Goal: Task Accomplishment & Management: Manage account settings

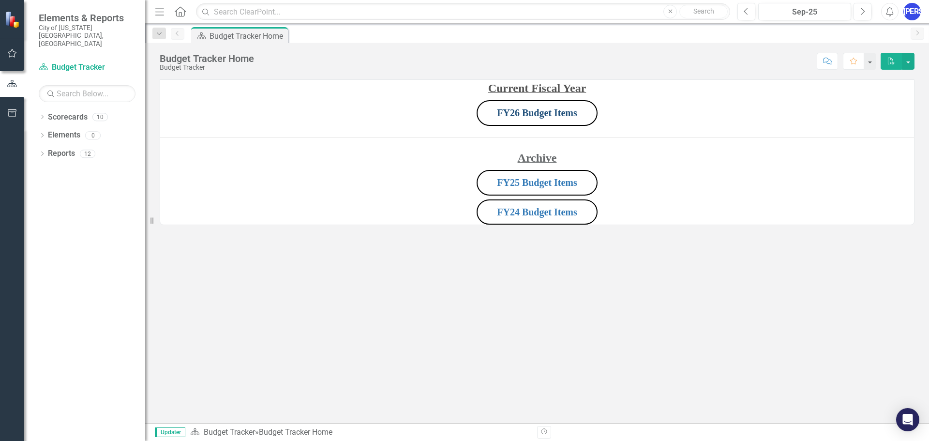
click at [508, 114] on link "FY26 Budget Items" at bounding box center [537, 112] width 80 height 11
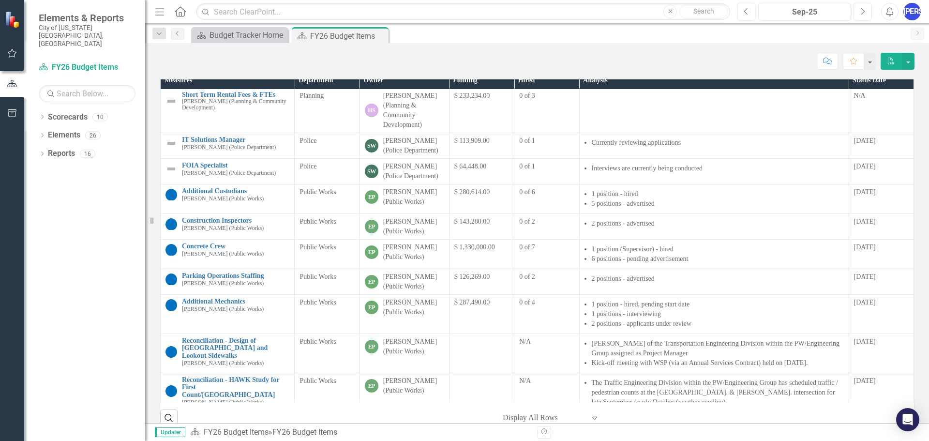
scroll to position [726, 0]
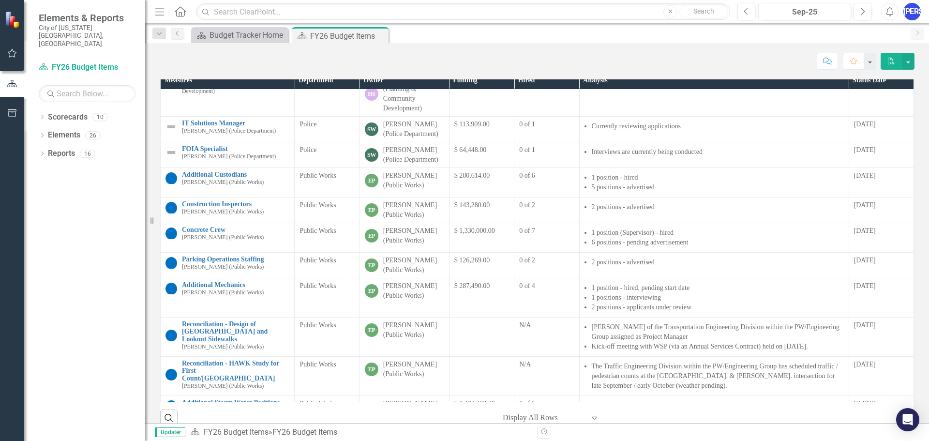
drag, startPoint x: 479, startPoint y: 221, endPoint x: 450, endPoint y: 222, distance: 29.5
click at [455, 128] on span "$ 113,909.00" at bounding box center [472, 124] width 35 height 7
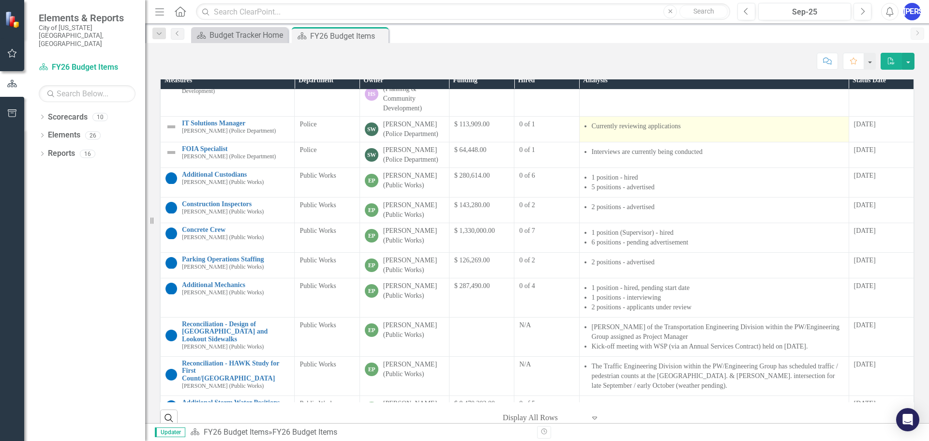
drag, startPoint x: 449, startPoint y: 223, endPoint x: 733, endPoint y: 224, distance: 284.2
click at [733, 142] on tr "IT Solutions Manager Scott Wichtendahl (Police Department) Link Open Element Po…" at bounding box center [538, 130] width 754 height 26
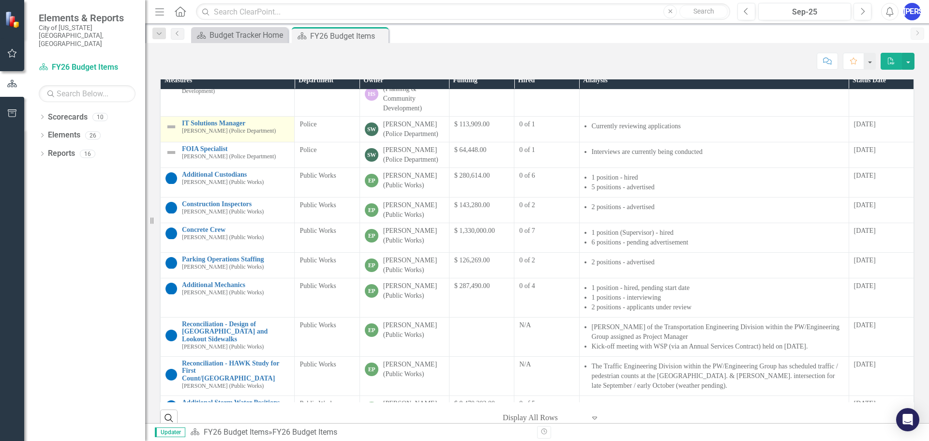
drag, startPoint x: 877, startPoint y: 229, endPoint x: 163, endPoint y: 217, distance: 713.7
click at [163, 142] on tr "IT Solutions Manager Scott Wichtendahl (Police Department) Link Open Element Po…" at bounding box center [538, 130] width 754 height 26
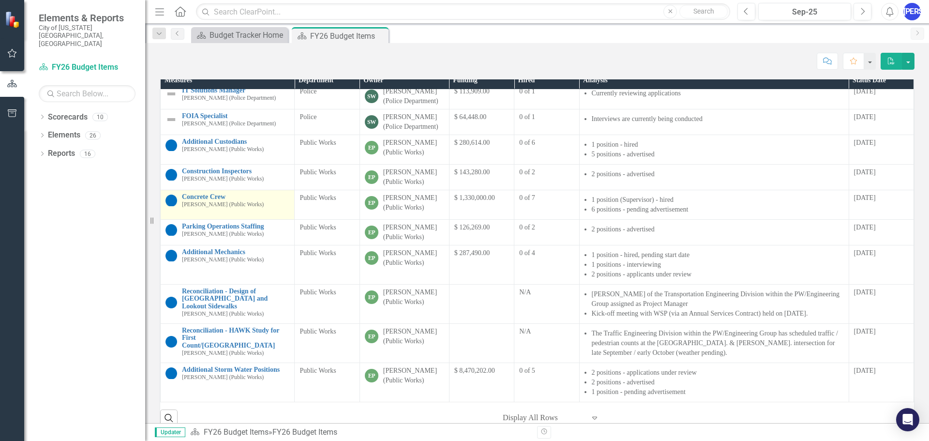
scroll to position [161, 0]
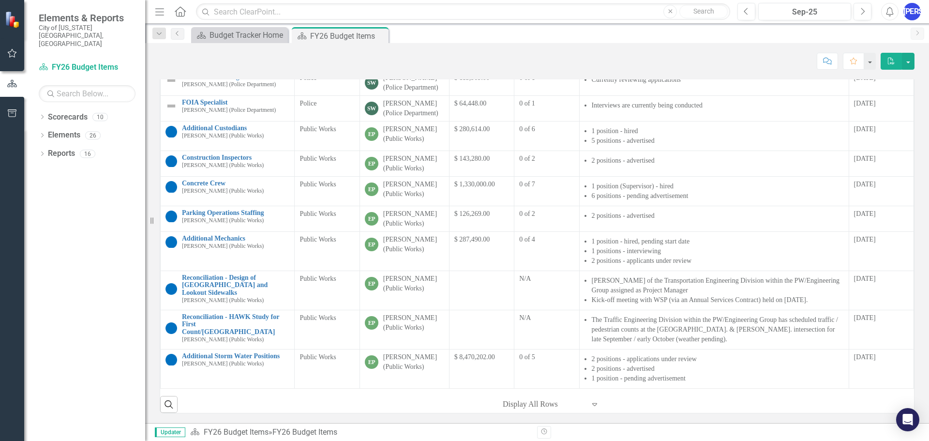
click at [548, 406] on div at bounding box center [544, 404] width 82 height 13
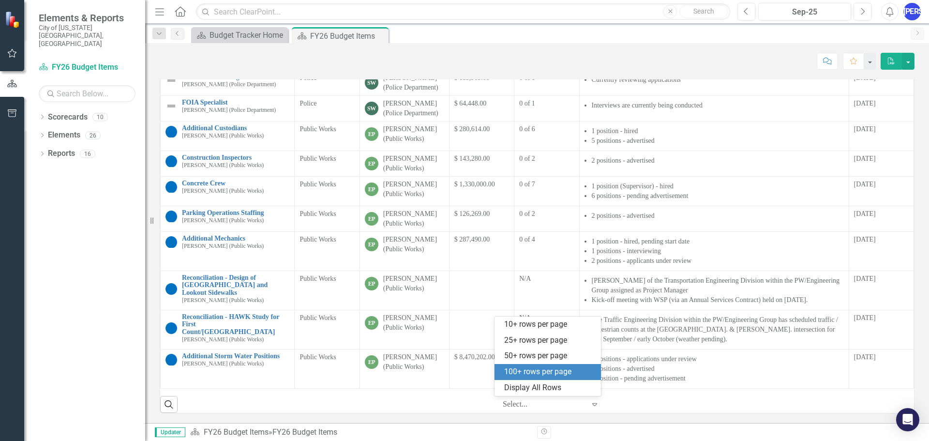
click at [532, 372] on div "100+ rows per page" at bounding box center [549, 371] width 91 height 11
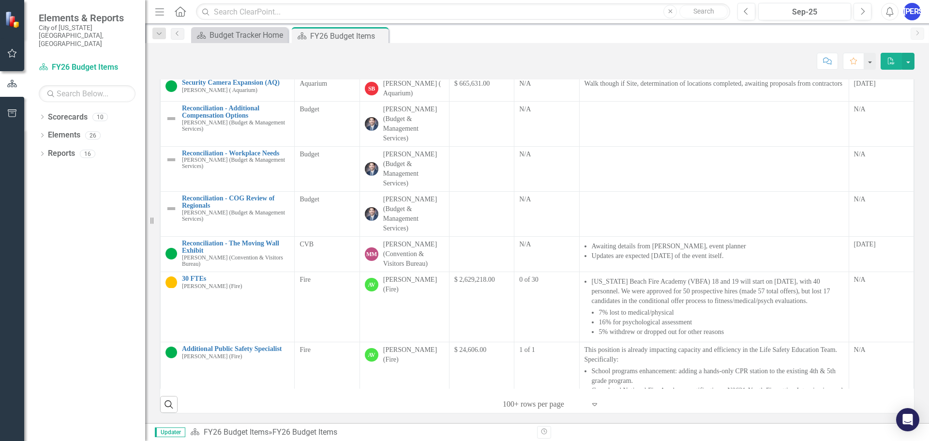
scroll to position [0, 0]
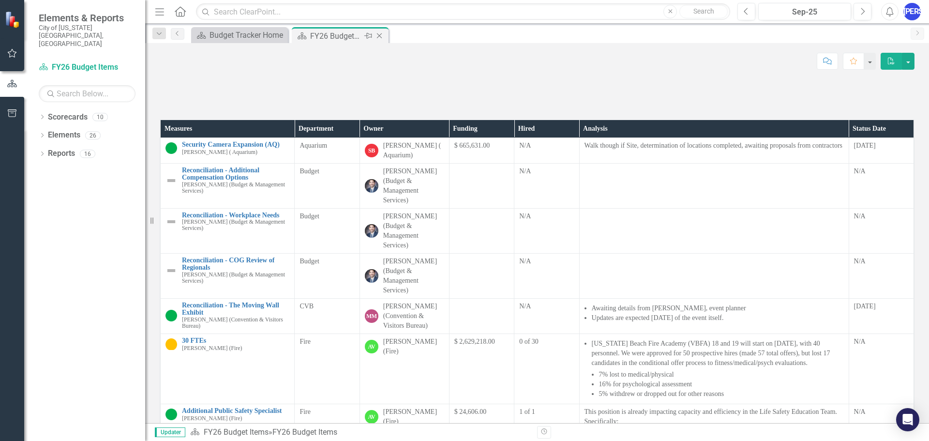
click at [325, 34] on div "FY26 Budget Items" at bounding box center [336, 36] width 52 height 12
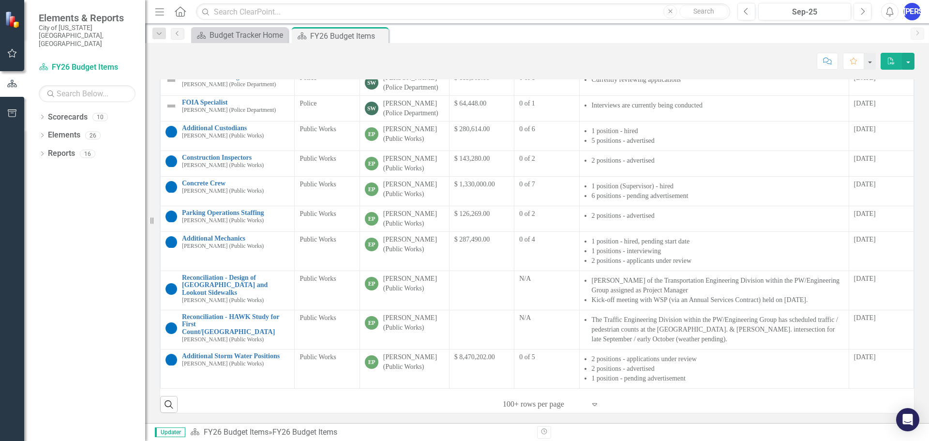
scroll to position [161, 0]
click at [375, 36] on icon "Close" at bounding box center [380, 36] width 10 height 8
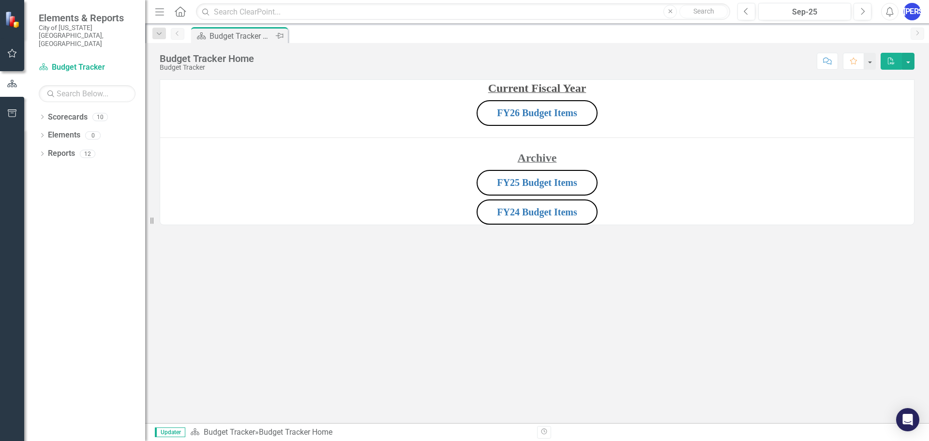
click at [263, 34] on div "Budget Tracker Home" at bounding box center [242, 36] width 64 height 12
click at [513, 182] on link "FY25 Budget Items" at bounding box center [537, 182] width 80 height 11
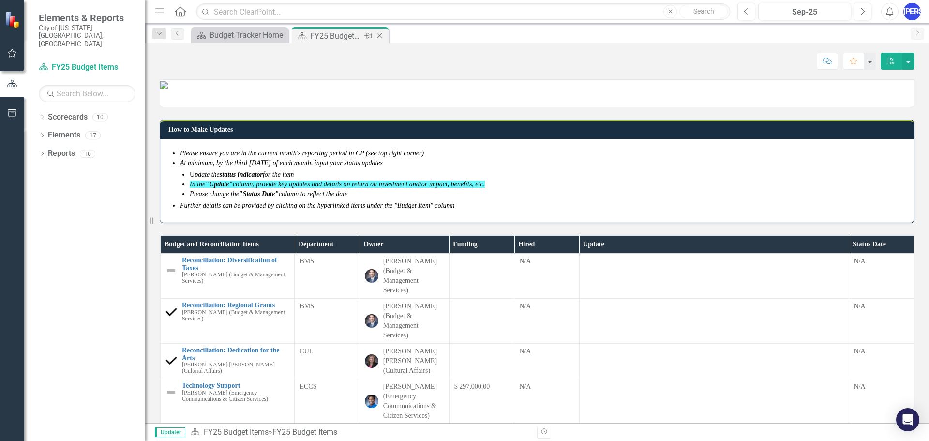
click at [381, 34] on icon "Close" at bounding box center [380, 36] width 10 height 8
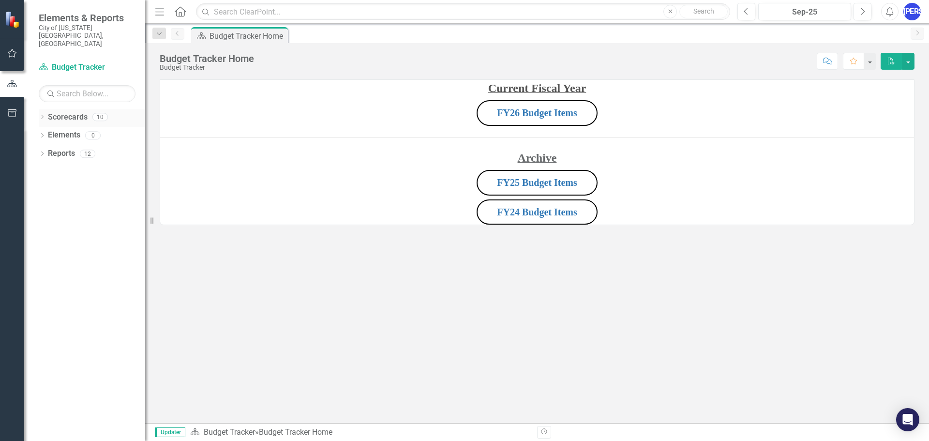
click at [40, 115] on icon "Dropdown" at bounding box center [42, 117] width 7 height 5
click at [43, 136] on div "Dropdown Scorecards 10 Dropdown Budget Tracker FY24 Budget Items FY25 Budget It…" at bounding box center [92, 154] width 107 height 91
click at [45, 151] on icon "Dropdown" at bounding box center [47, 154] width 7 height 6
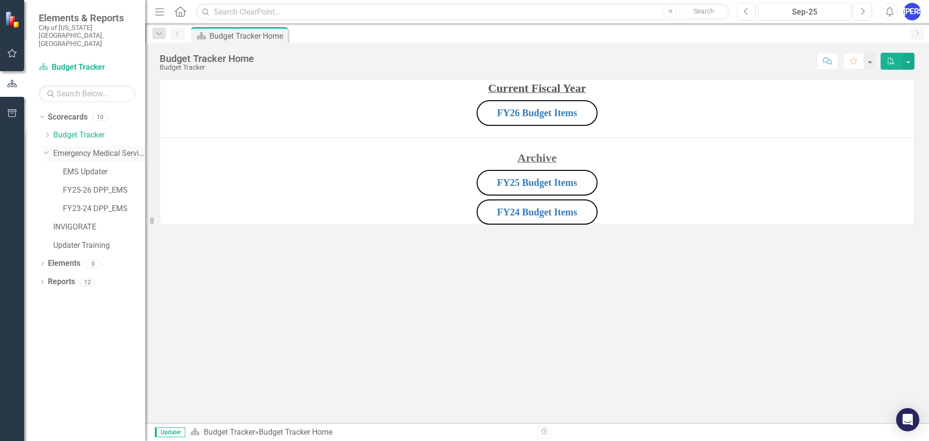
click at [68, 148] on link "Emergency Medical Services Home" at bounding box center [99, 153] width 92 height 11
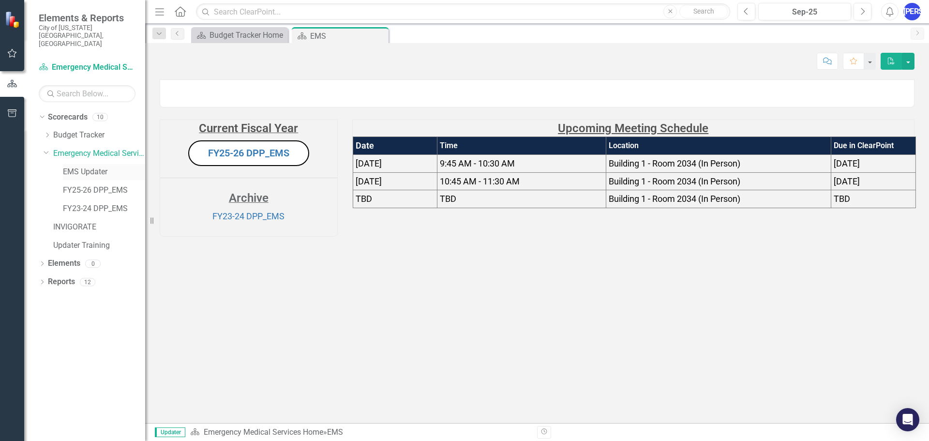
click at [94, 167] on link "EMS Updater" at bounding box center [104, 172] width 82 height 11
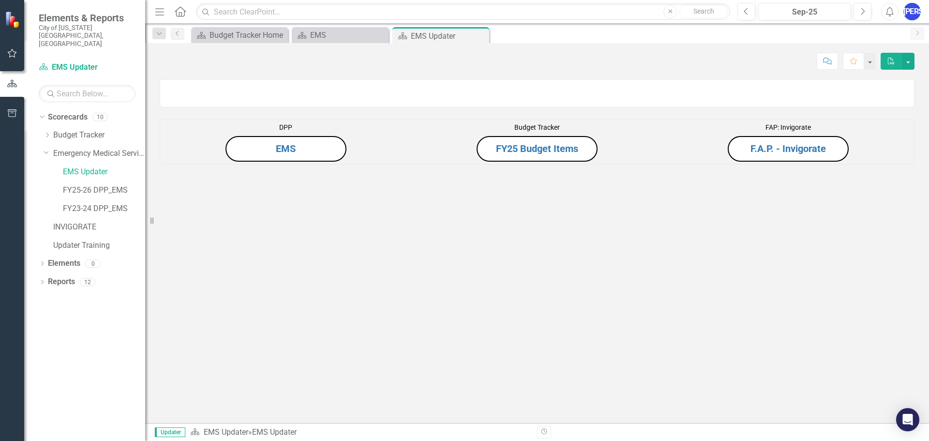
click at [306, 162] on button "EMS" at bounding box center [286, 149] width 121 height 26
click at [263, 162] on button "EMS" at bounding box center [286, 149] width 121 height 26
click at [338, 33] on div "EMS" at bounding box center [342, 35] width 64 height 12
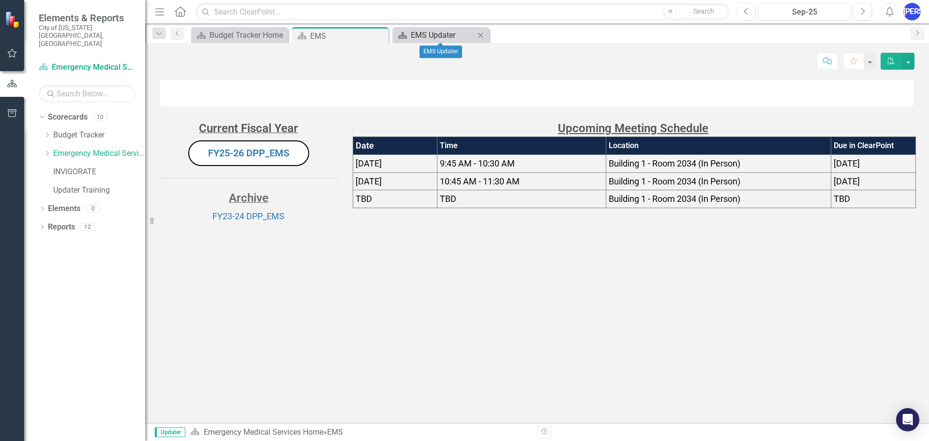
click at [441, 35] on div "EMS Updater" at bounding box center [443, 35] width 64 height 12
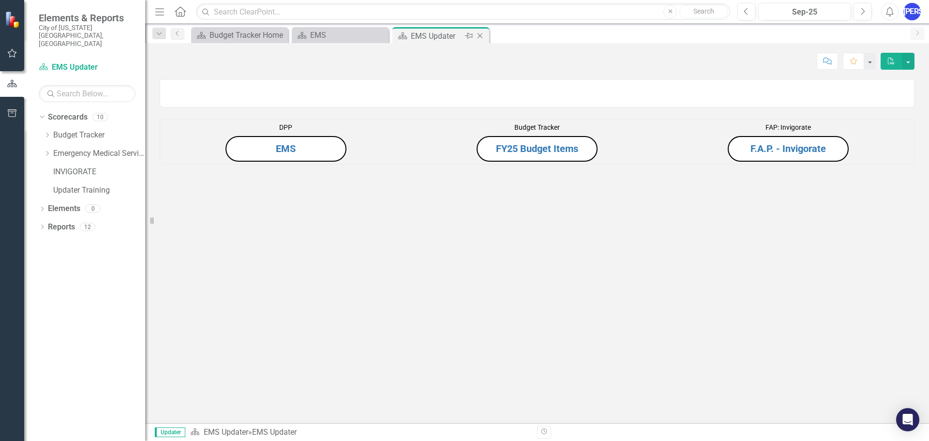
click at [481, 34] on icon "Close" at bounding box center [480, 36] width 10 height 8
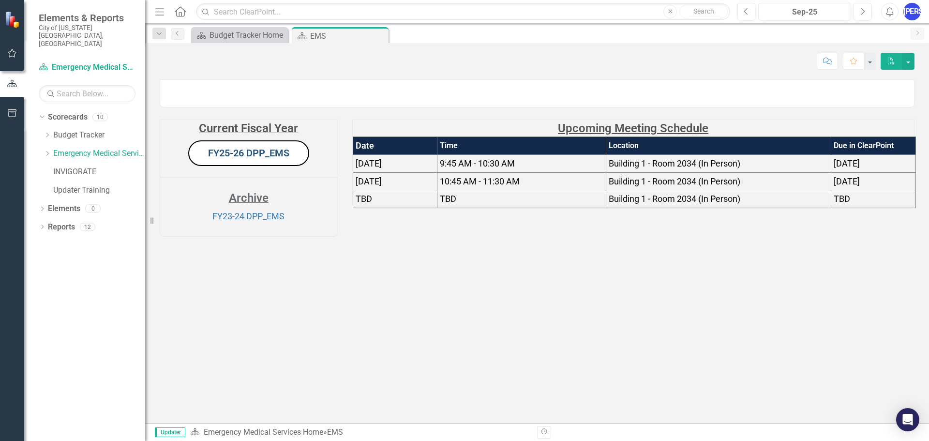
click at [257, 159] on link "FY25-26 DPP_EMS" at bounding box center [248, 153] width 81 height 12
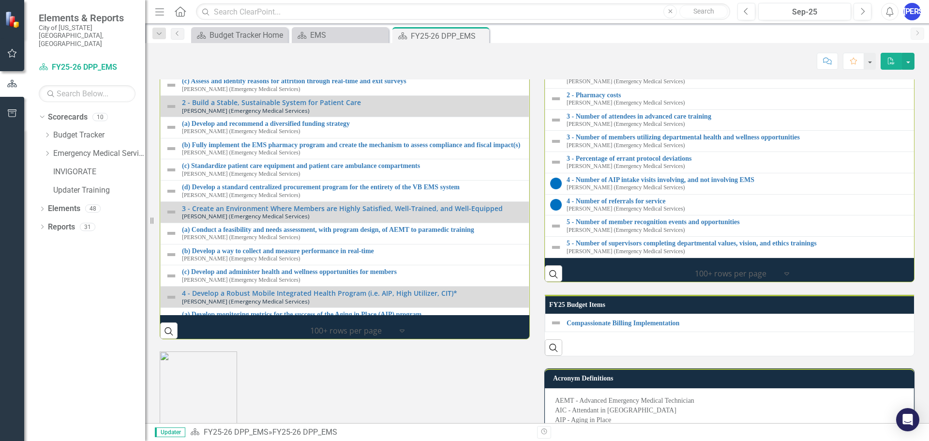
click at [447, 25] on td "1 - Create a System to Target, Hire, and Retain Quality Employees & Members Amy…" at bounding box center [345, 13] width 369 height 21
click at [411, 14] on link "1 - Create a System to Target, Hire, and Retain Quality Employees & Members" at bounding box center [353, 10] width 342 height 7
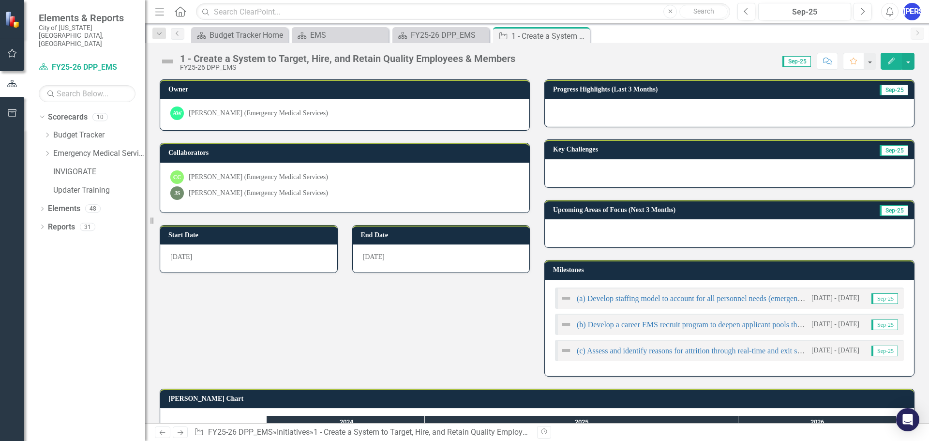
click at [793, 61] on span "Sep-25" at bounding box center [797, 61] width 29 height 11
click at [584, 33] on icon "Close" at bounding box center [581, 36] width 10 height 8
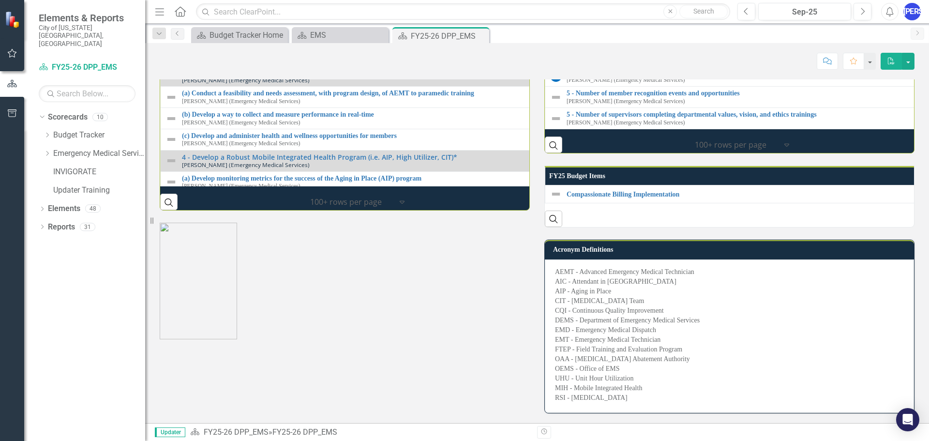
click at [405, 302] on div at bounding box center [345, 281] width 370 height 117
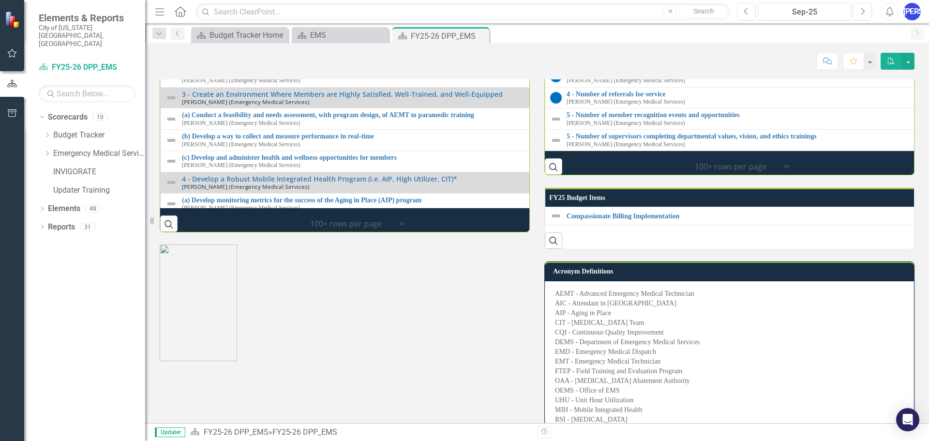
scroll to position [1247, 0]
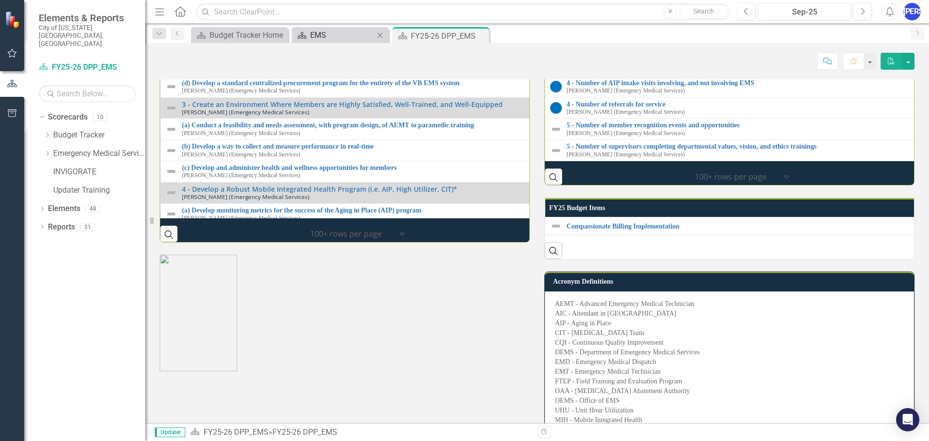
click at [350, 36] on div "EMS" at bounding box center [342, 35] width 64 height 12
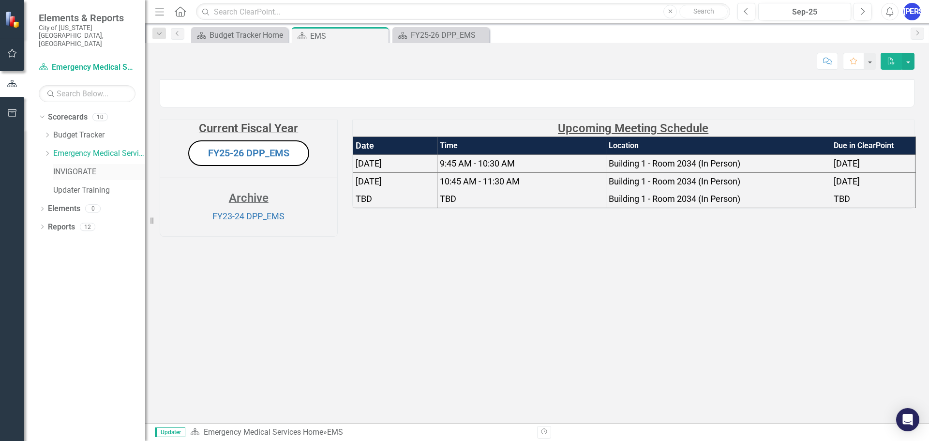
click at [60, 167] on link "INVIGORATE" at bounding box center [99, 172] width 92 height 11
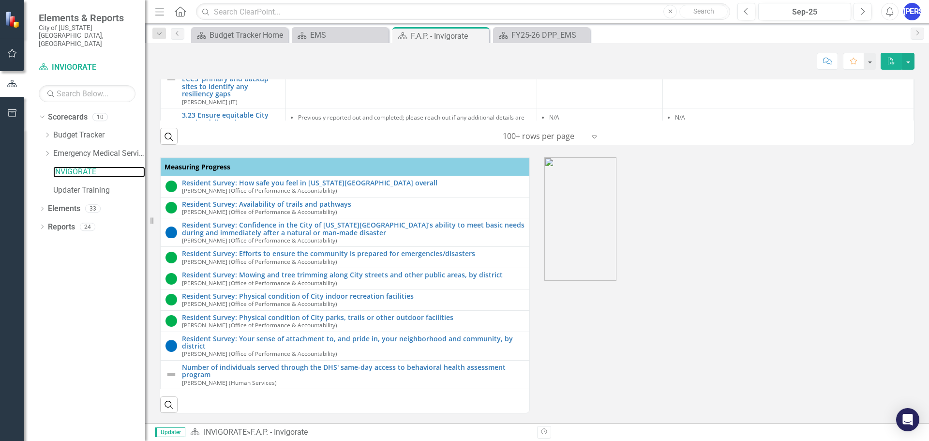
scroll to position [559, 0]
click at [94, 185] on link "Updater Training" at bounding box center [99, 190] width 92 height 11
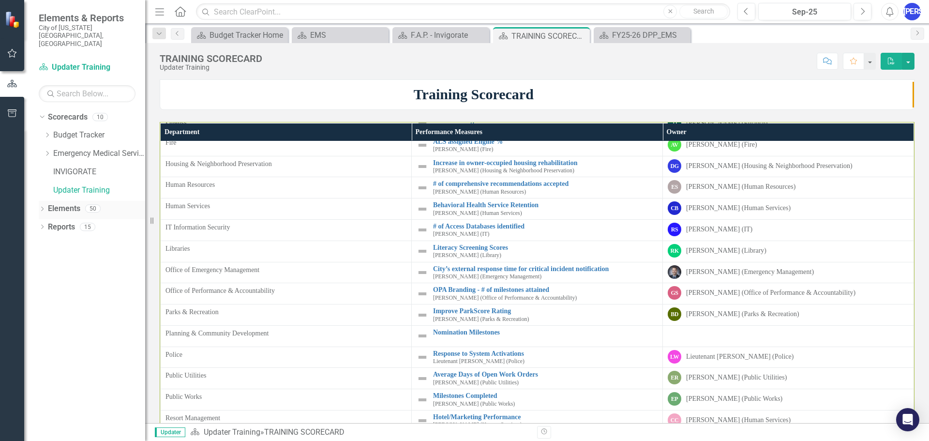
click at [39, 207] on icon "Dropdown" at bounding box center [42, 209] width 7 height 5
click at [40, 205] on icon "Dropdown" at bounding box center [40, 208] width 5 height 7
click at [43, 225] on icon at bounding box center [42, 227] width 2 height 4
click at [39, 223] on icon "Dropdown" at bounding box center [40, 226] width 5 height 7
click at [63, 148] on link "Emergency Medical Services Home" at bounding box center [99, 153] width 92 height 11
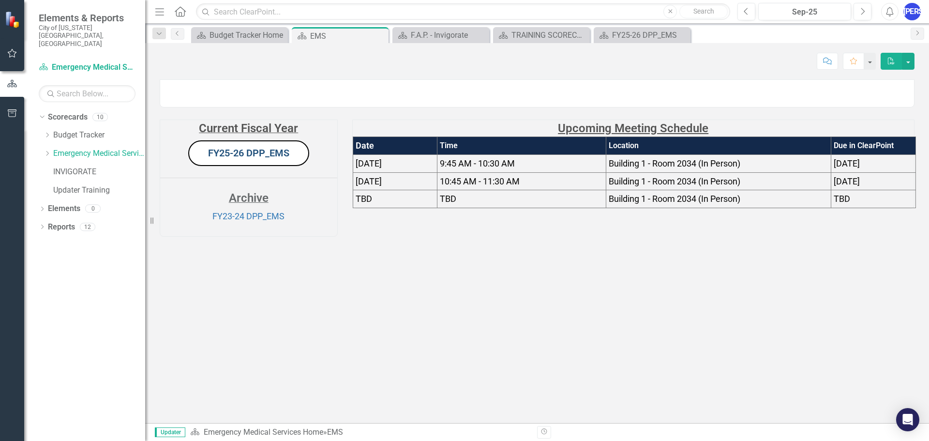
click at [261, 159] on link "FY25-26 DPP_EMS" at bounding box center [248, 153] width 81 height 12
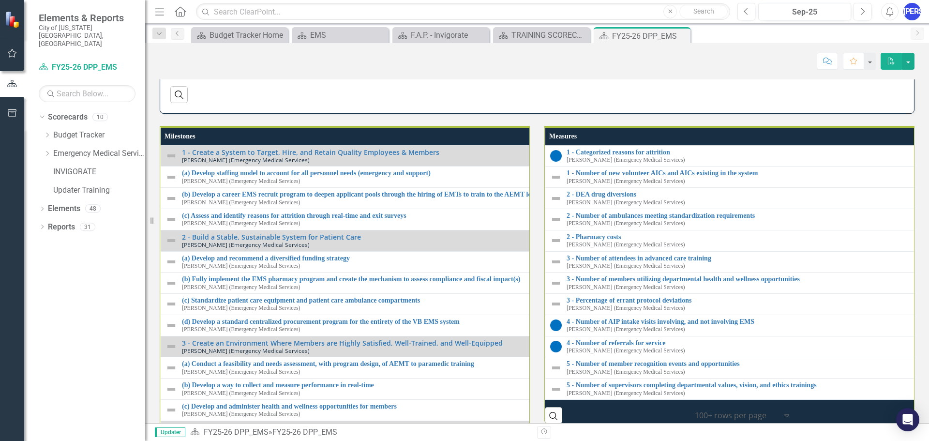
scroll to position [920, 0]
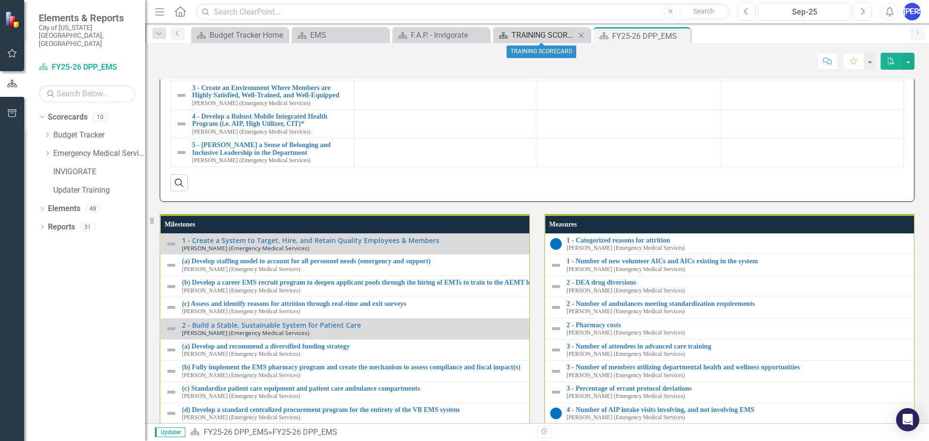
click at [526, 38] on div "TRAINING SCORECARD" at bounding box center [544, 35] width 64 height 12
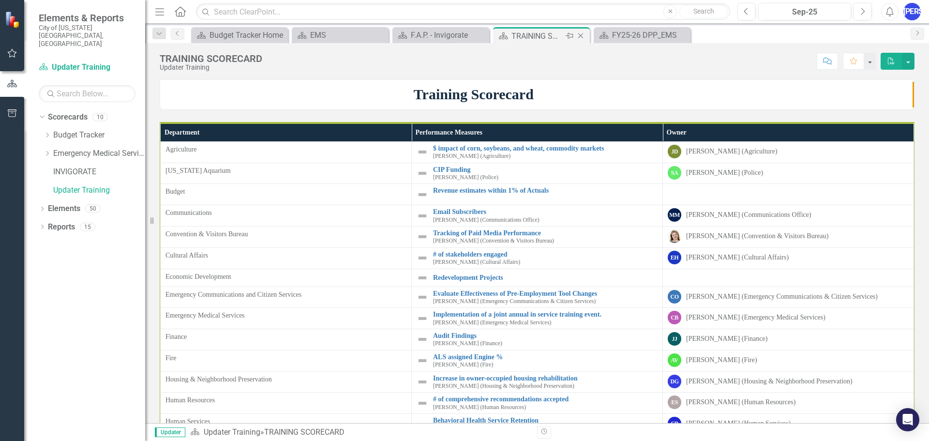
click at [581, 35] on icon "Close" at bounding box center [581, 36] width 10 height 8
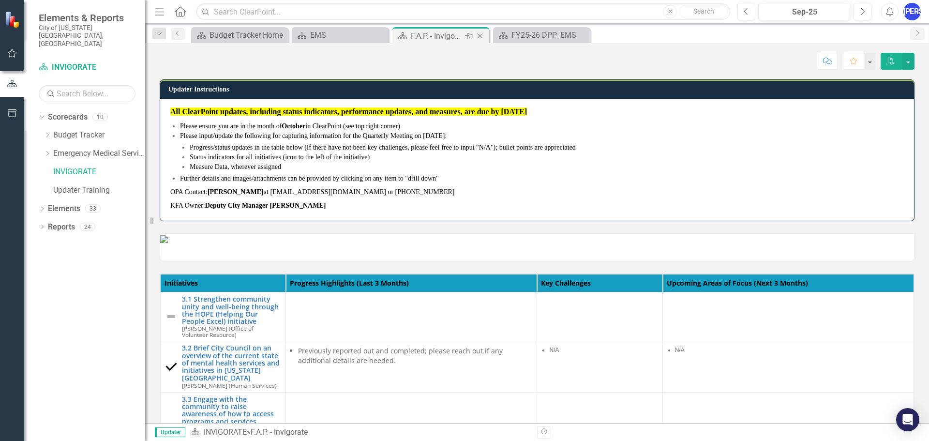
click at [417, 34] on div "F.A.P. - Invigorate" at bounding box center [437, 36] width 52 height 12
click at [482, 36] on icon "Close" at bounding box center [480, 36] width 10 height 8
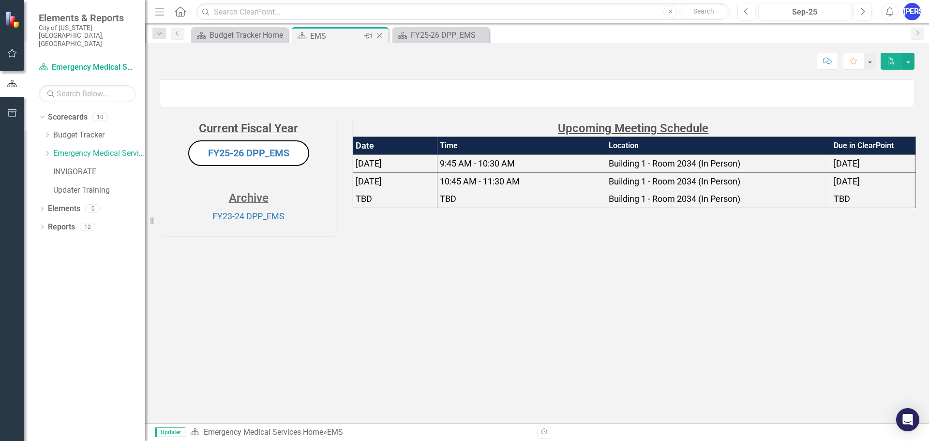
click at [322, 33] on div "EMS" at bounding box center [336, 36] width 52 height 12
click at [422, 40] on div "FY25-26 DPP_EMS" at bounding box center [443, 35] width 64 height 12
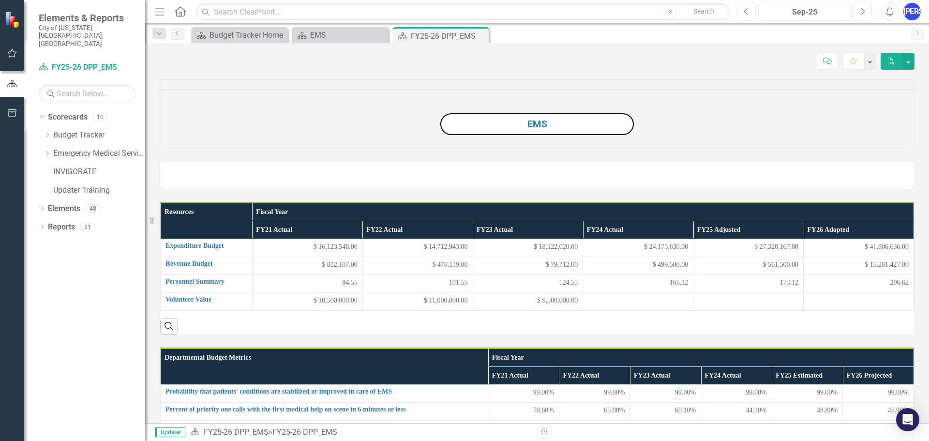
click at [547, 135] on button "EMS" at bounding box center [538, 124] width 194 height 22
click at [740, 15] on button "Previous" at bounding box center [747, 11] width 18 height 17
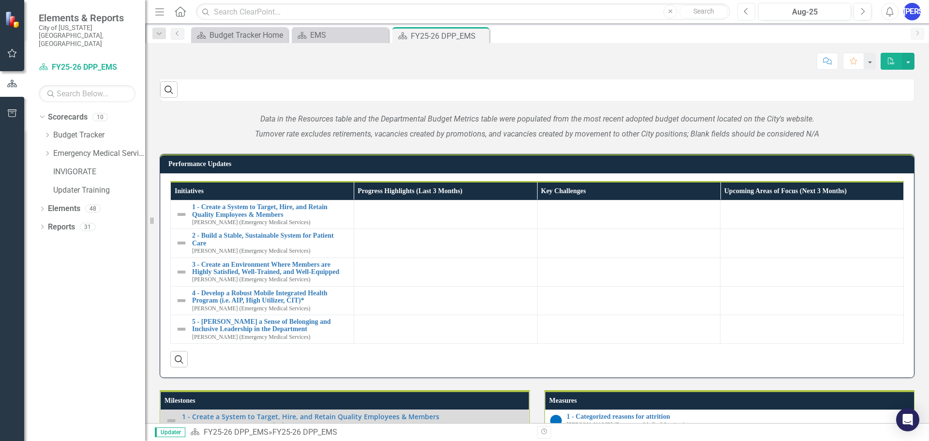
scroll to position [251, 0]
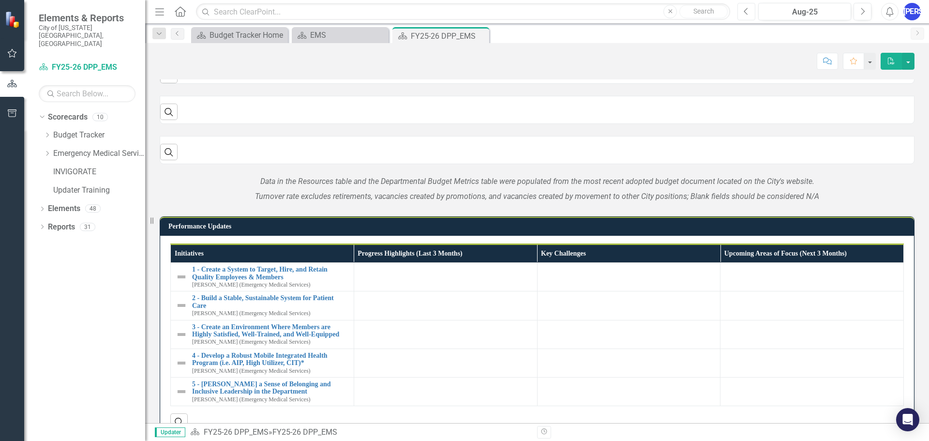
click at [751, 15] on button "Previous" at bounding box center [747, 11] width 18 height 17
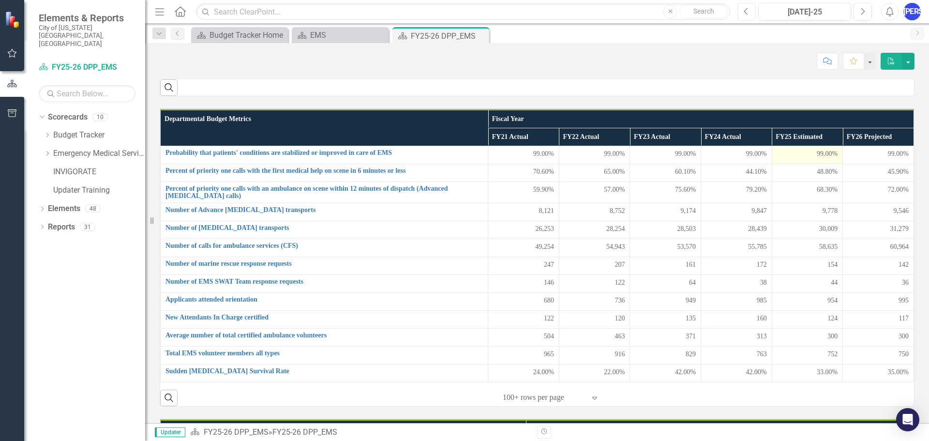
scroll to position [148, 0]
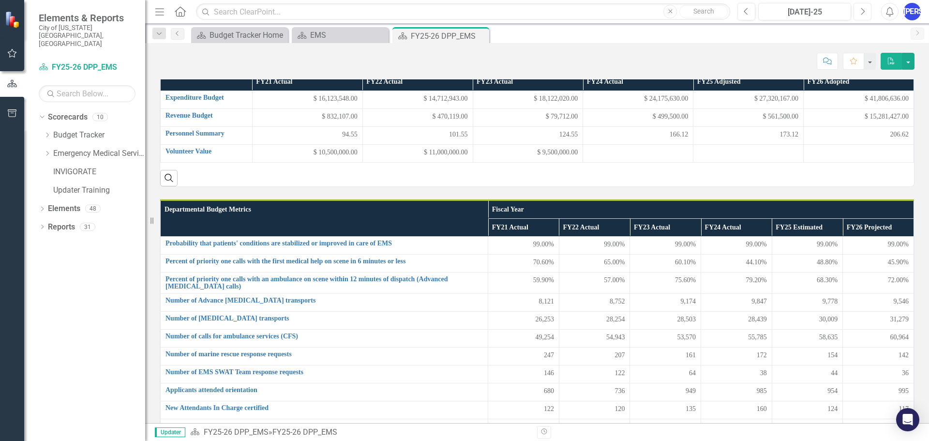
click at [863, 10] on icon "Next" at bounding box center [862, 11] width 5 height 9
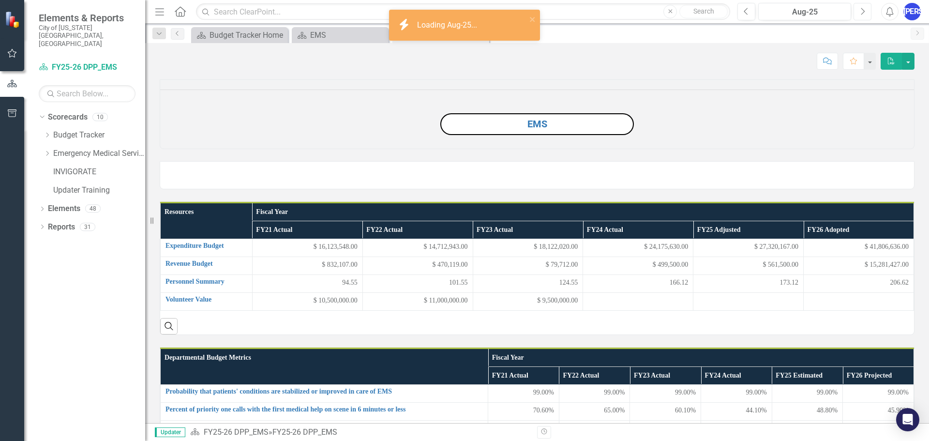
click at [863, 10] on icon "Next" at bounding box center [862, 11] width 5 height 9
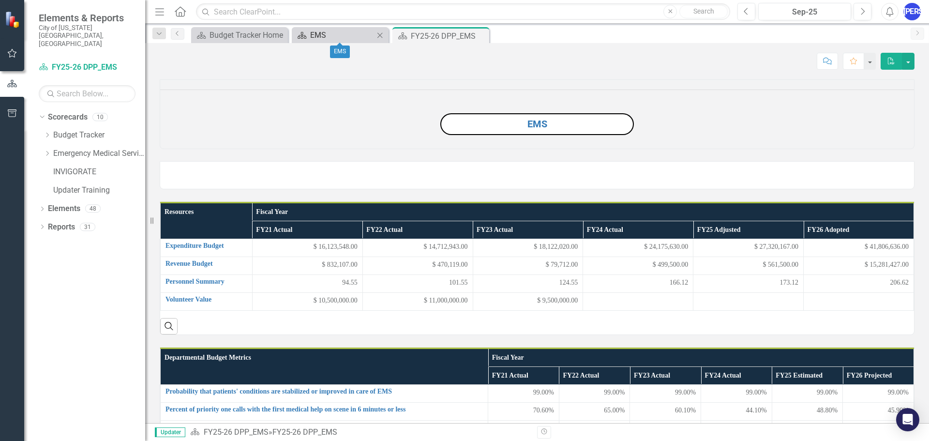
click at [348, 37] on div "EMS" at bounding box center [342, 35] width 64 height 12
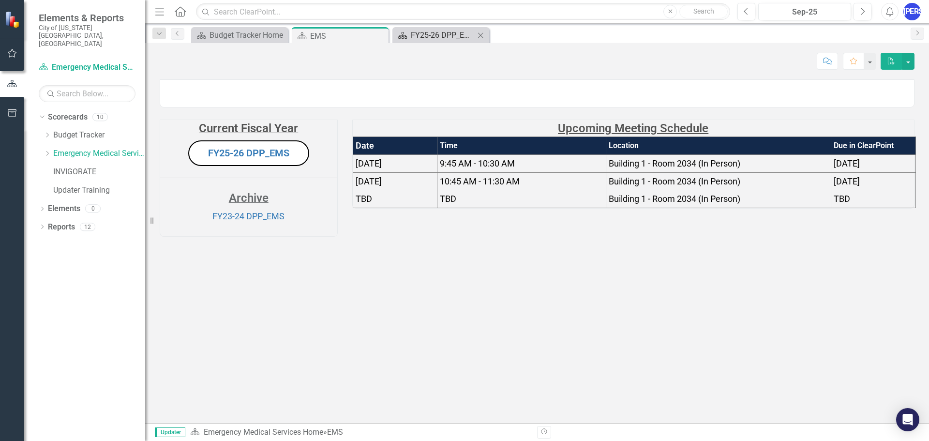
click at [416, 37] on div "FY25-26 DPP_EMS" at bounding box center [443, 35] width 64 height 12
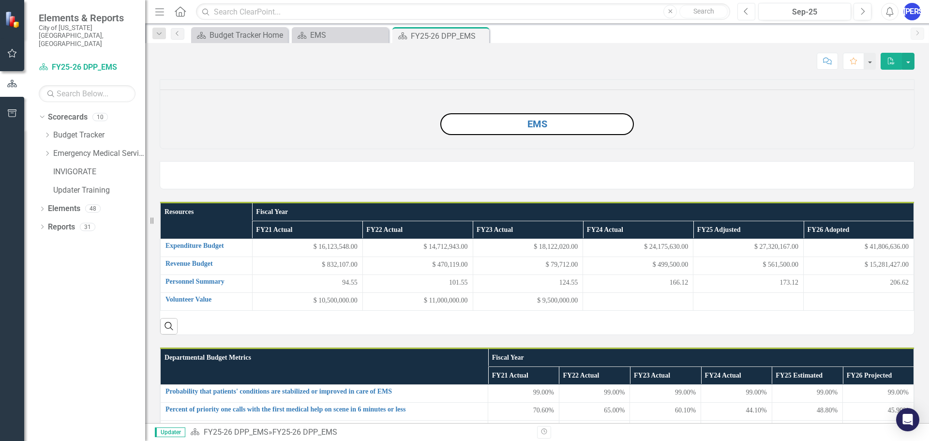
click at [750, 5] on button "Previous" at bounding box center [747, 11] width 18 height 17
click at [750, 15] on button "Previous" at bounding box center [747, 11] width 18 height 17
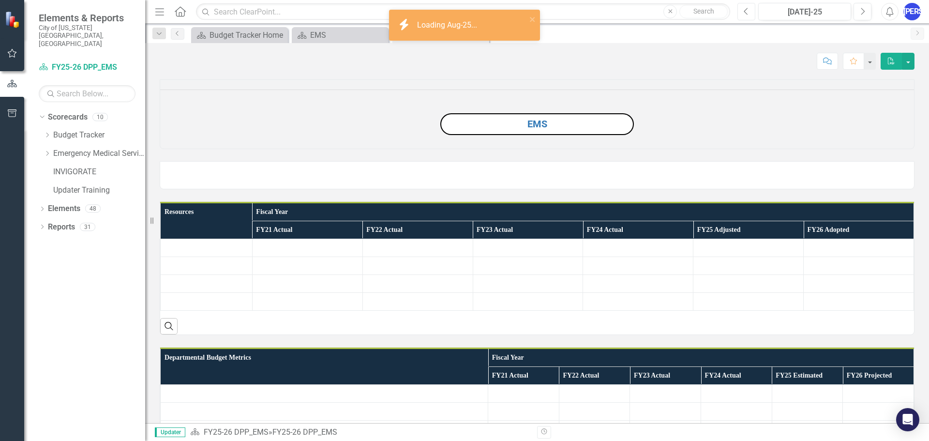
click at [750, 15] on button "Previous" at bounding box center [747, 11] width 18 height 17
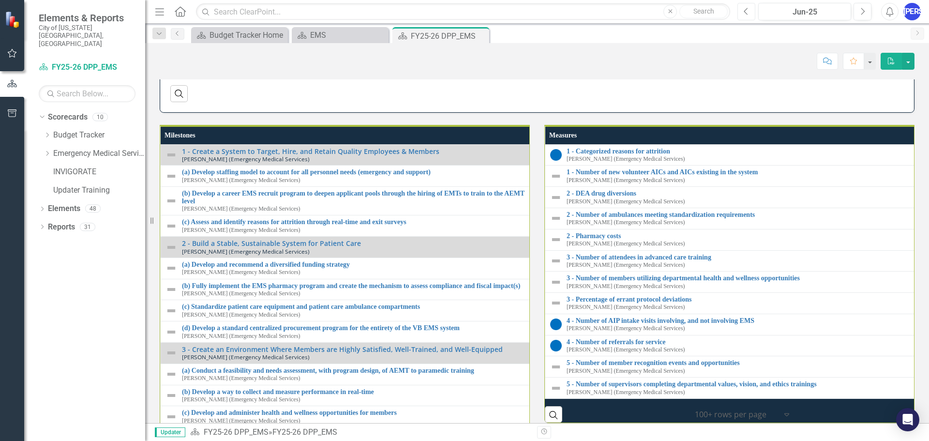
scroll to position [899, 0]
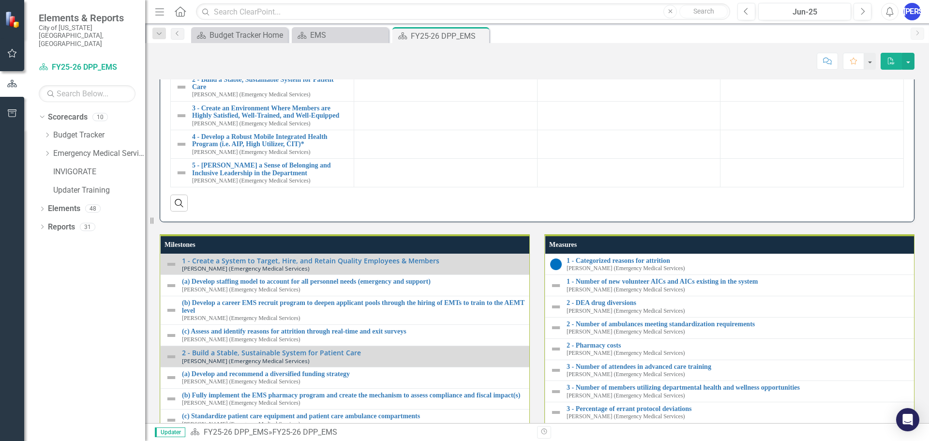
click at [737, 13] on div "Previous Jun-25 Next Alerts JO User Edit Profile Disable Sound Silence Alerts H…" at bounding box center [826, 11] width 196 height 17
click at [746, 11] on icon "Previous" at bounding box center [746, 11] width 5 height 9
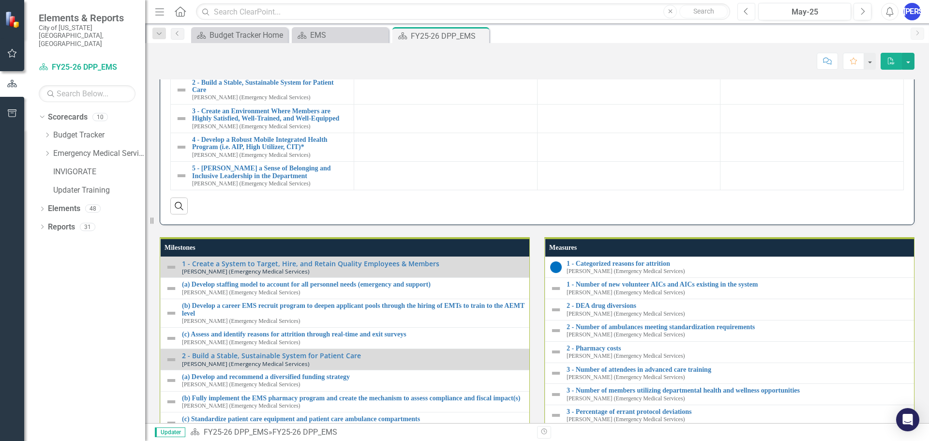
scroll to position [984, 0]
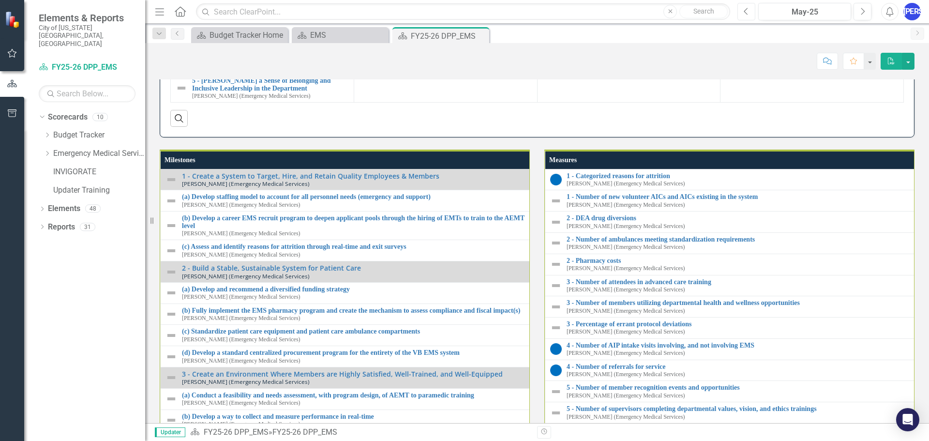
click at [742, 10] on button "Previous" at bounding box center [747, 11] width 18 height 17
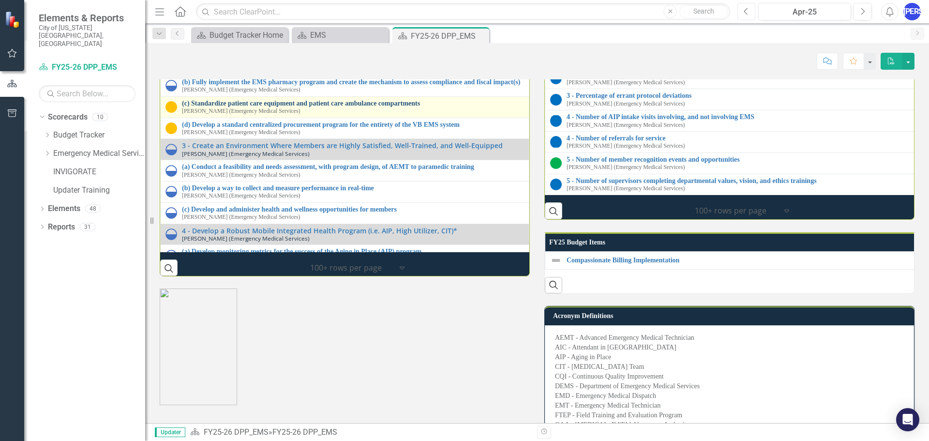
scroll to position [1310, 0]
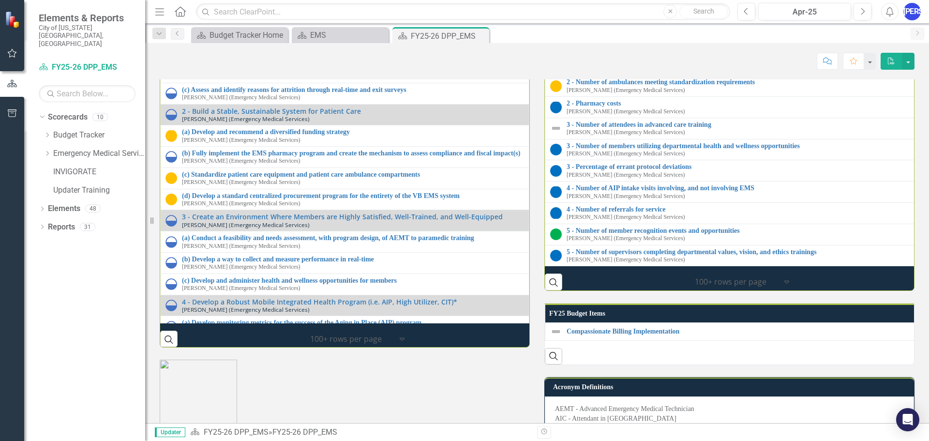
click at [465, 30] on div "1 - Create a System to Target, Hire, and Retain Quality Employees & Members Amy…" at bounding box center [353, 22] width 342 height 15
click at [425, 22] on link "1 - Create a System to Target, Hire, and Retain Quality Employees & Members" at bounding box center [353, 18] width 342 height 7
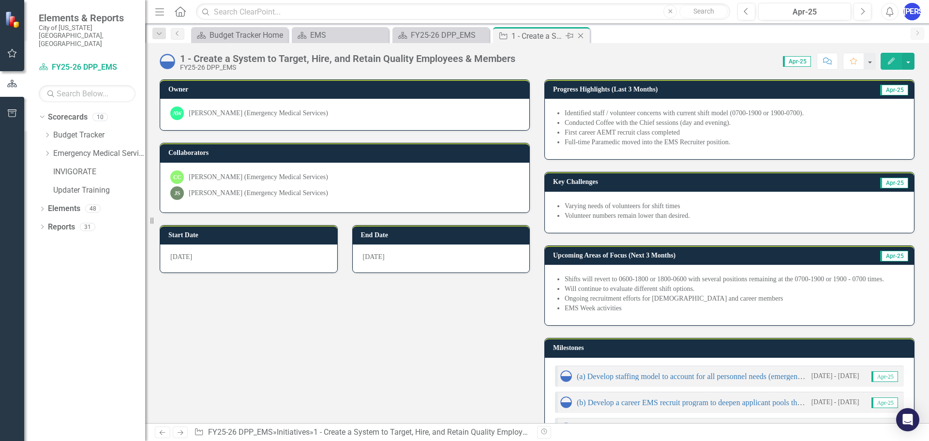
click at [582, 34] on icon at bounding box center [581, 35] width 5 height 5
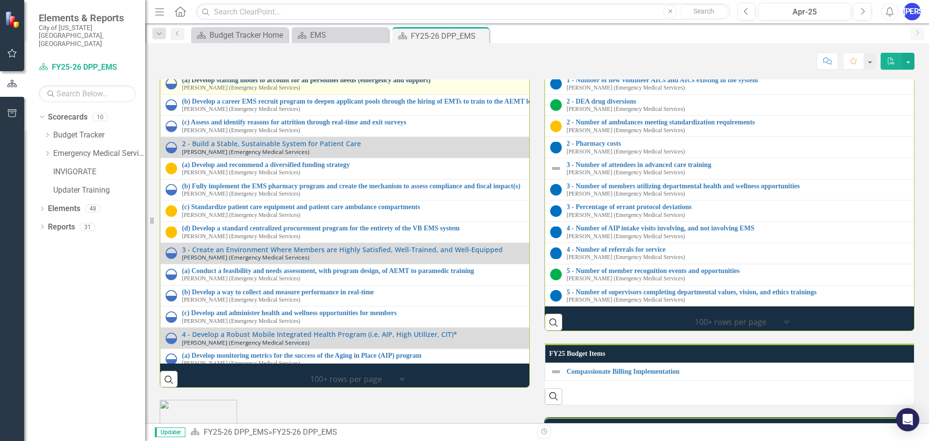
click at [439, 84] on link "(a) Develop staffing model to account for all personnel needs (emergency and su…" at bounding box center [540, 79] width 716 height 7
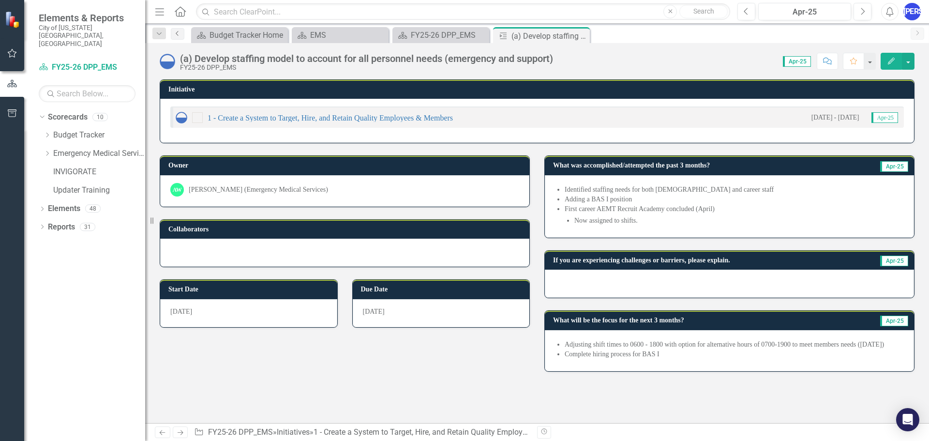
click at [177, 33] on icon at bounding box center [177, 33] width 2 height 5
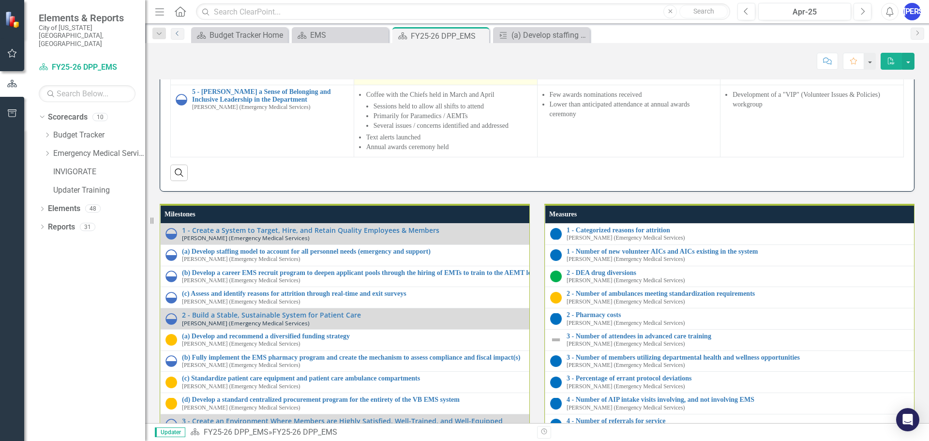
scroll to position [1113, 0]
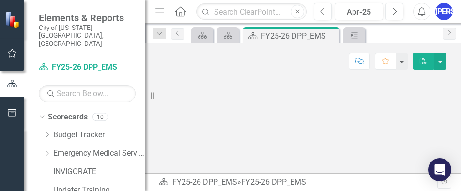
click at [461, 23] on div "Menu Home Search Close Previous Apr-25 Next Alerts JO User Edit Profile Disable…" at bounding box center [303, 12] width 316 height 24
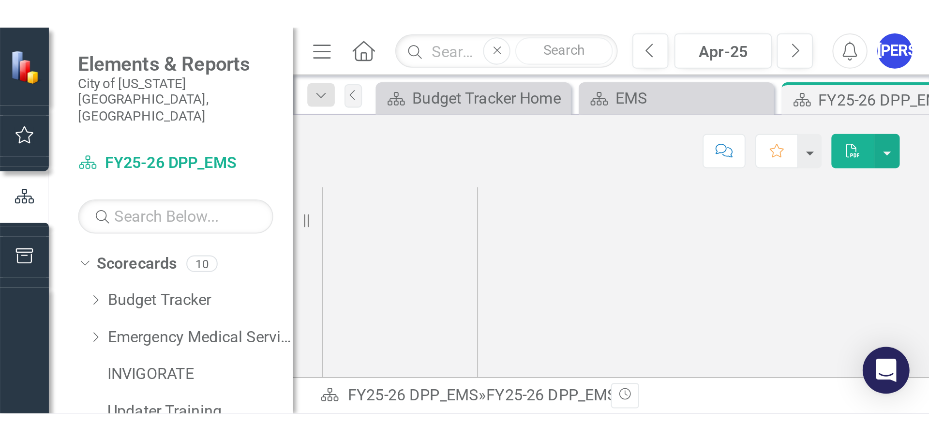
scroll to position [1107, 0]
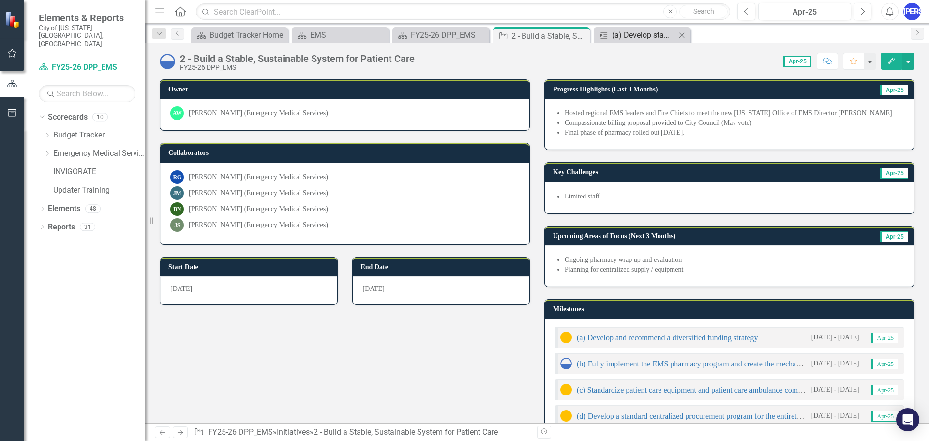
click at [631, 34] on div "(a) Develop staffing model to account for all personnel needs (emergency and su…" at bounding box center [644, 35] width 64 height 12
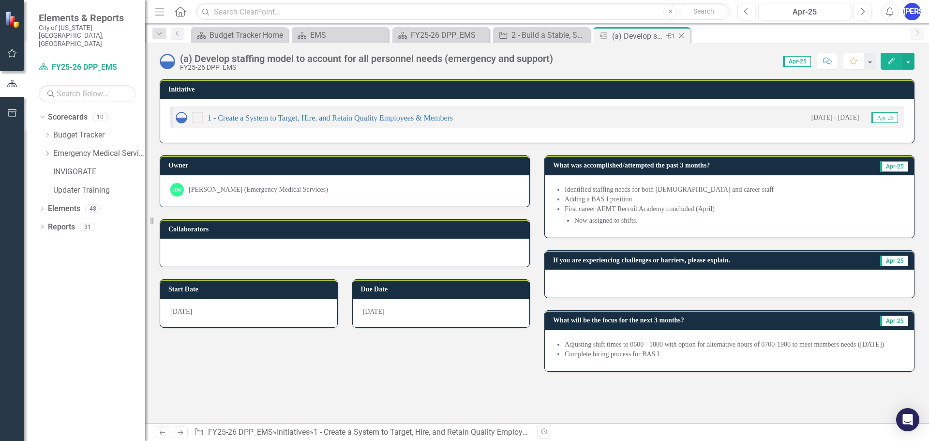
click at [682, 36] on icon "Close" at bounding box center [682, 36] width 10 height 8
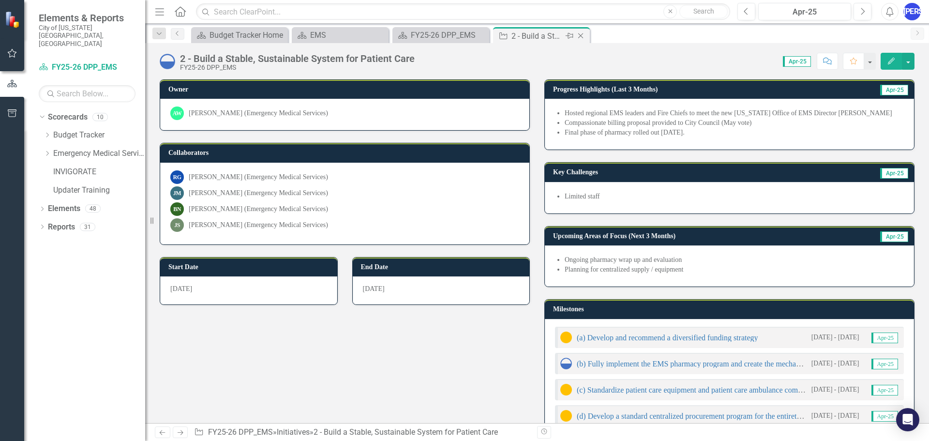
click at [582, 34] on icon "Close" at bounding box center [581, 36] width 10 height 8
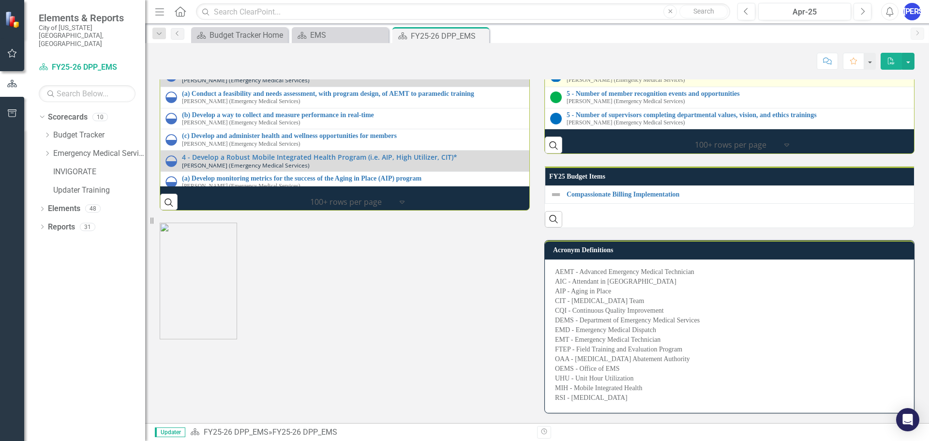
scroll to position [1452, 0]
click at [14, 57] on icon "button" at bounding box center [12, 53] width 9 height 9
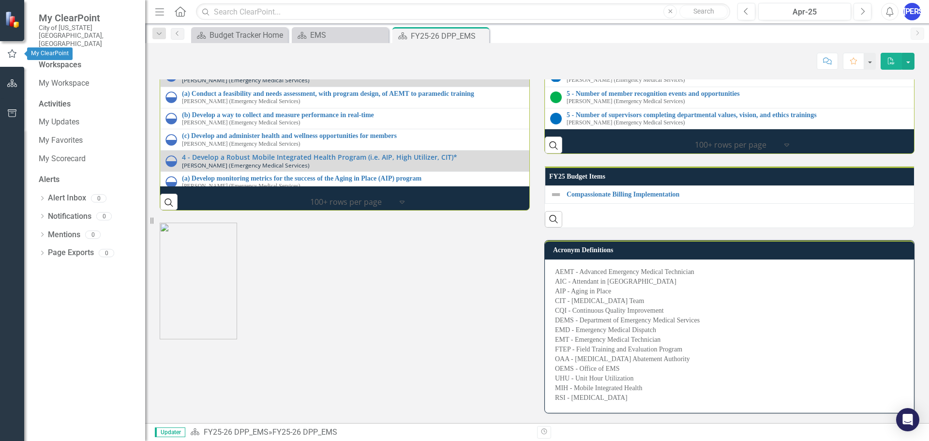
scroll to position [1461, 0]
click at [12, 80] on icon "button" at bounding box center [12, 83] width 10 height 8
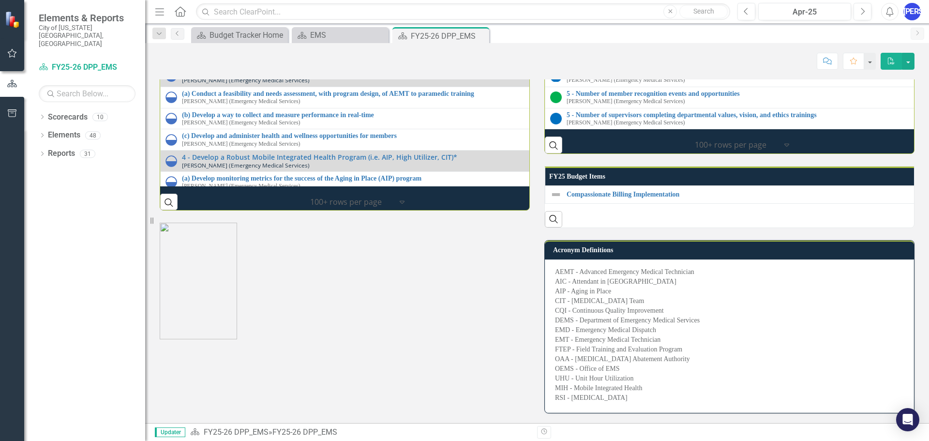
click at [13, 119] on button "button" at bounding box center [12, 114] width 22 height 20
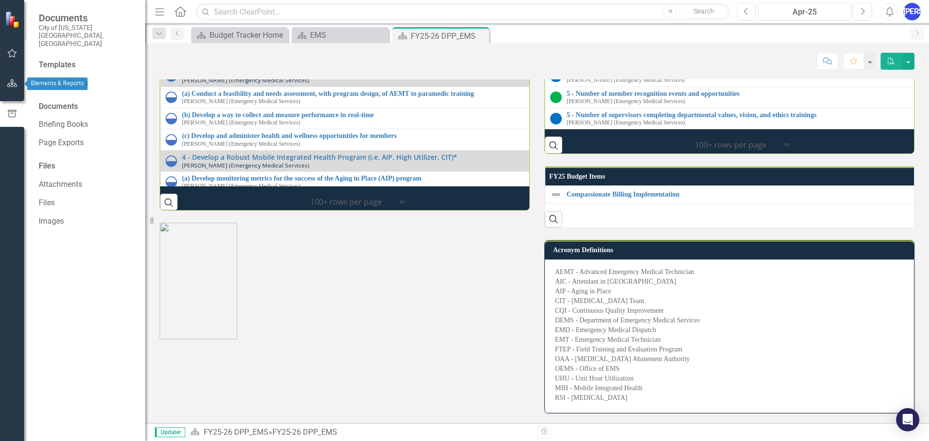
click at [11, 83] on icon "button" at bounding box center [12, 83] width 10 height 8
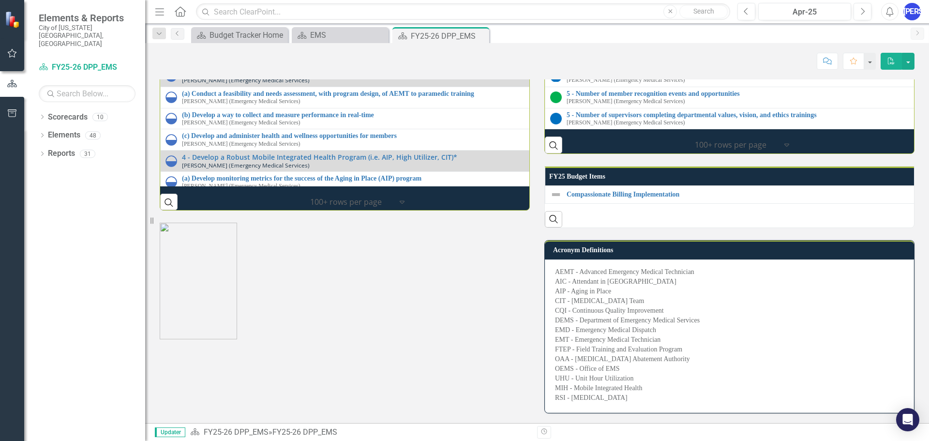
click at [38, 137] on div "Dropdown Scorecards 10 Dropdown Budget Tracker FY24 Budget Items FY25 Budget It…" at bounding box center [84, 275] width 121 height 332
click at [43, 152] on icon "Dropdown" at bounding box center [42, 154] width 7 height 5
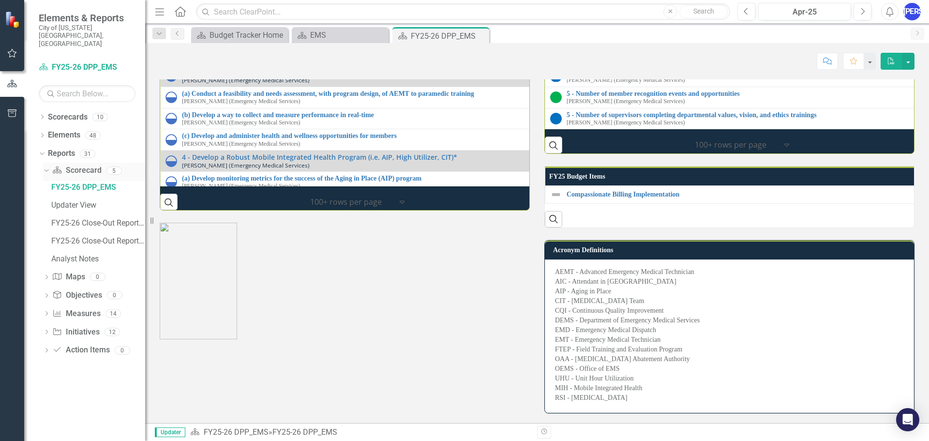
click at [46, 167] on icon "Dropdown" at bounding box center [45, 170] width 5 height 7
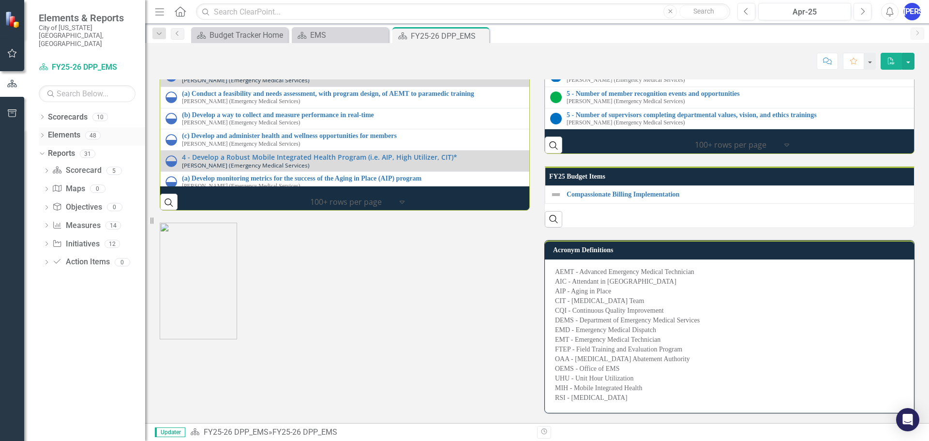
click at [46, 127] on div "Dropdown Elements 48" at bounding box center [92, 136] width 107 height 18
click at [43, 134] on icon "Dropdown" at bounding box center [42, 136] width 7 height 5
click at [49, 170] on icon "Dropdown" at bounding box center [47, 172] width 7 height 5
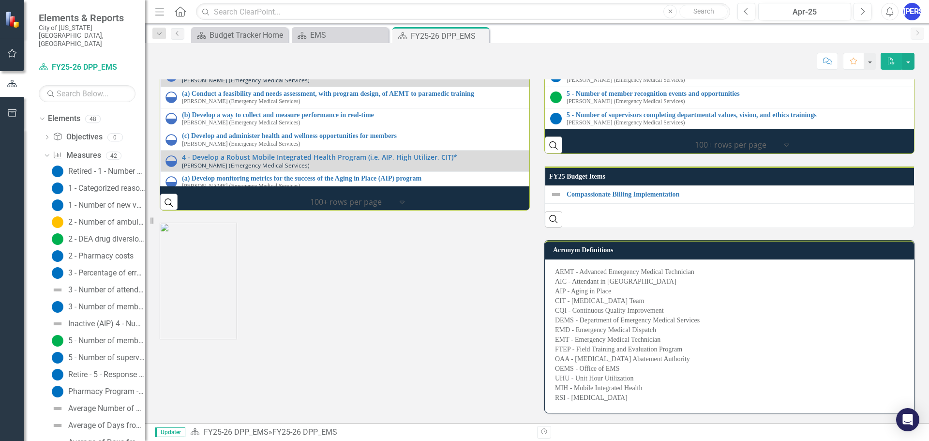
scroll to position [0, 0]
click at [47, 168] on icon "Dropdown" at bounding box center [45, 171] width 5 height 7
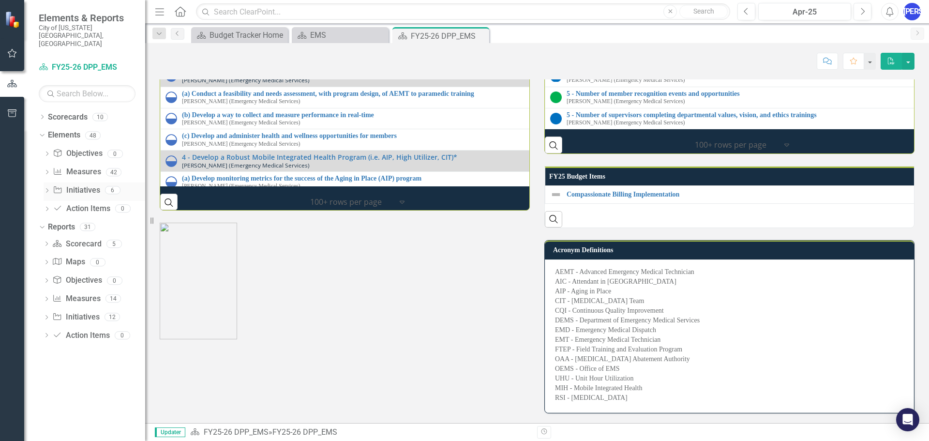
click at [49, 189] on icon "Dropdown" at bounding box center [47, 191] width 7 height 5
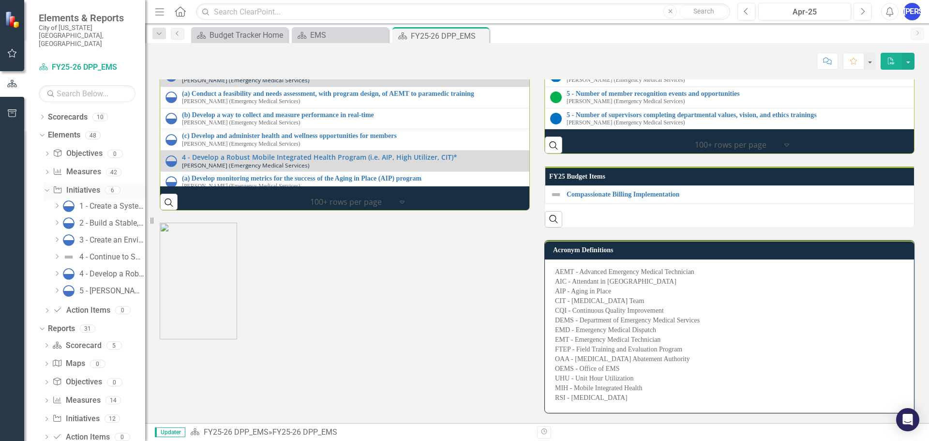
click at [49, 186] on div "Dropdown" at bounding box center [45, 189] width 8 height 7
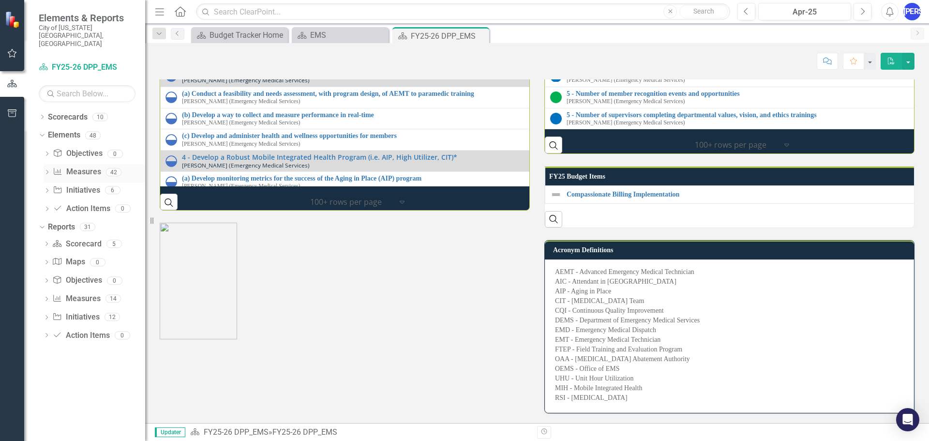
click at [47, 170] on icon "Dropdown" at bounding box center [47, 172] width 7 height 5
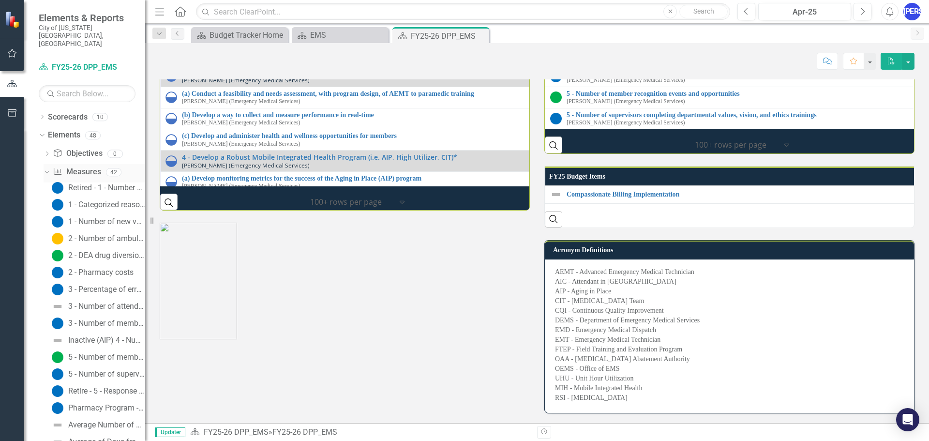
click at [79, 167] on link "Measure Measures" at bounding box center [77, 172] width 48 height 11
click at [86, 200] on div "1 - Categorized reasons for attrition" at bounding box center [106, 204] width 77 height 9
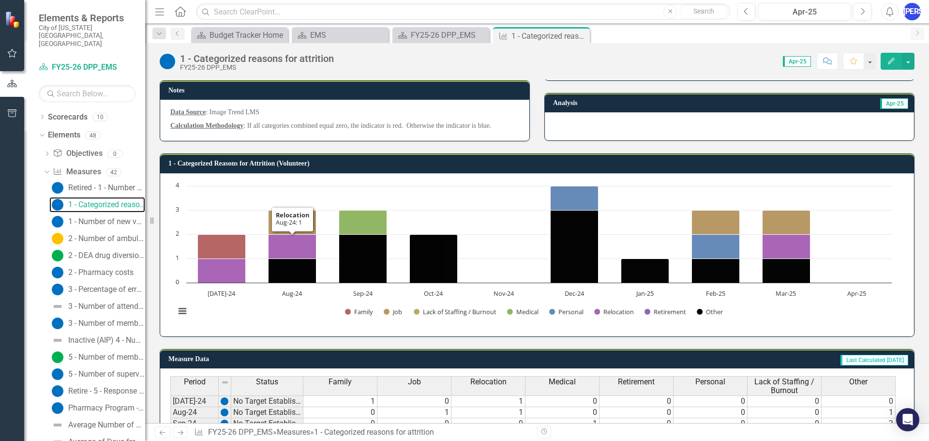
scroll to position [97, 0]
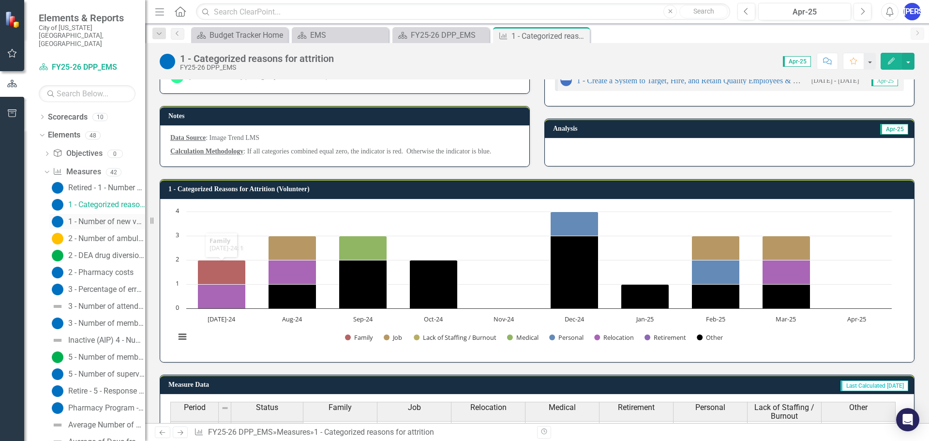
click at [122, 217] on div "1 - Number of new volunteer AICs and AICs existing in the system" at bounding box center [106, 221] width 77 height 9
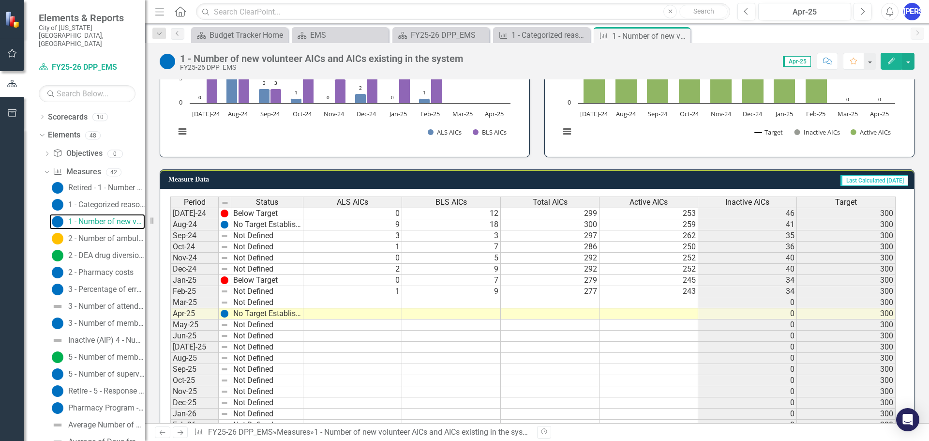
scroll to position [242, 0]
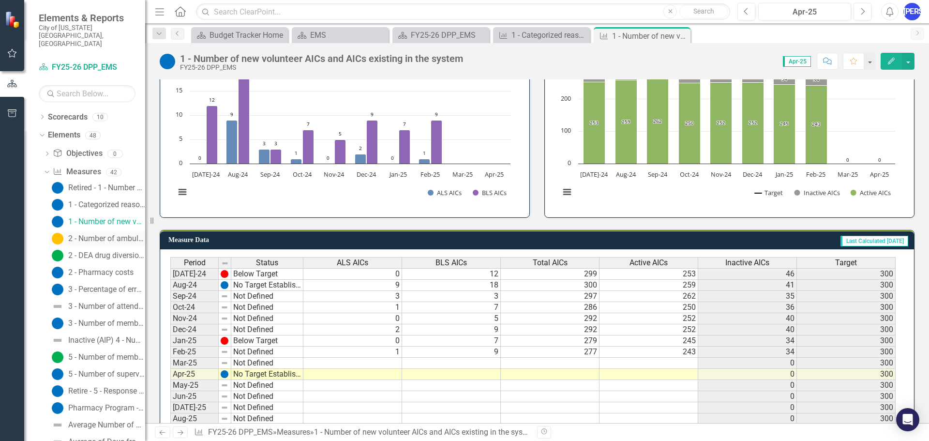
click at [96, 234] on div "2 - Number of ambulances meeting standardization requirements" at bounding box center [106, 238] width 77 height 9
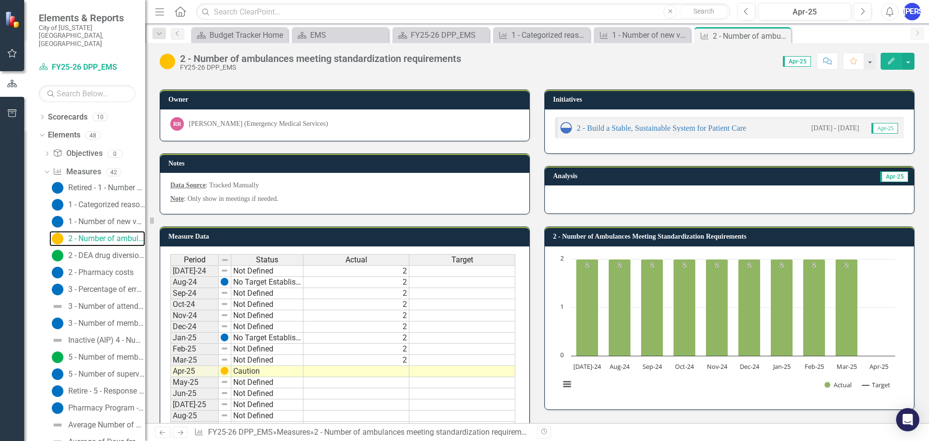
scroll to position [97, 0]
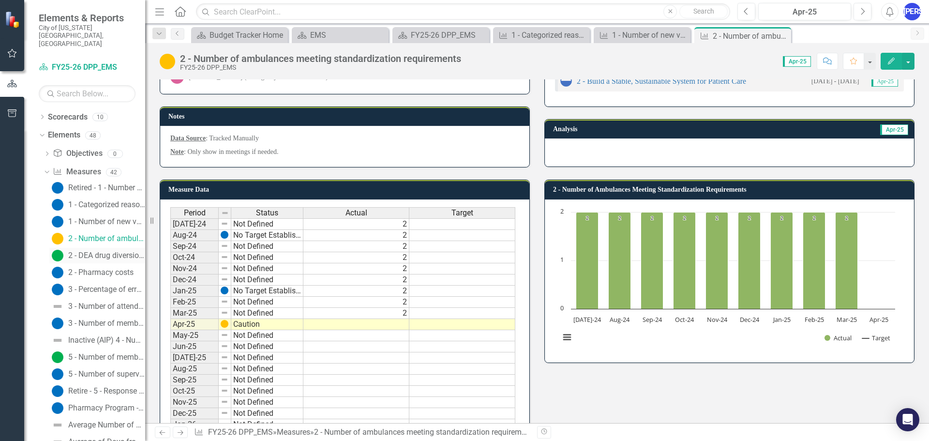
click at [109, 251] on div "2 - DEA drug diversions" at bounding box center [106, 255] width 77 height 9
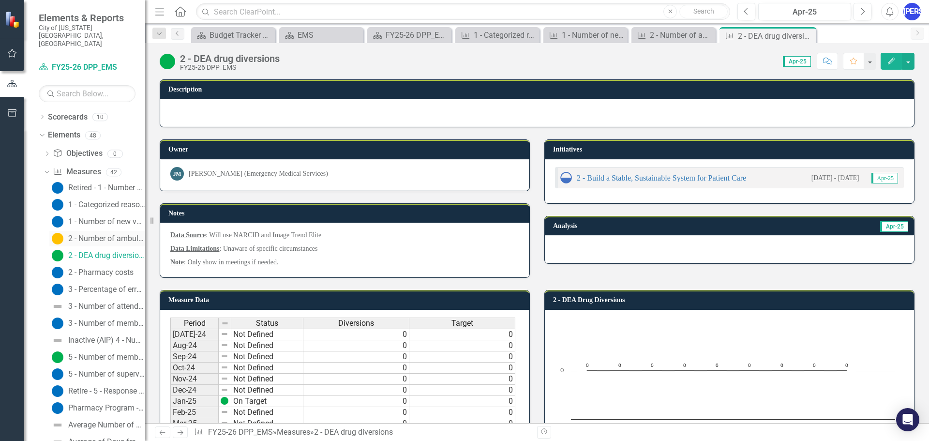
click at [96, 234] on div "2 - Number of ambulances meeting standardization requirements" at bounding box center [106, 238] width 77 height 9
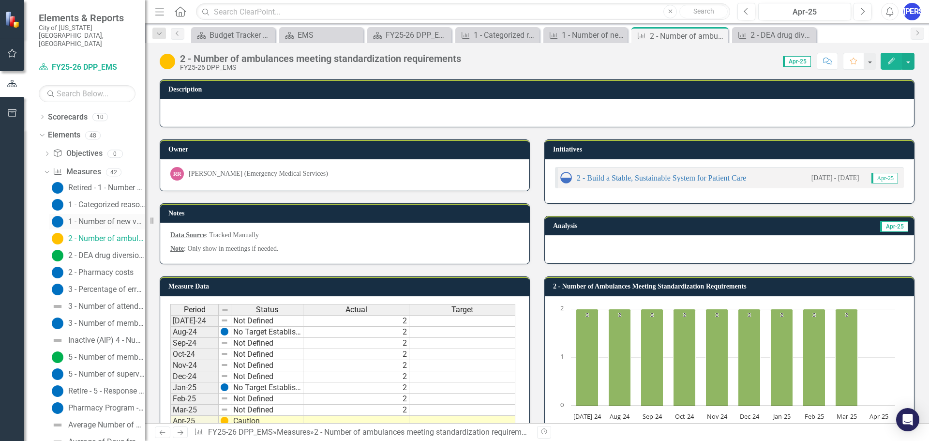
click at [107, 217] on div "1 - Number of new volunteer AICs and AICs existing in the system" at bounding box center [106, 221] width 77 height 9
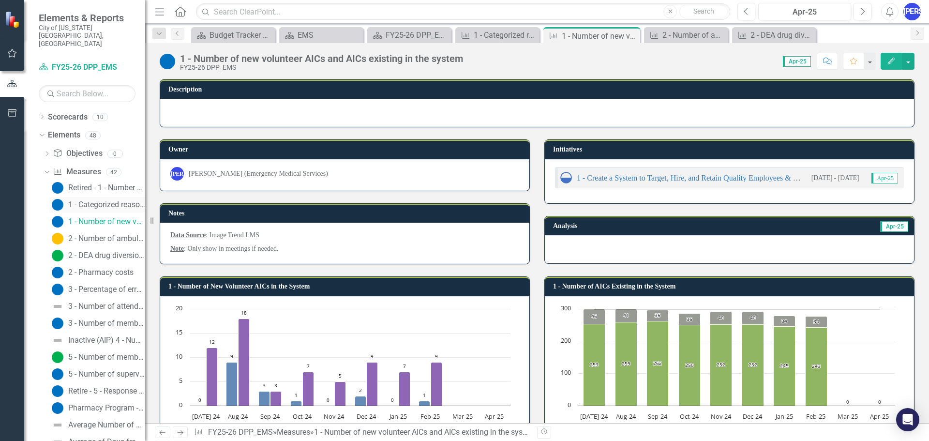
click at [109, 200] on div "1 - Categorized reasons for attrition" at bounding box center [106, 204] width 77 height 9
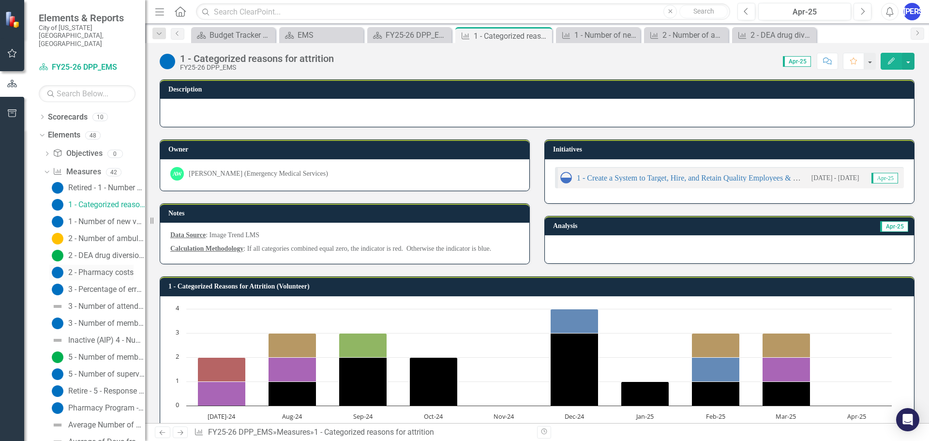
click at [109, 268] on div "2 - Pharmacy costs" at bounding box center [100, 272] width 65 height 9
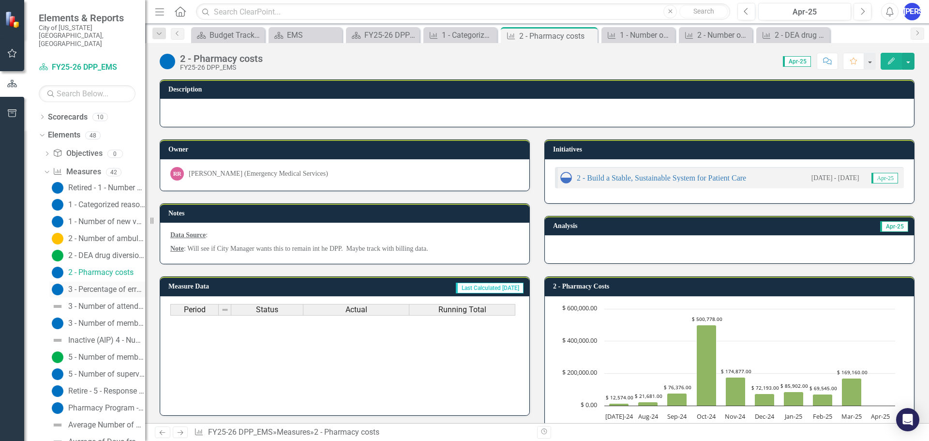
click at [103, 282] on link "3 - Percentage of errant protocol deviations" at bounding box center [97, 289] width 96 height 15
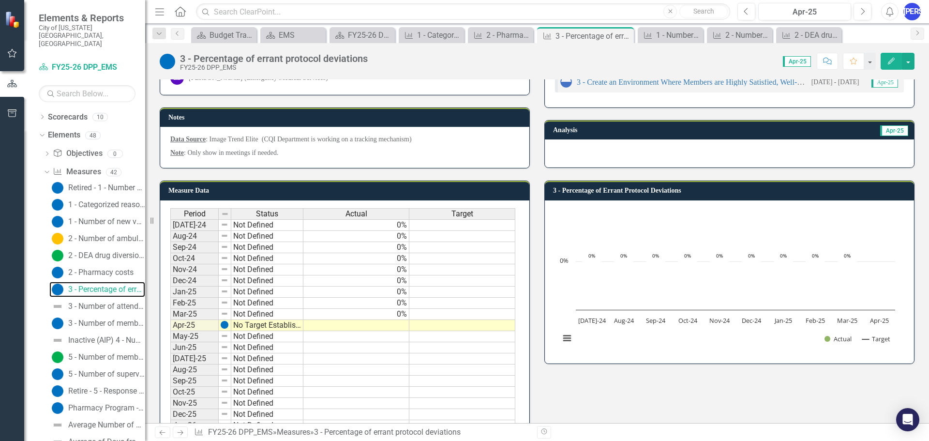
scroll to position [97, 0]
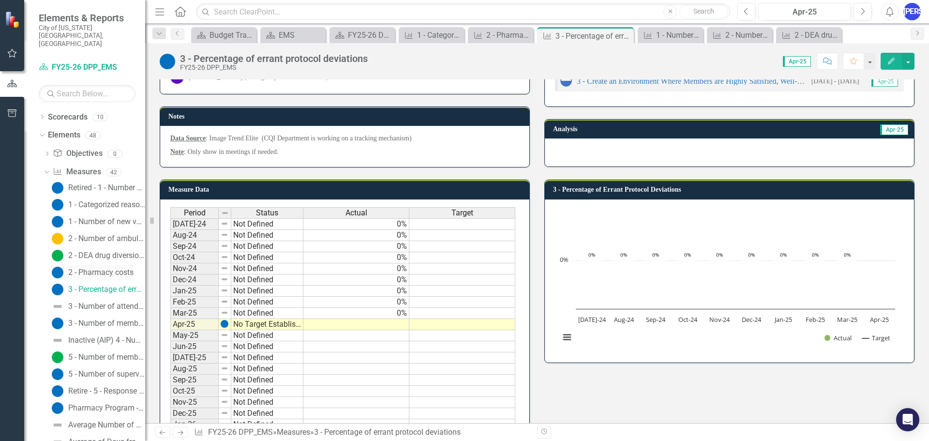
click at [101, 268] on div "2 - Pharmacy costs" at bounding box center [100, 272] width 65 height 9
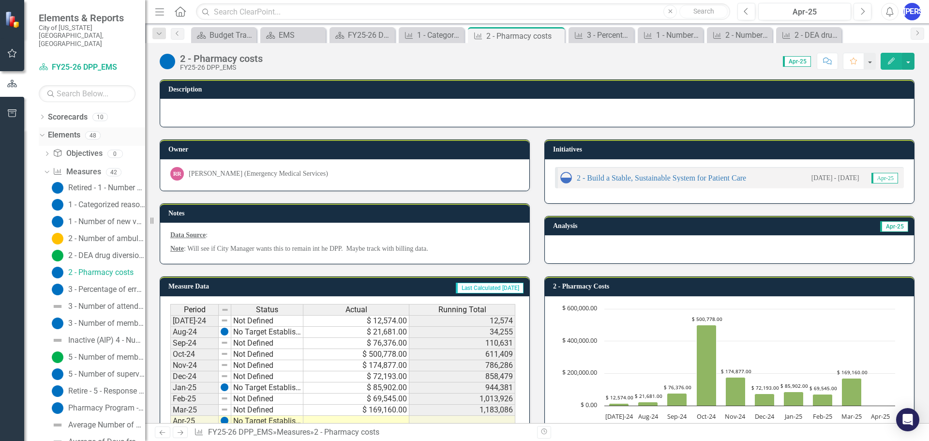
click at [43, 127] on div "Dropdown Elements 48" at bounding box center [92, 136] width 107 height 18
click at [41, 132] on icon "Dropdown" at bounding box center [40, 135] width 5 height 7
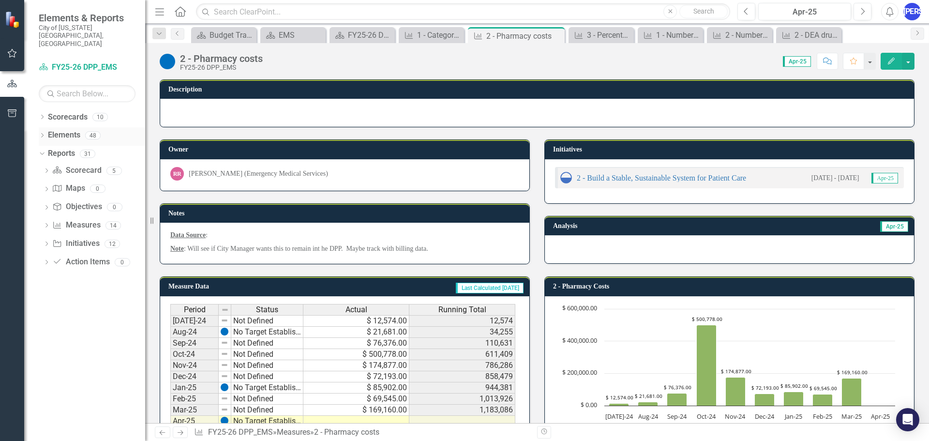
click at [39, 134] on icon "Dropdown" at bounding box center [42, 136] width 7 height 5
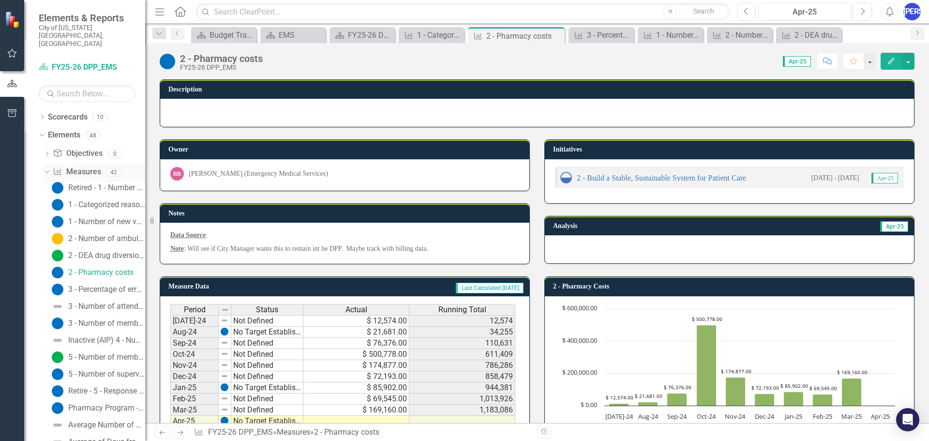
click at [48, 171] on icon at bounding box center [47, 172] width 4 height 2
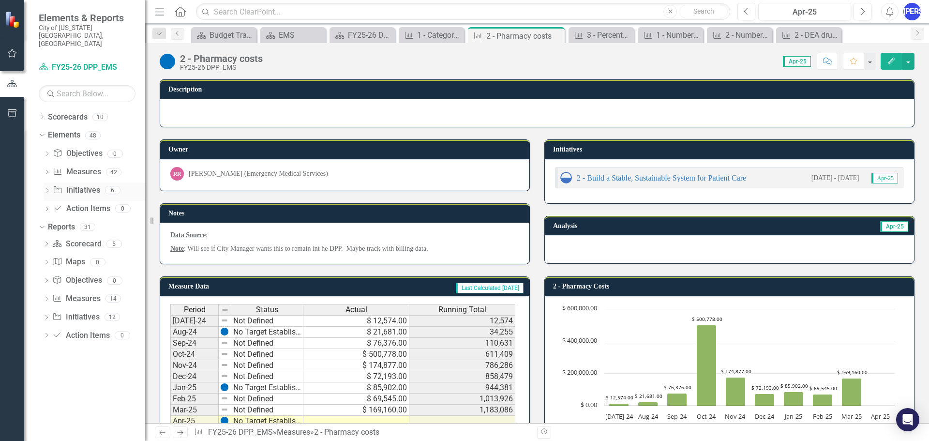
click at [48, 189] on icon "Dropdown" at bounding box center [47, 191] width 7 height 5
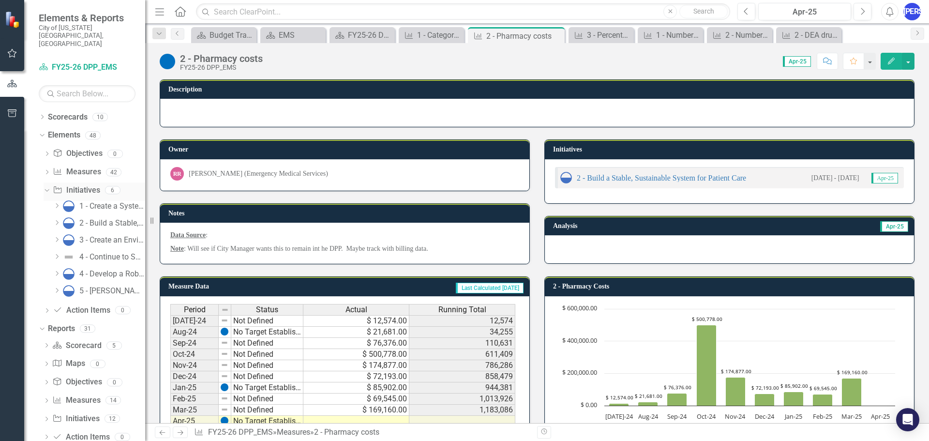
click at [48, 186] on icon "Dropdown" at bounding box center [45, 189] width 5 height 7
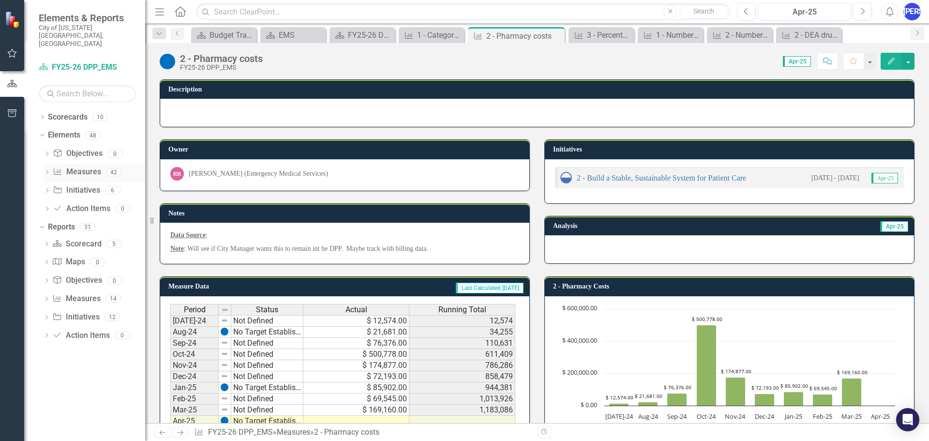
click at [48, 164] on div "Dropdown Measure Measures 42" at bounding box center [95, 173] width 102 height 18
click at [556, 39] on icon "Close" at bounding box center [556, 36] width 10 height 8
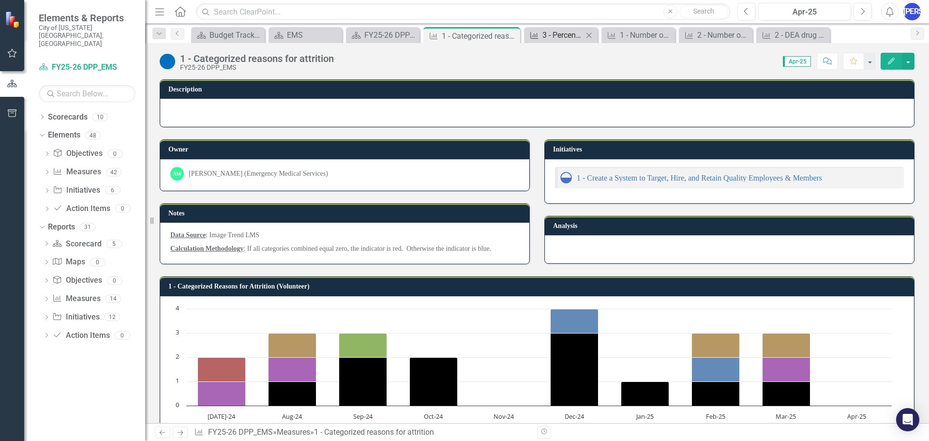
click at [557, 37] on div "3 - Percentage of errant protocol deviations" at bounding box center [563, 35] width 41 height 12
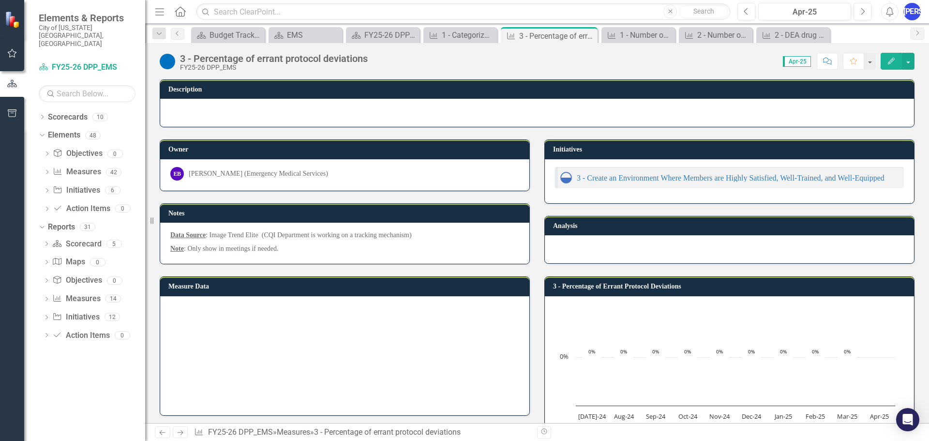
click at [0, 0] on icon "Close" at bounding box center [0, 0] width 0 height 0
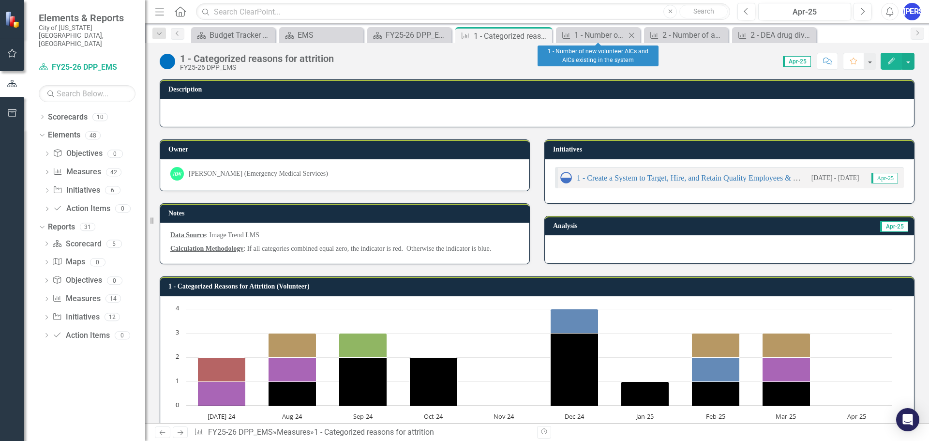
click at [635, 35] on icon "Close" at bounding box center [632, 35] width 10 height 8
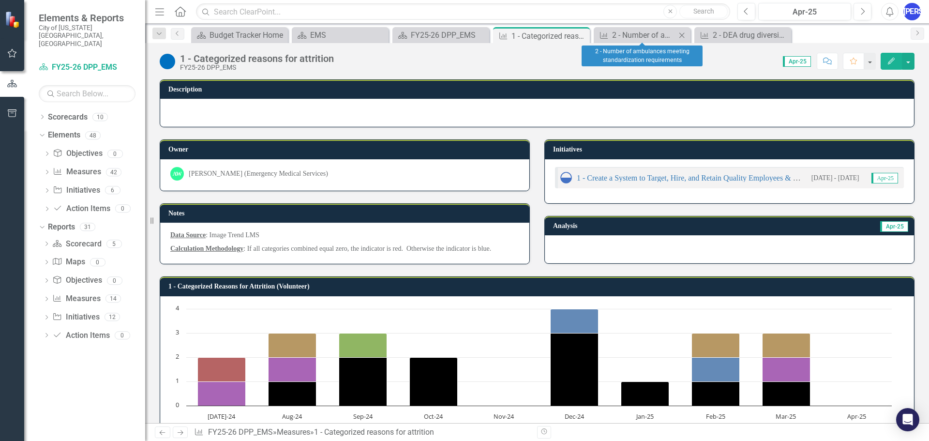
click at [681, 34] on icon "Close" at bounding box center [682, 35] width 10 height 8
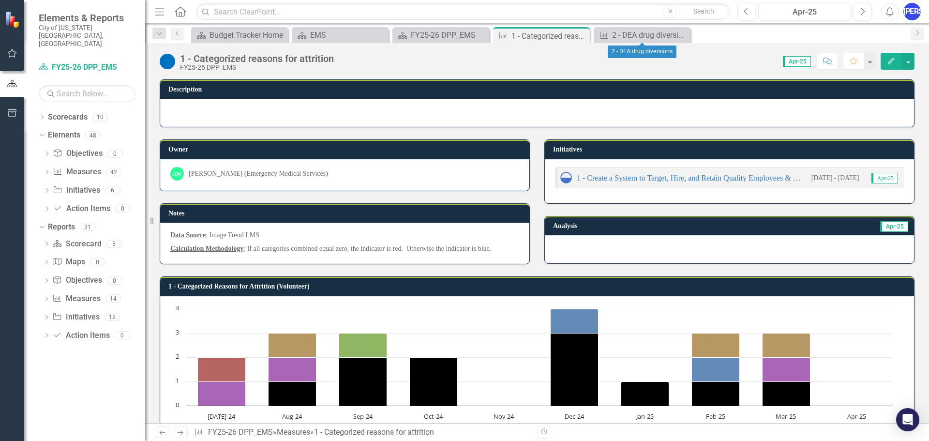
drag, startPoint x: 685, startPoint y: 32, endPoint x: 547, endPoint y: 45, distance: 138.5
click at [0, 0] on icon "Close" at bounding box center [0, 0] width 0 height 0
click at [584, 37] on icon "Close" at bounding box center [581, 36] width 10 height 8
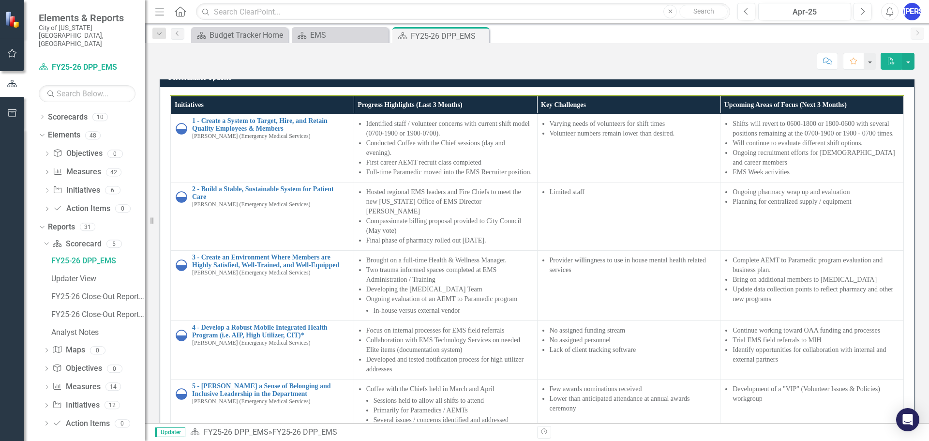
scroll to position [1017, 0]
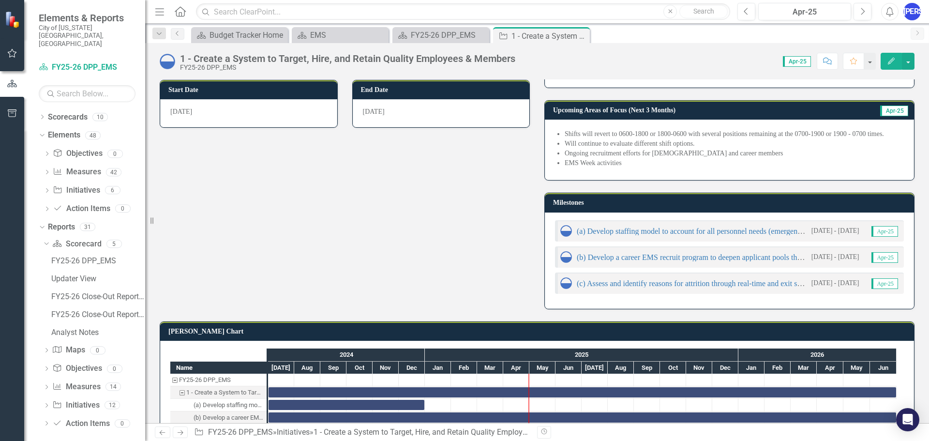
scroll to position [131, 0]
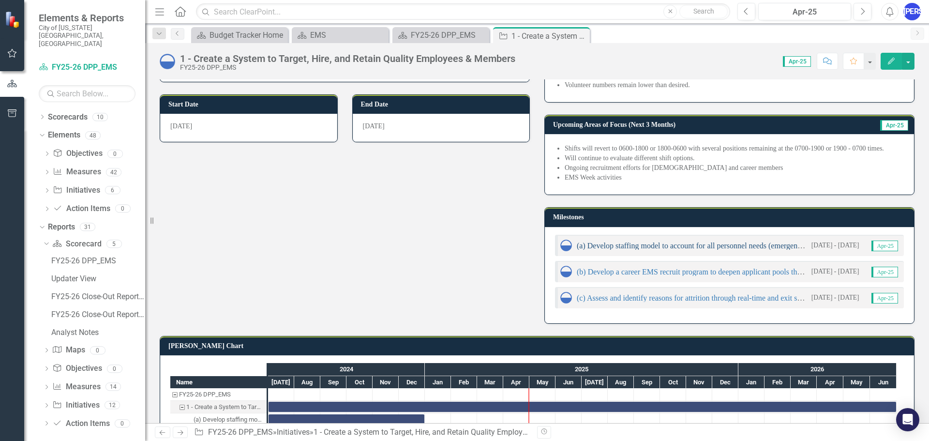
click at [693, 246] on link "(a) Develop staffing model to account for all personnel needs (emergency and su…" at bounding box center [711, 246] width 269 height 8
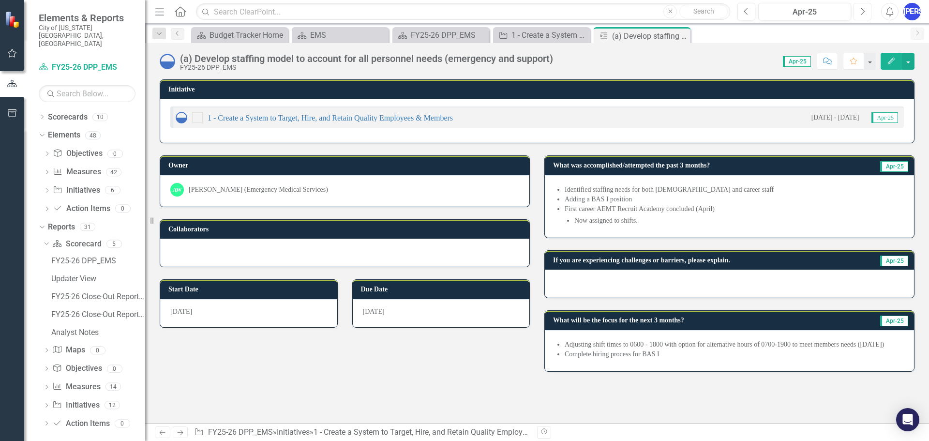
click at [864, 8] on icon "Next" at bounding box center [862, 11] width 5 height 9
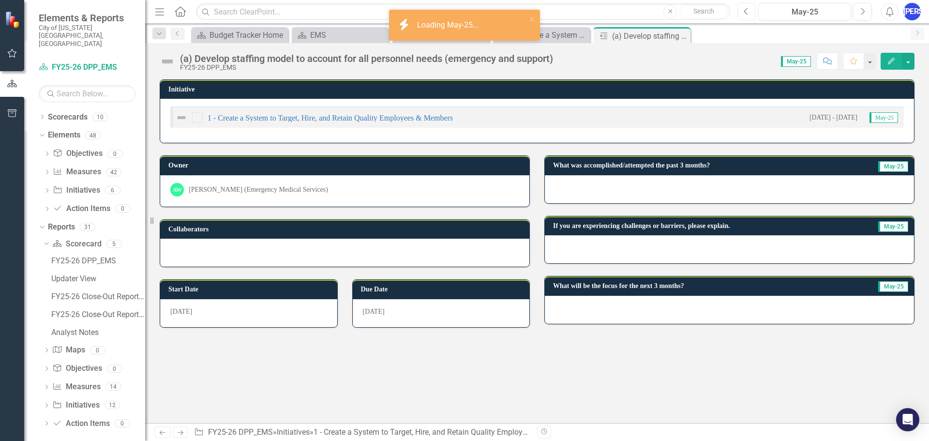
click at [743, 10] on button "Previous" at bounding box center [747, 11] width 18 height 17
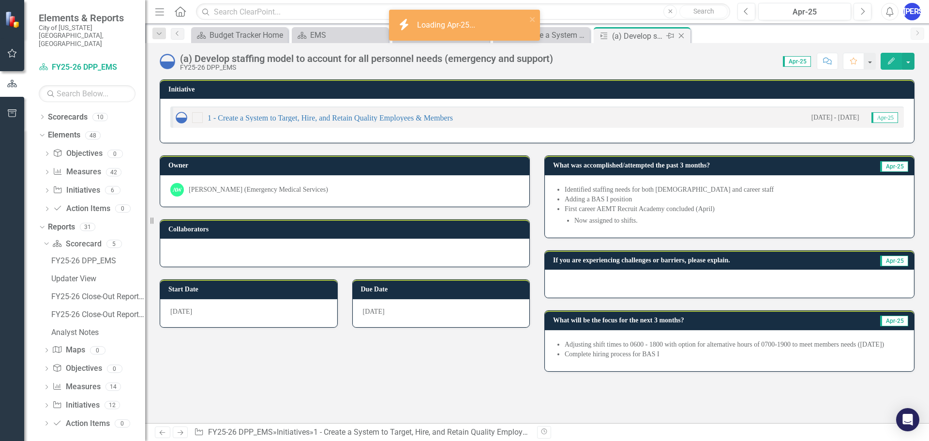
click at [679, 35] on icon "Close" at bounding box center [682, 36] width 10 height 8
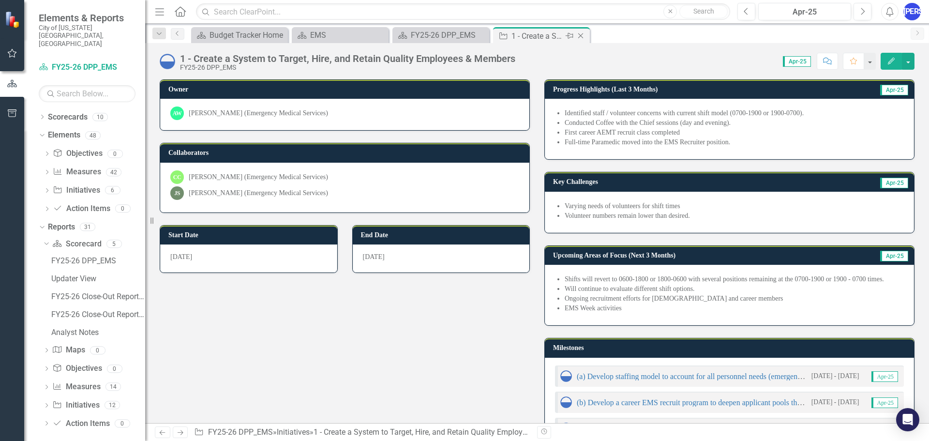
click at [586, 34] on icon "Close" at bounding box center [581, 36] width 10 height 8
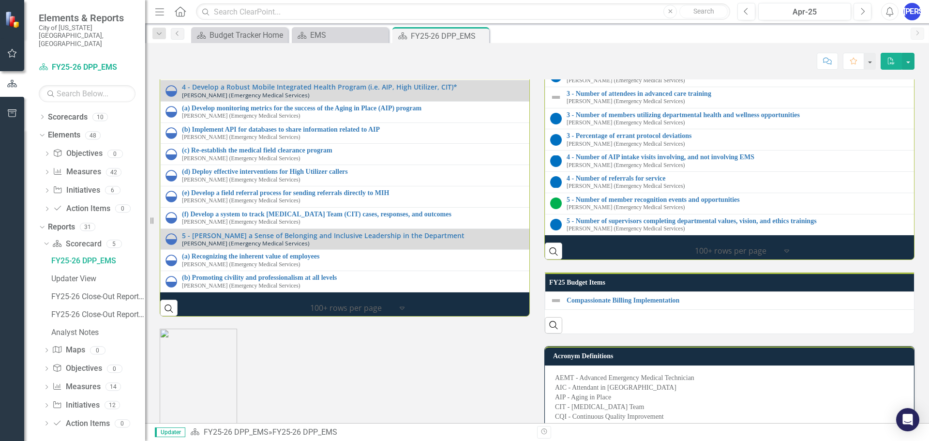
scroll to position [1356, 0]
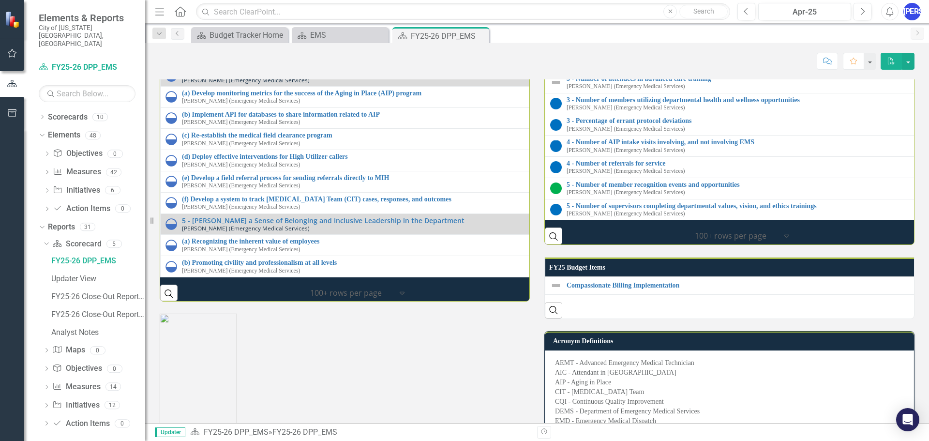
click at [600, 61] on link "2 - Pharmacy costs" at bounding box center [928, 57] width 723 height 7
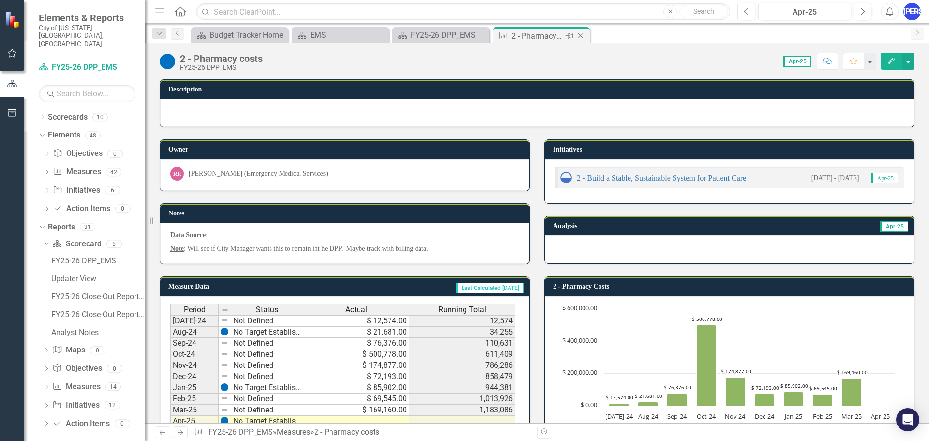
click at [577, 36] on icon "Close" at bounding box center [581, 36] width 10 height 8
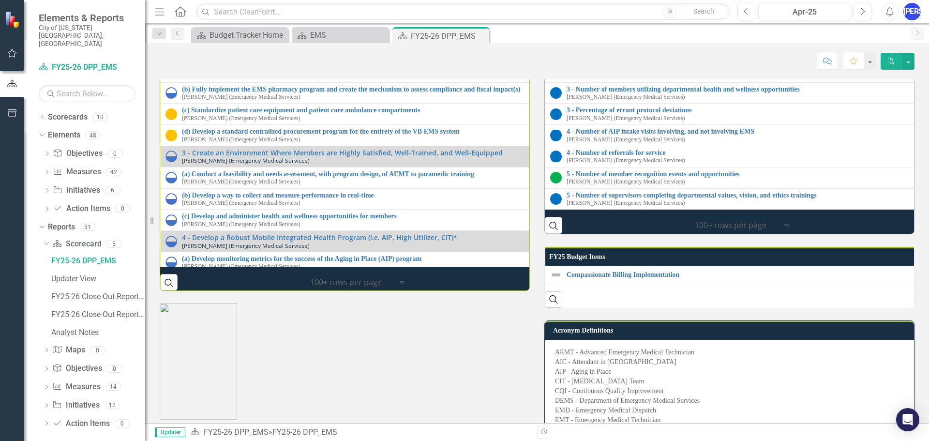
click at [868, 127] on div "Measures 1 - Categorized reasons for attrition [PERSON_NAME] (Emergency Medical…" at bounding box center [729, 79] width 385 height 311
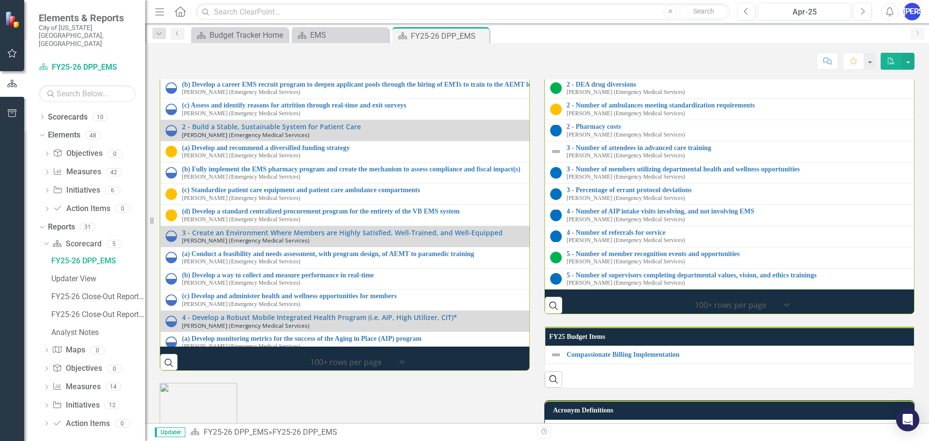
scroll to position [1269, 0]
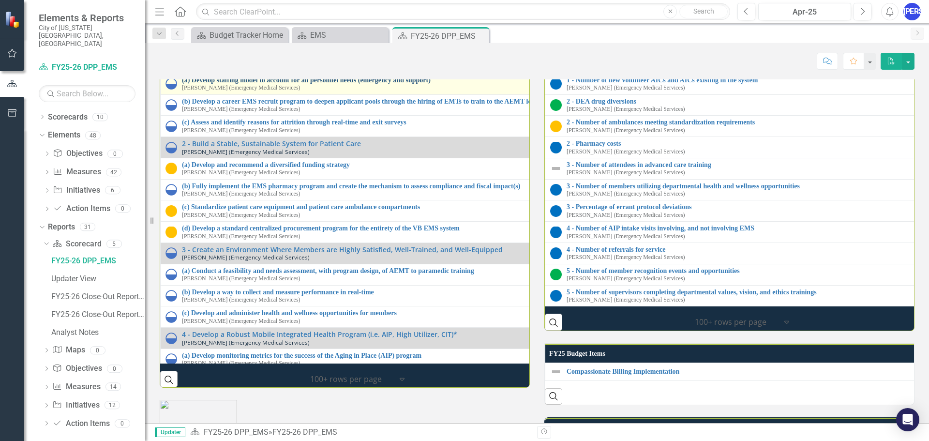
click at [399, 84] on link "(a) Develop staffing model to account for all personnel needs (emergency and su…" at bounding box center [540, 79] width 716 height 7
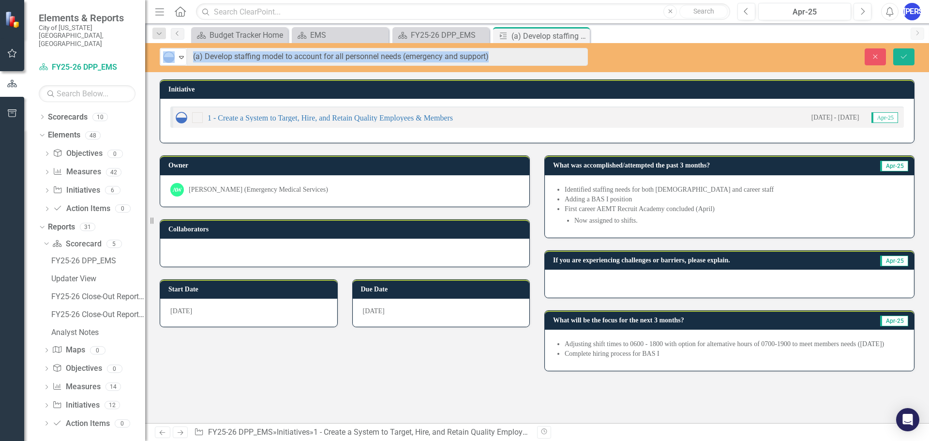
drag, startPoint x: 561, startPoint y: 59, endPoint x: 264, endPoint y: 70, distance: 297.0
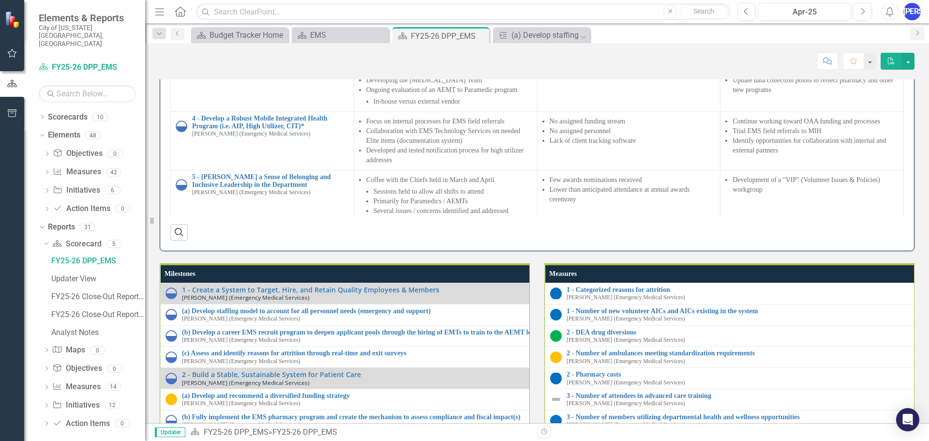
scroll to position [968, 0]
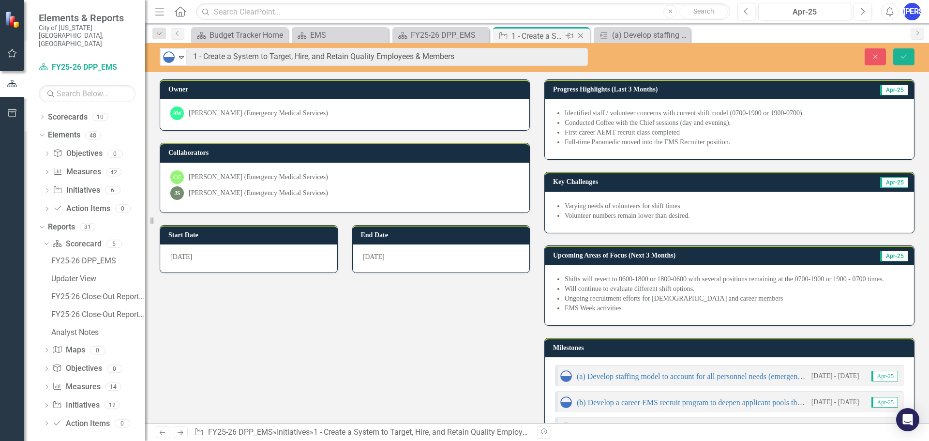
click at [577, 36] on icon "Close" at bounding box center [581, 36] width 10 height 8
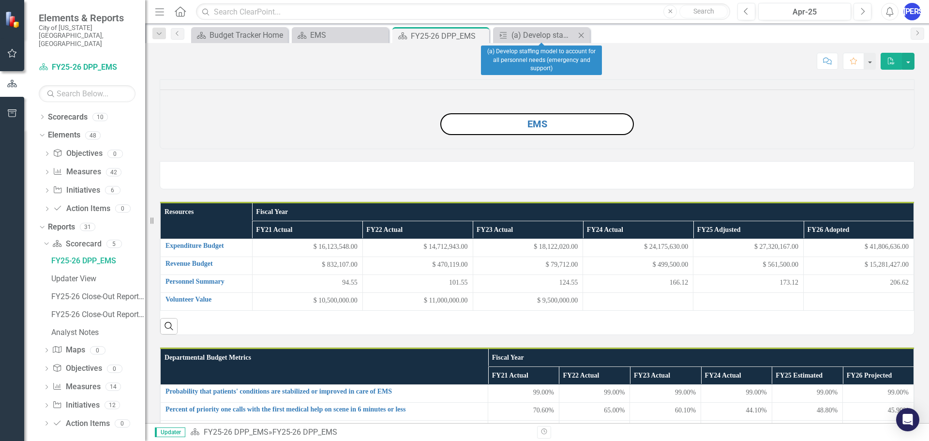
click at [580, 31] on icon "Close" at bounding box center [582, 35] width 10 height 8
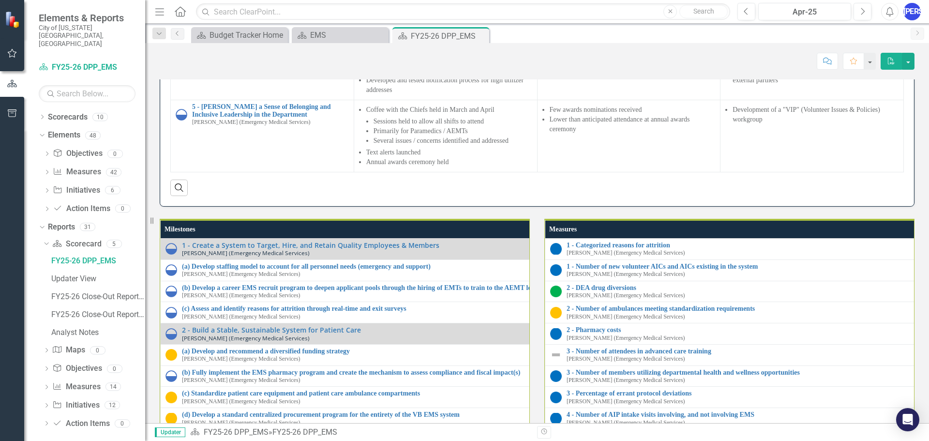
scroll to position [1259, 0]
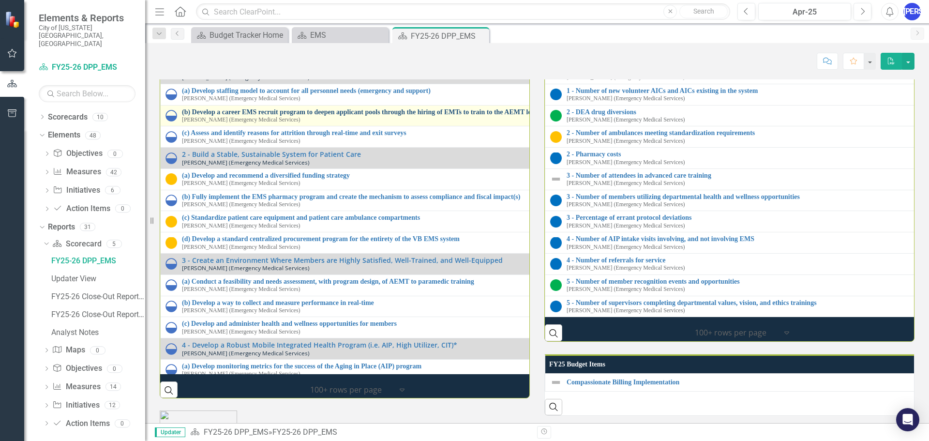
click at [232, 116] on link "(b) Develop a career EMS recruit program to deepen applicant pools through the …" at bounding box center [540, 111] width 716 height 7
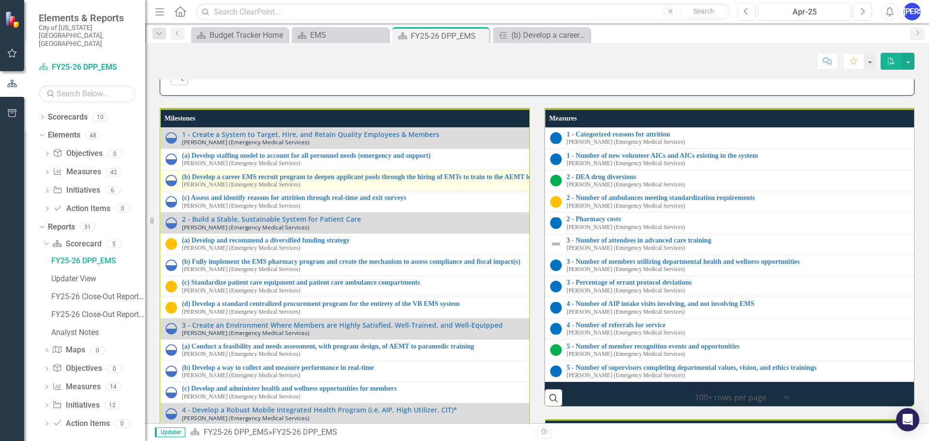
scroll to position [1307, 0]
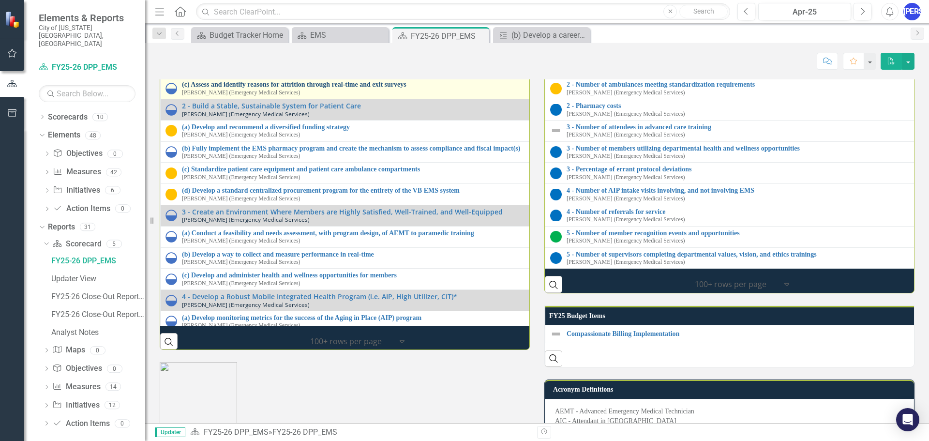
click at [383, 88] on link "(c) Assess and identify reasons for attrition through real-time and exit surveys" at bounding box center [540, 84] width 716 height 7
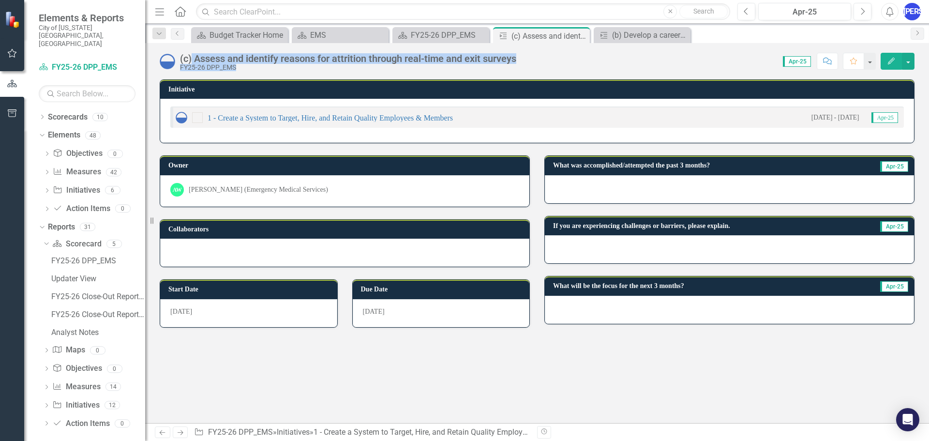
drag, startPoint x: 527, startPoint y: 55, endPoint x: 192, endPoint y: 61, distance: 335.1
click at [192, 61] on div "(c) Assess and identify reasons for attrition through real-time and exit survey…" at bounding box center [537, 57] width 784 height 29
click at [192, 61] on div "(c) Assess and identify reasons for attrition through real-time and exit surveys" at bounding box center [348, 58] width 336 height 11
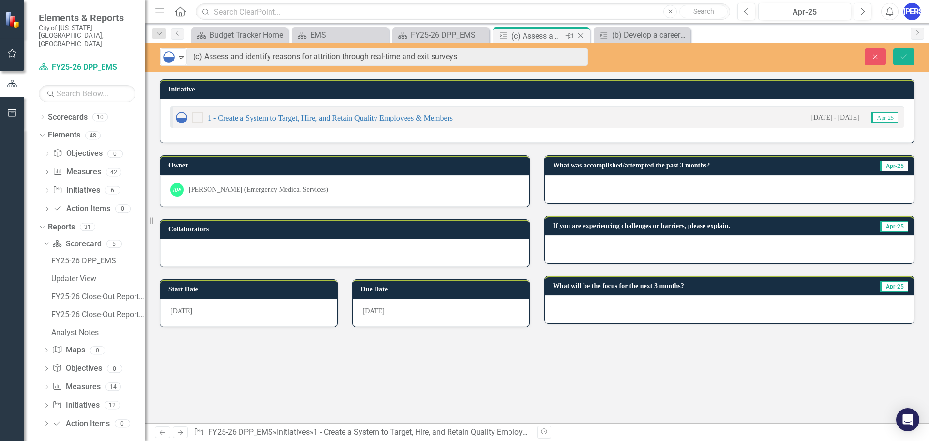
click at [580, 35] on icon "Close" at bounding box center [581, 36] width 10 height 8
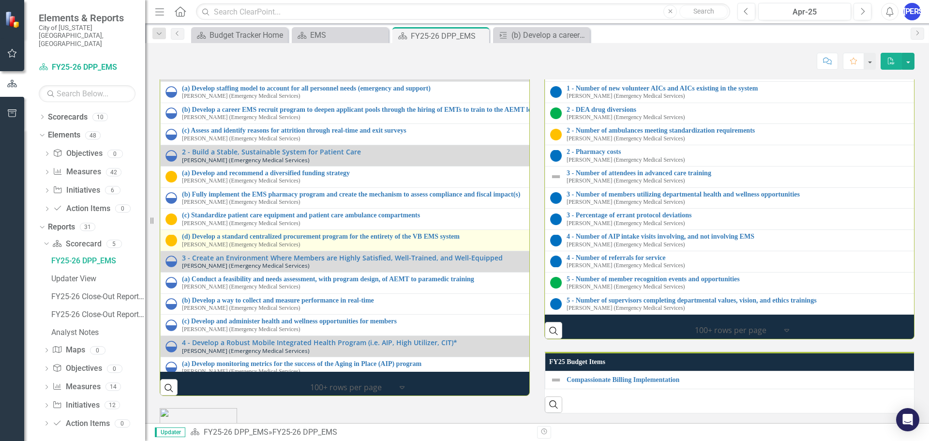
scroll to position [1404, 0]
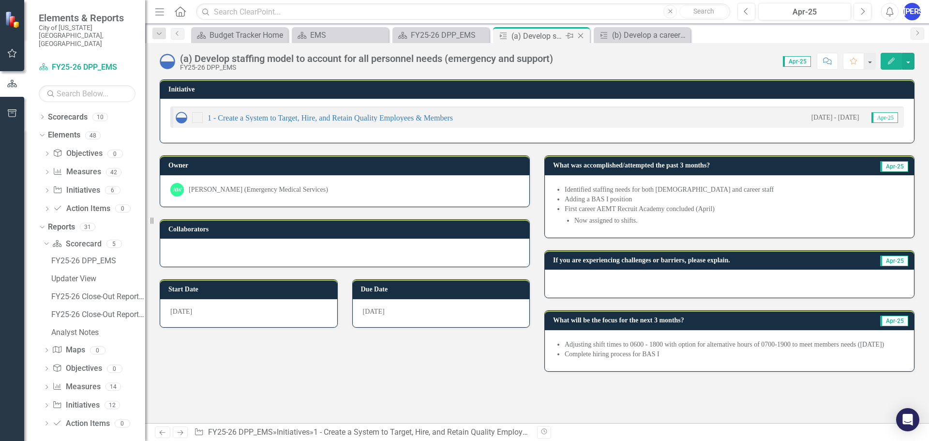
click at [581, 35] on icon at bounding box center [581, 35] width 5 height 5
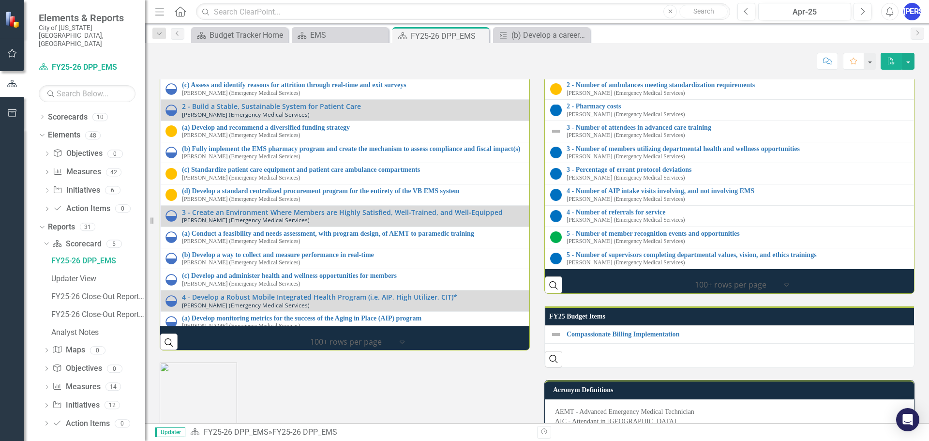
scroll to position [1307, 0]
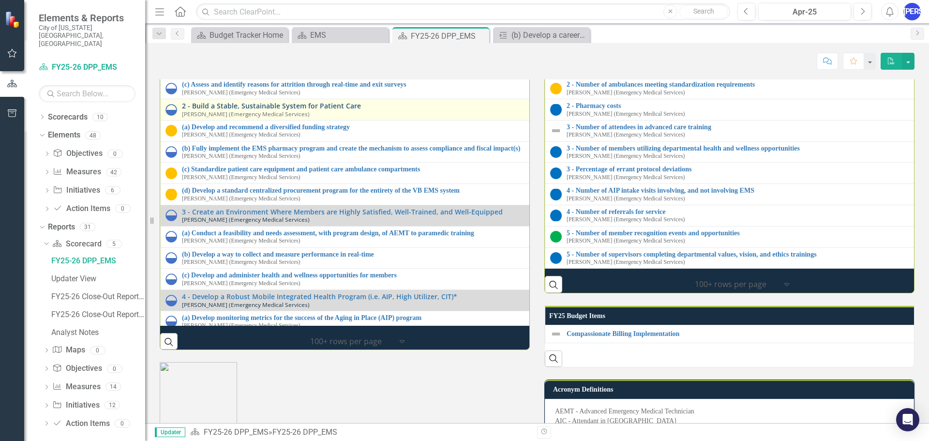
click at [327, 109] on link "2 - Build a Stable, Sustainable System for Patient Care" at bounding box center [540, 105] width 716 height 7
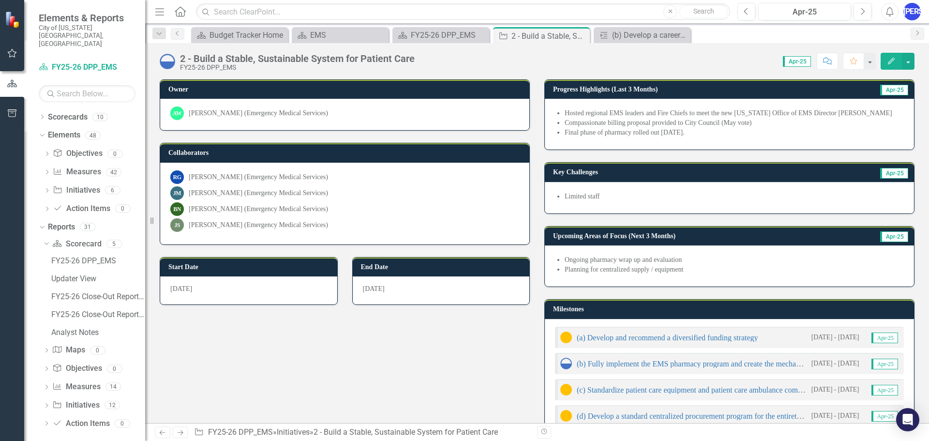
click at [413, 60] on div "2 - Build a Stable, Sustainable System for Patient Care" at bounding box center [297, 58] width 235 height 11
click at [408, 57] on div "2 - Build a Stable, Sustainable System for Patient Care" at bounding box center [297, 58] width 235 height 11
click at [338, 63] on div "2 - Build a Stable, Sustainable System for Patient Care" at bounding box center [297, 58] width 235 height 11
click at [344, 56] on div "2 - Build a Stable, Sustainable System for Patient Care" at bounding box center [297, 58] width 235 height 11
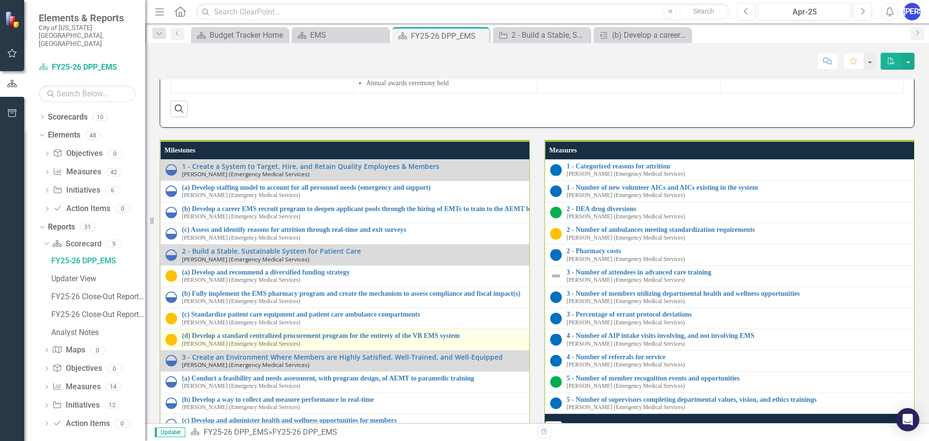
scroll to position [1404, 0]
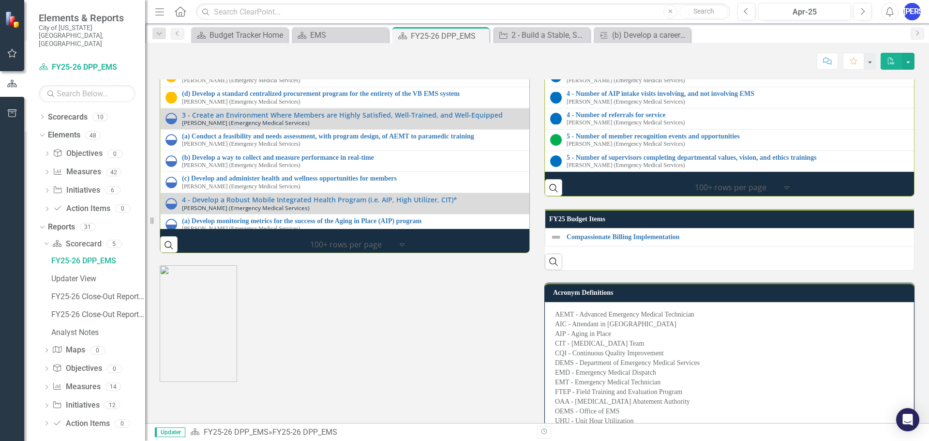
click at [281, 55] on link "(b) Fully implement the EMS pharmacy program and create the mechanism to assess…" at bounding box center [540, 51] width 716 height 7
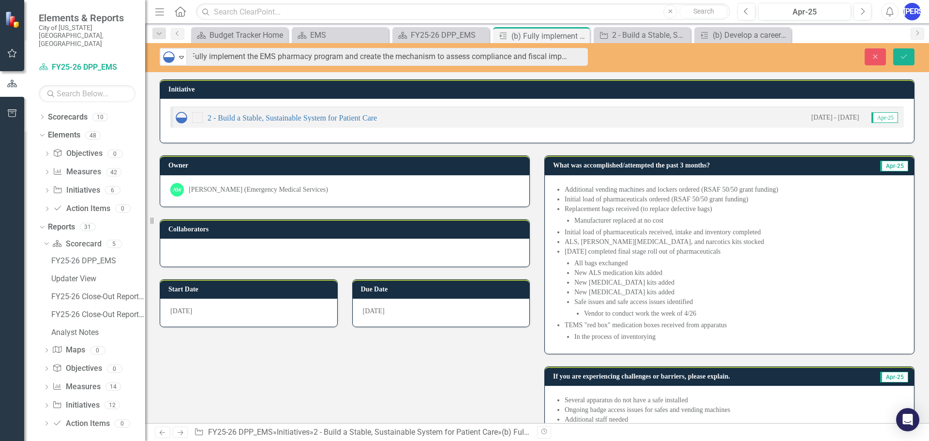
scroll to position [0, 16]
click at [585, 35] on icon "Close" at bounding box center [581, 36] width 10 height 8
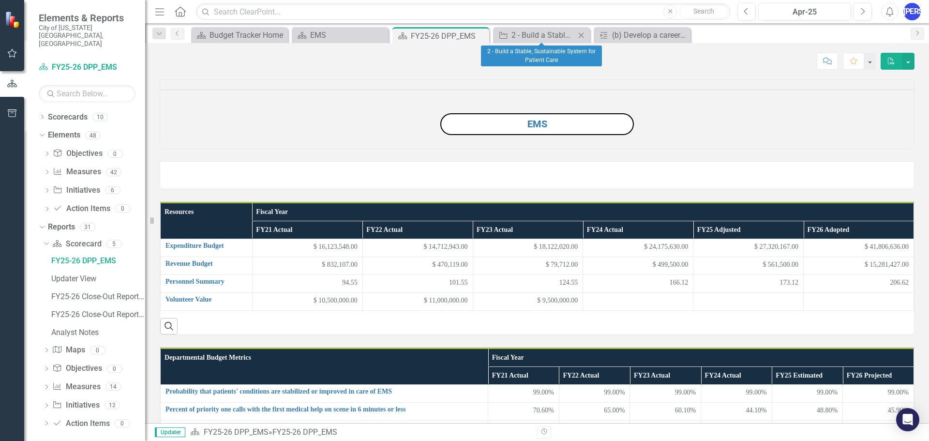
click at [584, 35] on icon "Close" at bounding box center [582, 35] width 10 height 8
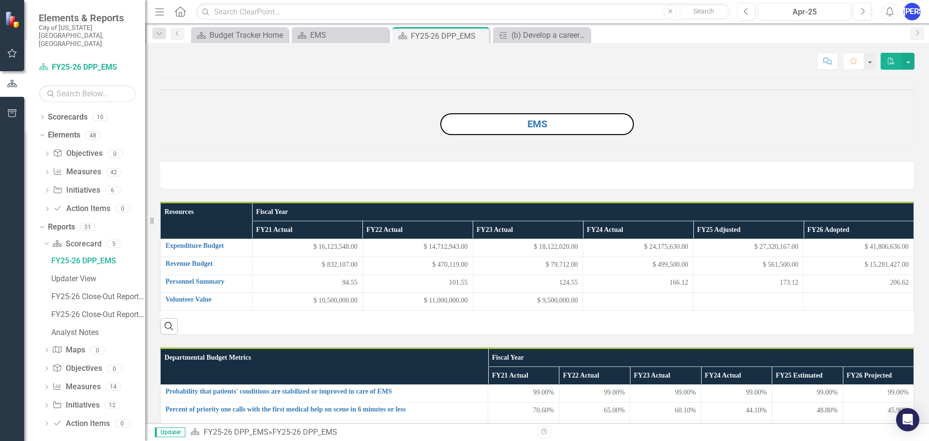
click at [0, 0] on icon "Close" at bounding box center [0, 0] width 0 height 0
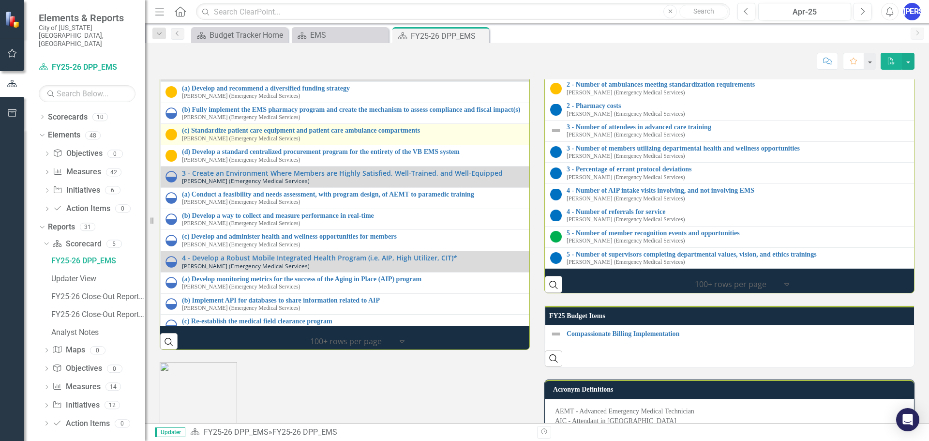
scroll to position [48, 0]
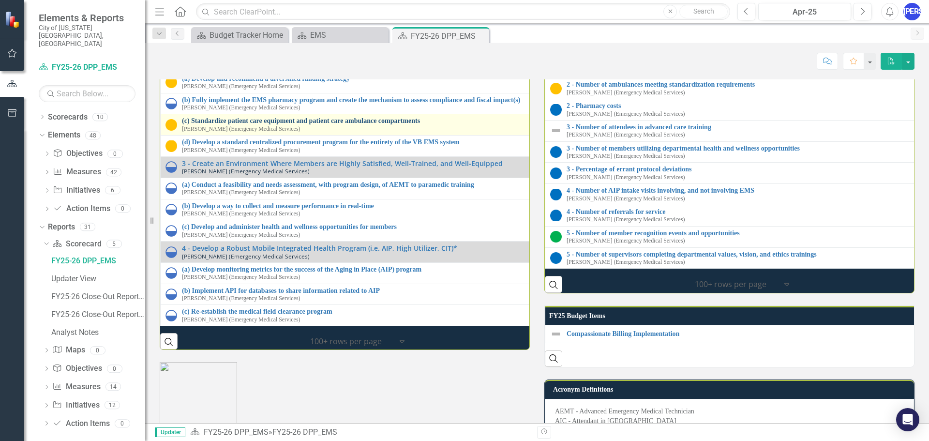
click at [340, 124] on link "(c) Standardize patient care equipment and patient care ambulance compartments" at bounding box center [541, 120] width 718 height 7
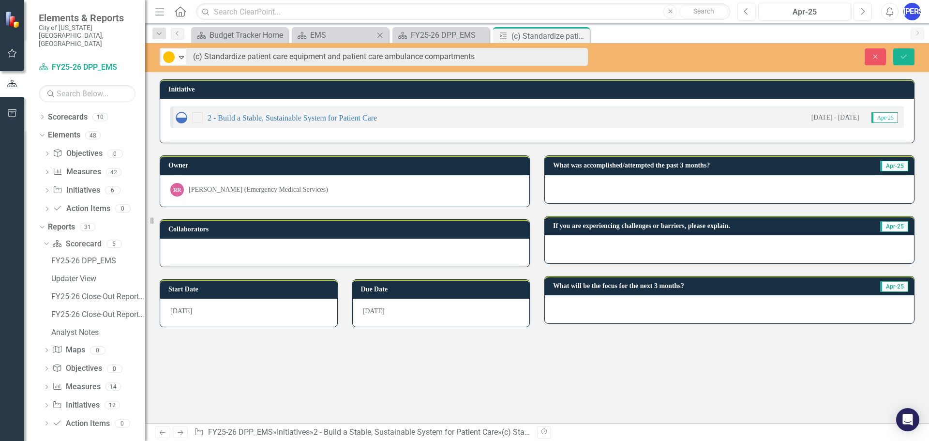
click at [383, 42] on div "Scorecard EMS Close" at bounding box center [340, 35] width 97 height 16
click at [580, 35] on icon at bounding box center [581, 35] width 5 height 5
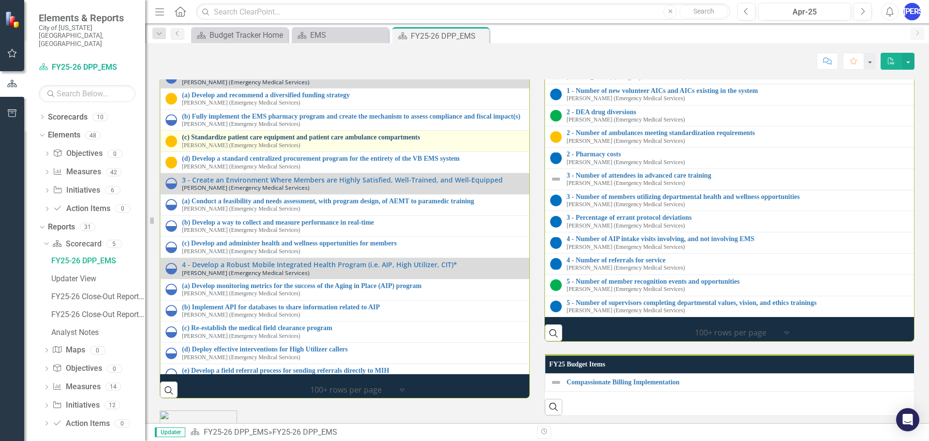
scroll to position [97, 0]
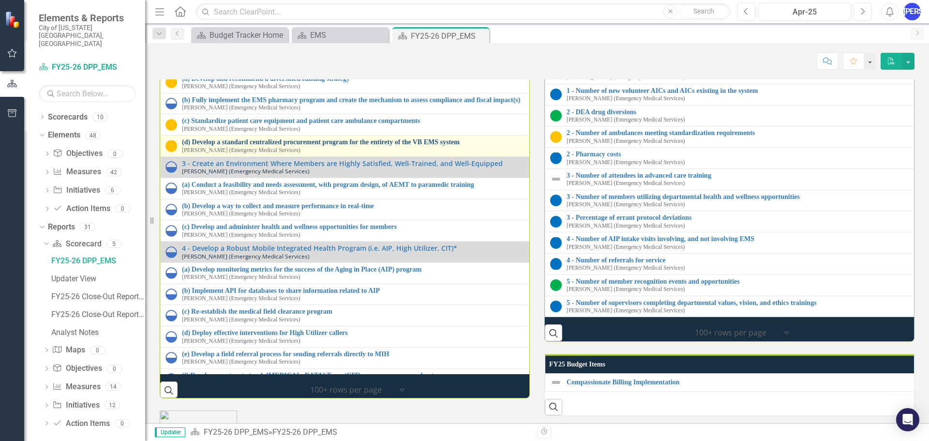
click at [248, 146] on link "(d) Develop a standard centralized procurement program for the entirety of the …" at bounding box center [539, 141] width 715 height 7
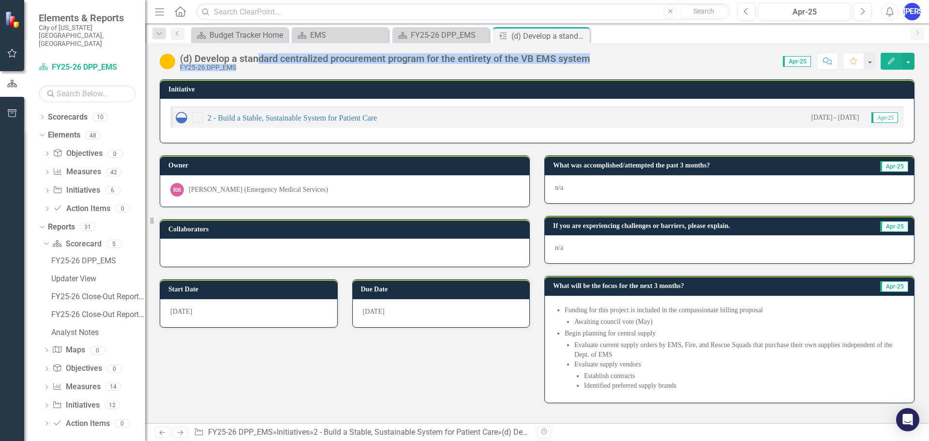
drag, startPoint x: 602, startPoint y: 58, endPoint x: 257, endPoint y: 58, distance: 344.7
click at [258, 58] on div "(d) Develop a standard centralized procurement program for the entirety of the …" at bounding box center [537, 57] width 784 height 29
click at [257, 58] on div "(d) Develop a standard centralized procurement program for the entirety of the …" at bounding box center [385, 58] width 410 height 11
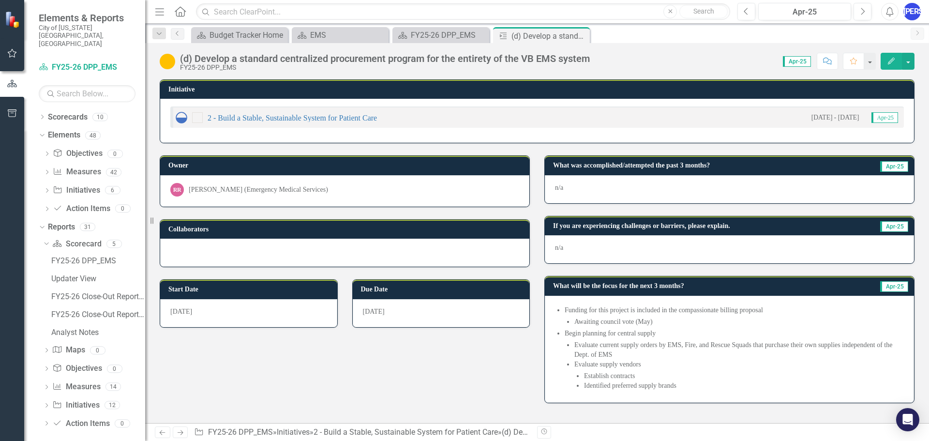
click at [196, 59] on div "(d) Develop a standard centralized procurement program for the entirety of the …" at bounding box center [385, 58] width 410 height 11
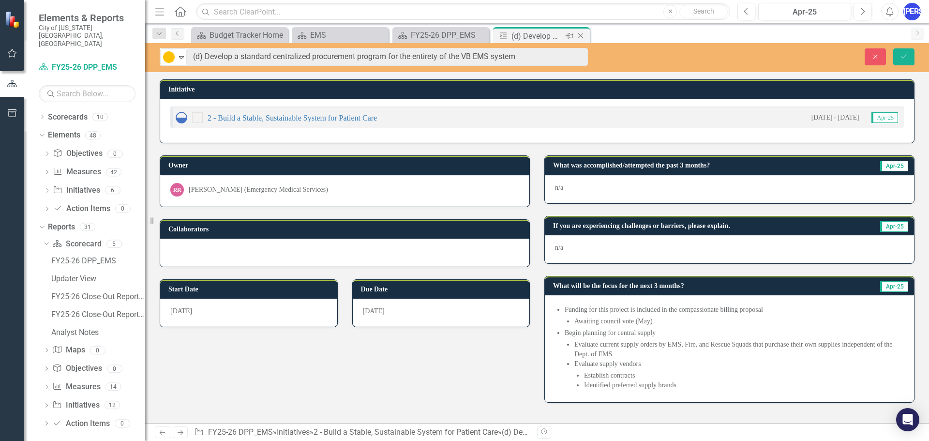
click at [579, 37] on icon "Close" at bounding box center [581, 36] width 10 height 8
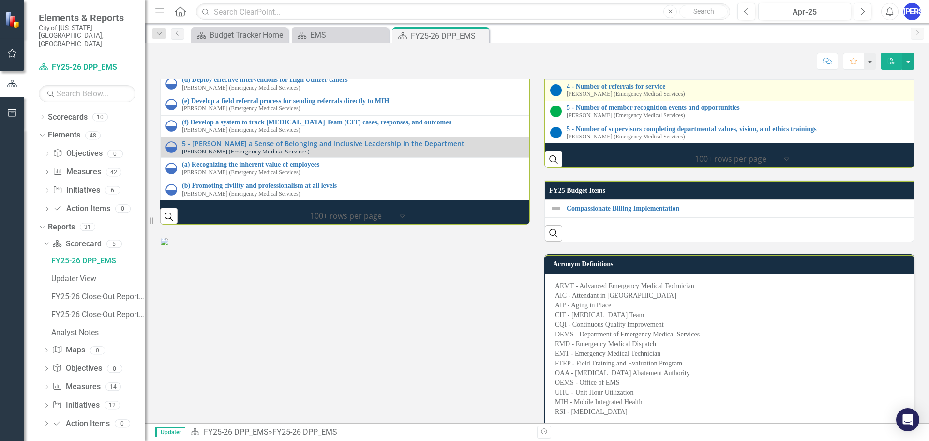
scroll to position [1409, 0]
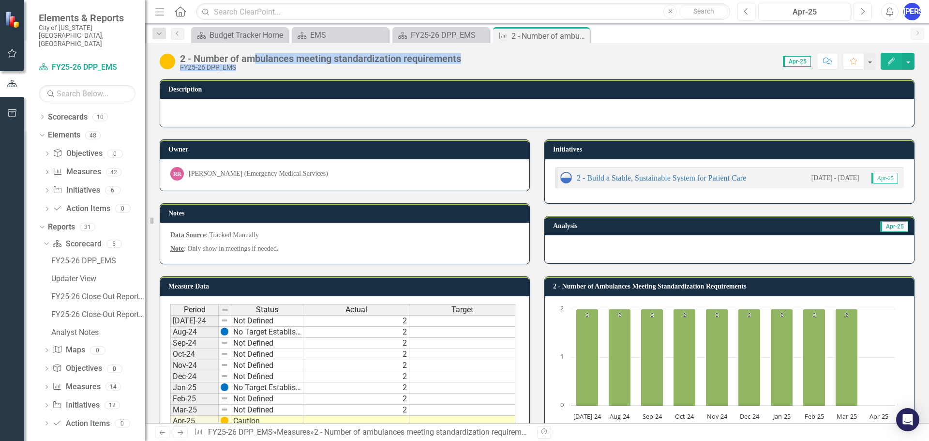
drag, startPoint x: 471, startPoint y: 60, endPoint x: 255, endPoint y: 61, distance: 215.4
click at [255, 61] on div "2 - Number of ambulances meeting standardization requirements FY25-26 DPP_EMS S…" at bounding box center [537, 57] width 784 height 29
click at [255, 61] on div "2 - Number of ambulances meeting standardization requirements" at bounding box center [320, 58] width 281 height 11
click at [203, 60] on div "2 - Number of ambulances meeting standardization requirements" at bounding box center [320, 58] width 281 height 11
drag, startPoint x: 195, startPoint y: 57, endPoint x: 466, endPoint y: 53, distance: 271.1
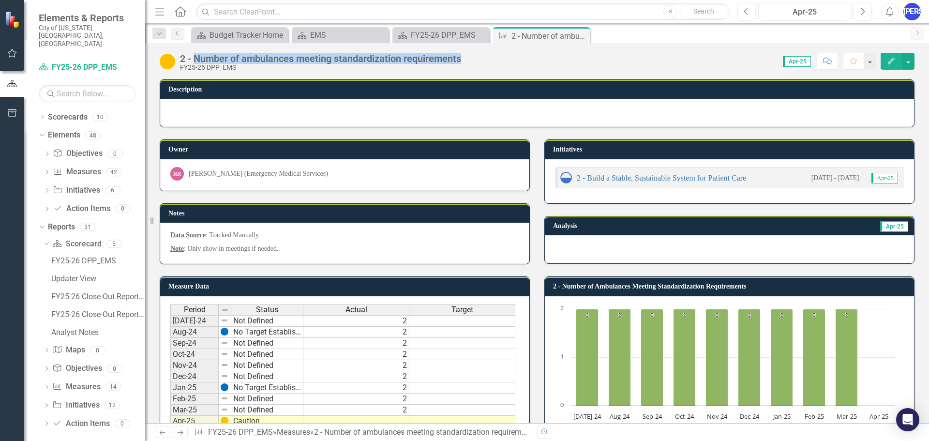
click at [466, 53] on div "2 - Number of ambulances meeting standardization requirements FY25-26 DPP_EMS" at bounding box center [313, 62] width 306 height 18
copy div "Number of ambulances meeting standardization requirements"
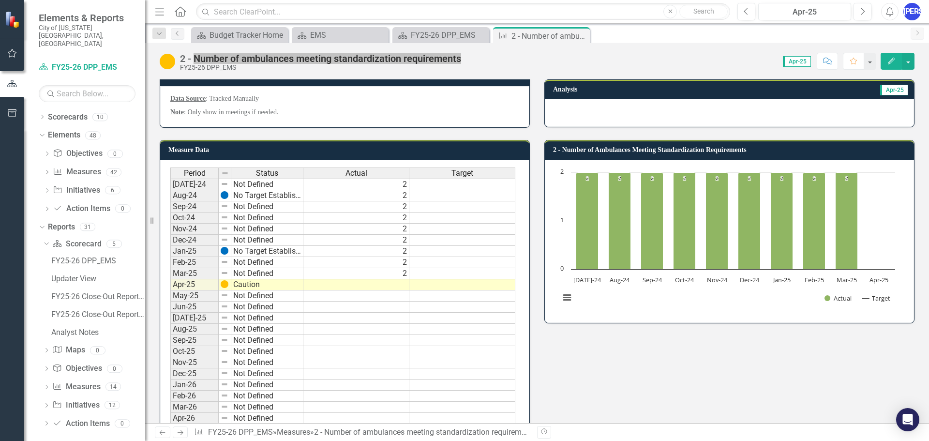
scroll to position [40, 0]
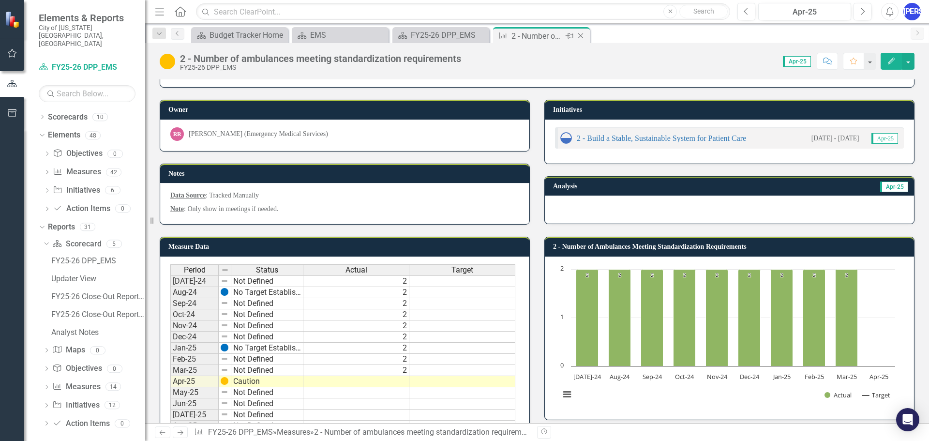
click at [581, 36] on icon at bounding box center [581, 35] width 5 height 5
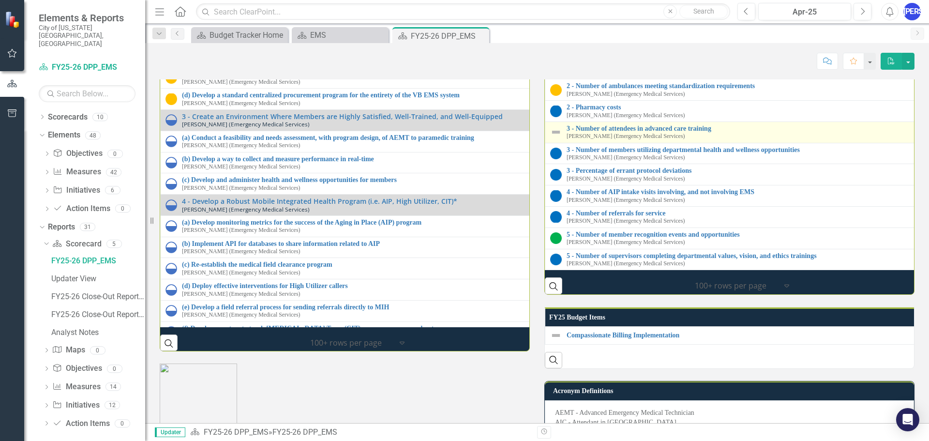
scroll to position [1307, 0]
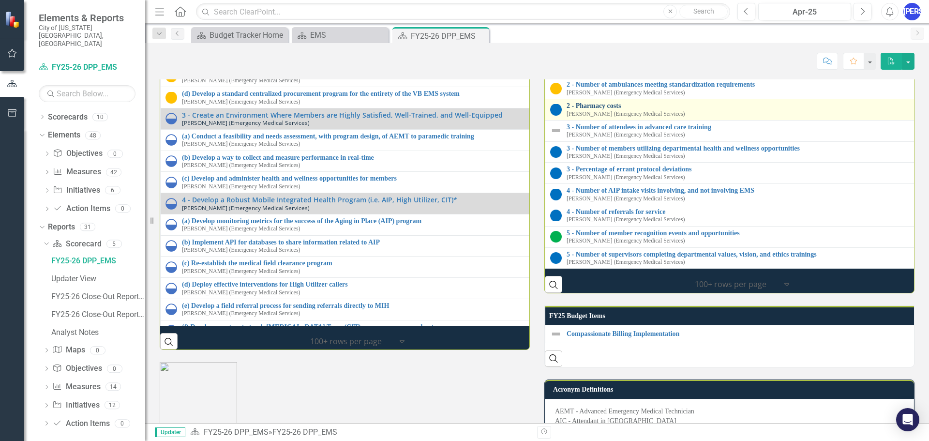
click at [608, 109] on link "2 - Pharmacy costs" at bounding box center [928, 105] width 723 height 7
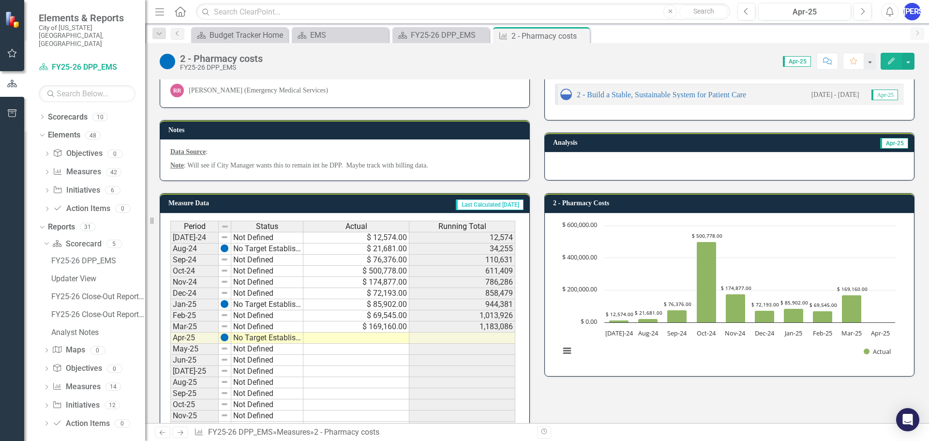
scroll to position [185, 0]
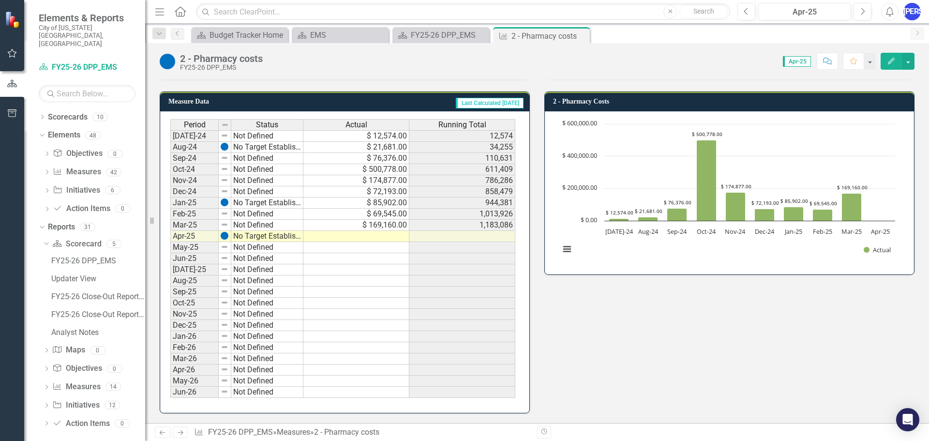
click at [491, 277] on td at bounding box center [463, 280] width 106 height 11
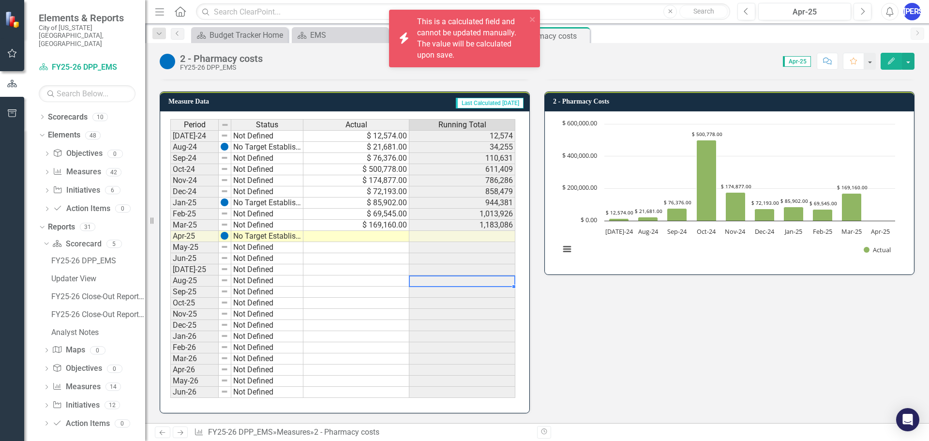
click at [170, 319] on div "Period Status Actual Running Total [DATE]-24 Not Defined $ 12,574.00 12,574 Aug…" at bounding box center [170, 258] width 0 height 279
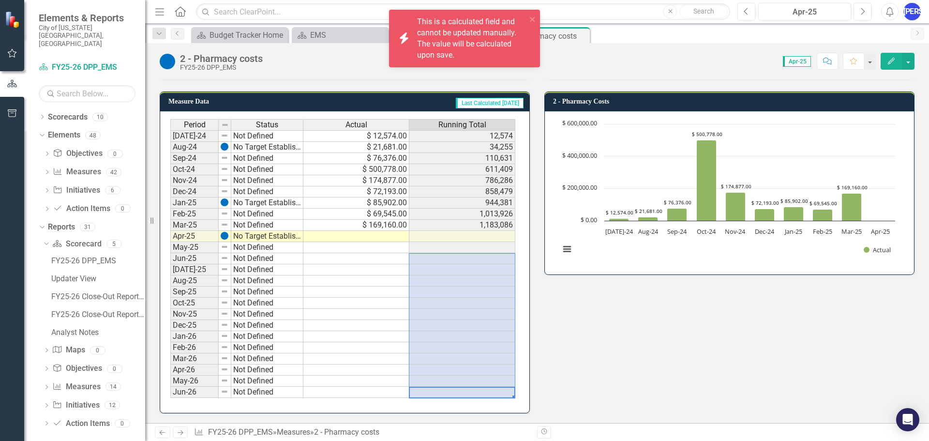
drag, startPoint x: 483, startPoint y: 394, endPoint x: 420, endPoint y: 260, distance: 148.1
click at [420, 260] on tbody "[DATE]-24 Not Defined $ 12,574.00 12,574 Aug-24 No Target Established $ 21,681.…" at bounding box center [342, 264] width 345 height 268
click at [420, 260] on td at bounding box center [463, 258] width 106 height 11
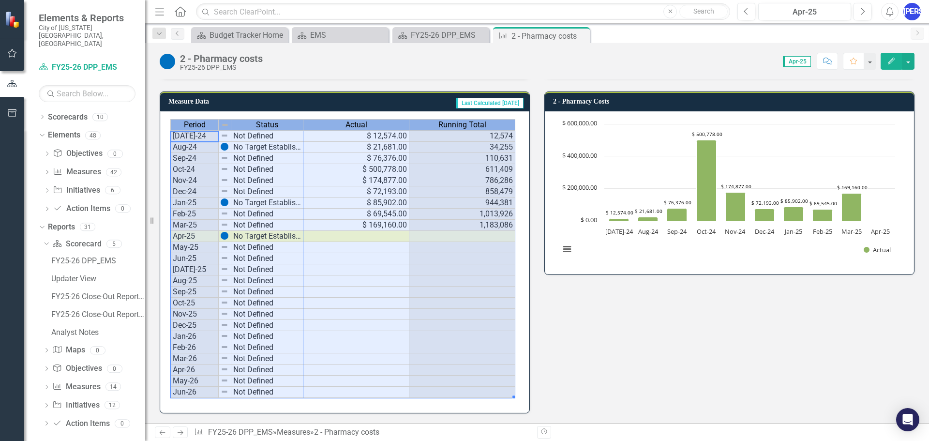
drag, startPoint x: 192, startPoint y: 123, endPoint x: 500, endPoint y: 249, distance: 332.0
click at [500, 249] on div "Period Status Actual Running Total [DATE]-24 Not Defined $ 12,574.00 12,574 Aug…" at bounding box center [342, 258] width 345 height 279
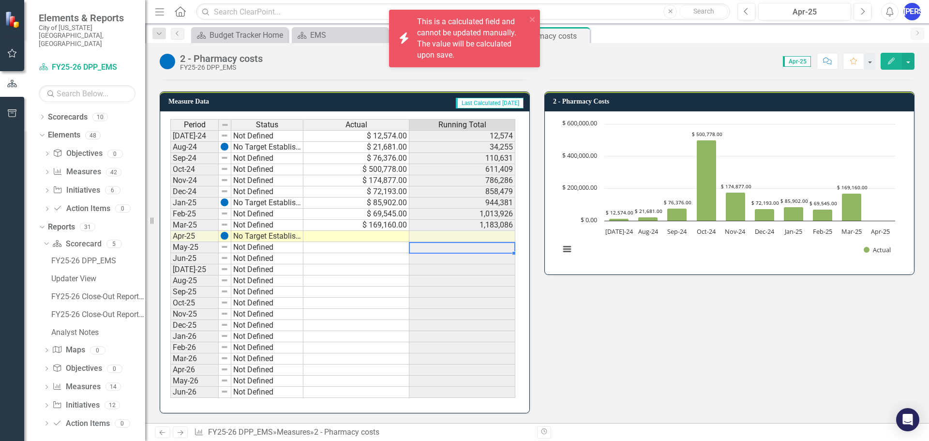
click at [500, 249] on td at bounding box center [463, 247] width 106 height 11
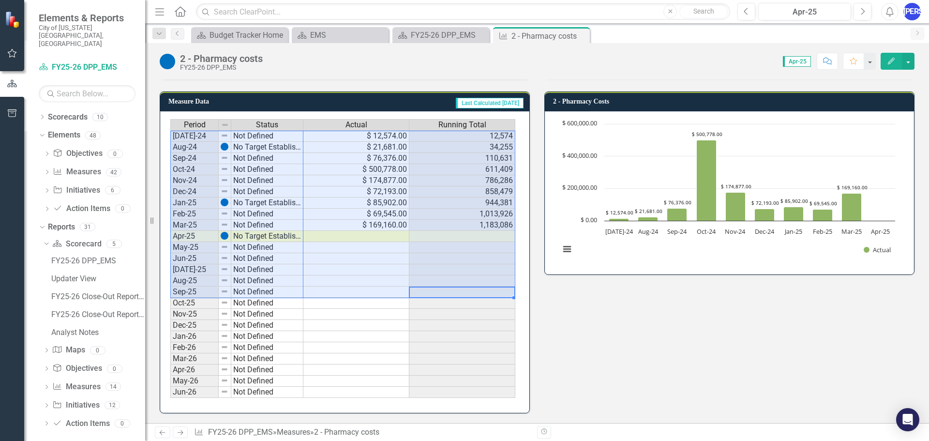
drag, startPoint x: 493, startPoint y: 288, endPoint x: 200, endPoint y: 122, distance: 336.9
click at [200, 122] on div "Period Status Actual Running Total [DATE]-24 Not Defined $ 12,574.00 12,574 Aug…" at bounding box center [342, 258] width 345 height 279
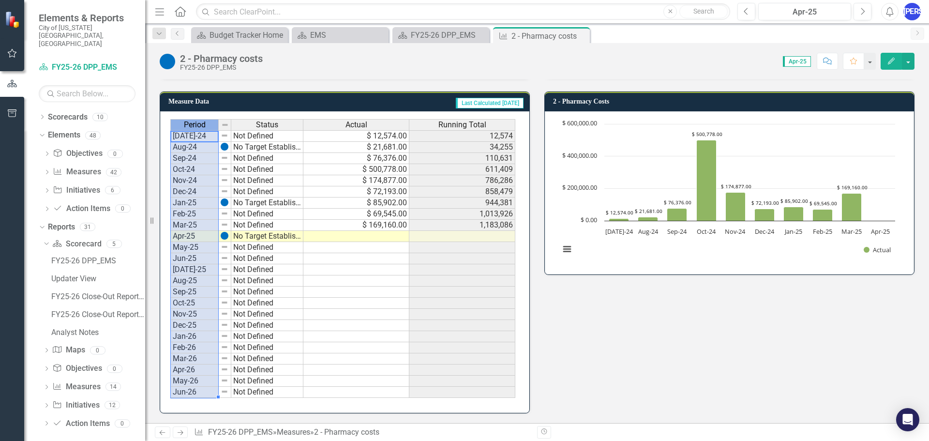
drag, startPoint x: 199, startPoint y: 122, endPoint x: 236, endPoint y: 139, distance: 40.5
click at [236, 139] on div "Period Status Actual Running Total [DATE]-24 Not Defined $ 12,574.00 12,574 Aug…" at bounding box center [342, 258] width 345 height 279
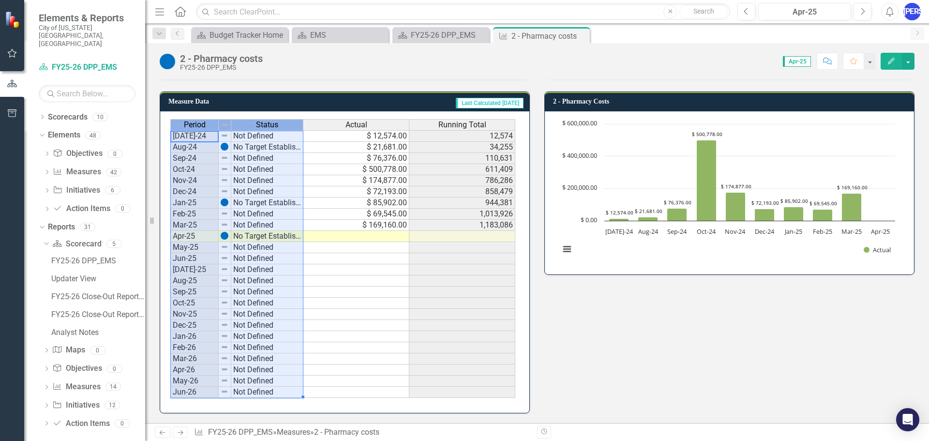
click at [403, 223] on td "$ 169,160.00" at bounding box center [357, 225] width 106 height 11
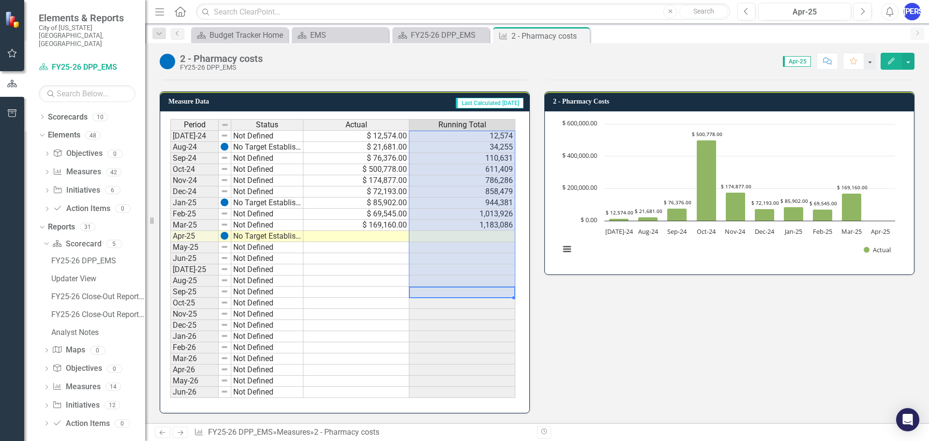
drag, startPoint x: 479, startPoint y: 294, endPoint x: 453, endPoint y: 123, distance: 173.4
click at [453, 123] on div "Period Status Actual Running Total [DATE]-24 Not Defined $ 12,574.00 12,574 Aug…" at bounding box center [342, 258] width 345 height 279
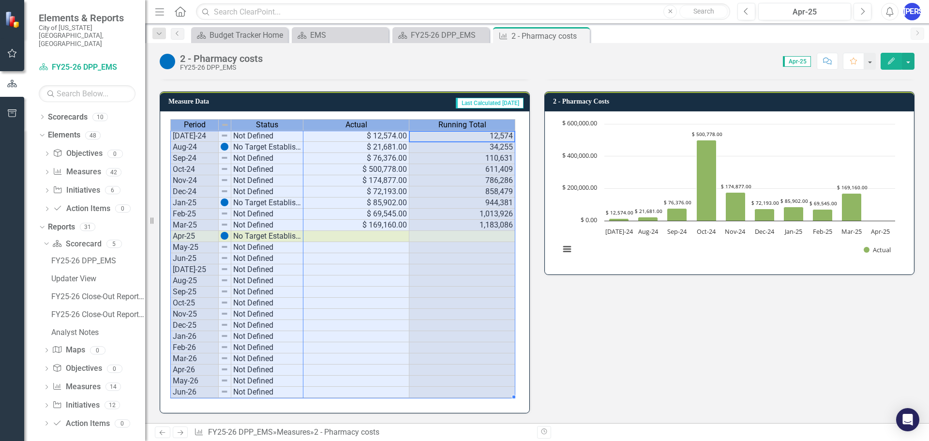
drag, startPoint x: 453, startPoint y: 123, endPoint x: 185, endPoint y: 133, distance: 267.9
click at [185, 133] on div "Period Status Actual Running Total [DATE]-24 Not Defined $ 12,574.00 12,574 Aug…" at bounding box center [342, 258] width 345 height 279
click at [660, 301] on div "Measure Data Last Calculated [DATE] Period Status Actual Running Total [DATE]-2…" at bounding box center [537, 246] width 770 height 334
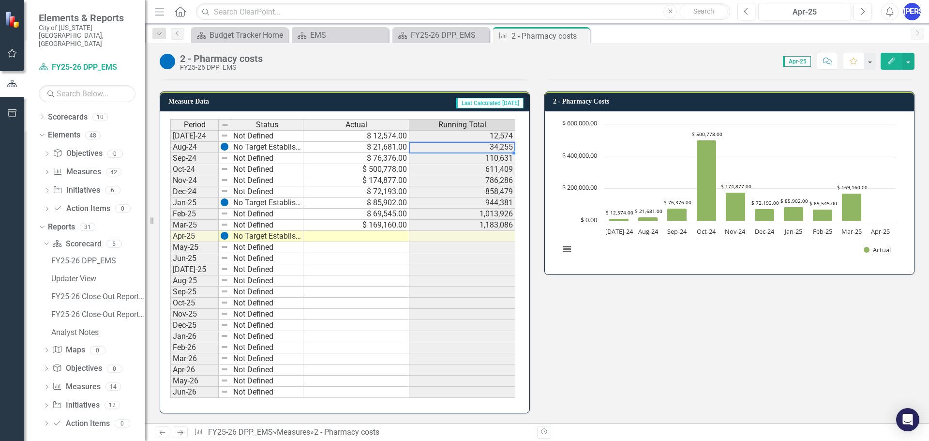
click at [443, 145] on td "34,255" at bounding box center [463, 147] width 106 height 11
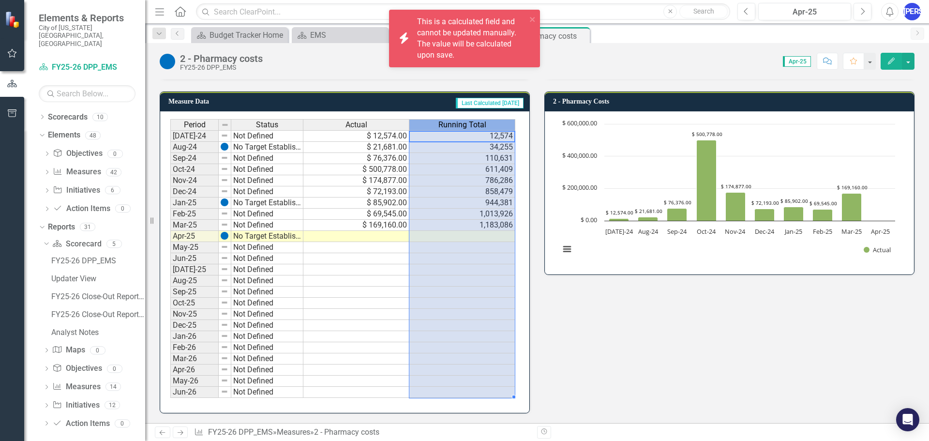
drag, startPoint x: 463, startPoint y: 119, endPoint x: 369, endPoint y: 131, distance: 95.1
click at [369, 131] on div "Period Status Actual Running Total" at bounding box center [342, 125] width 345 height 13
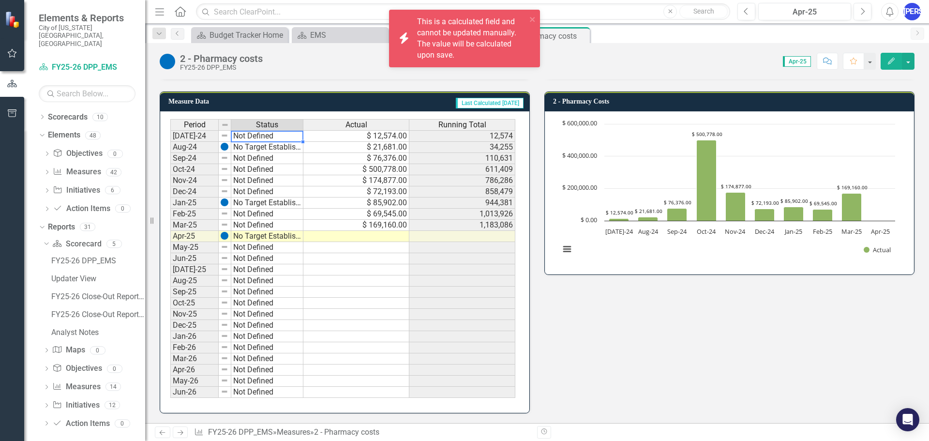
click at [246, 134] on td "Not Defined" at bounding box center [267, 136] width 72 height 12
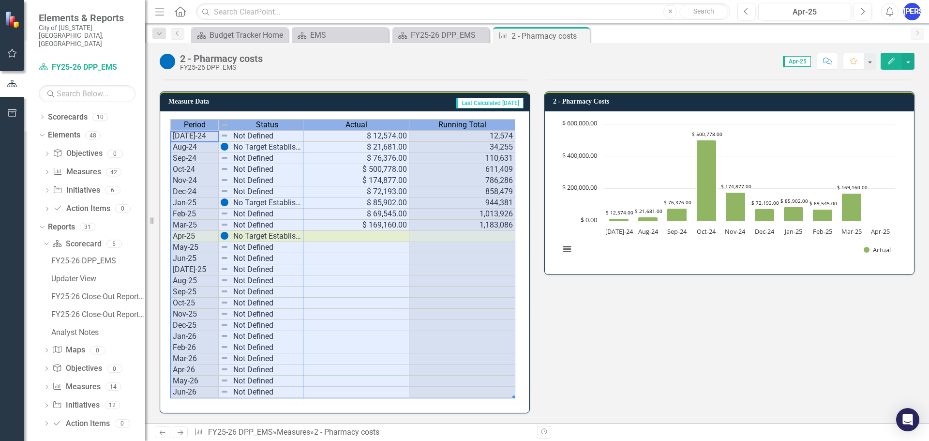
drag, startPoint x: 185, startPoint y: 126, endPoint x: 488, endPoint y: 247, distance: 326.5
click at [488, 247] on div "Period Status Actual Running Total [DATE]-24 Not Defined $ 12,574.00 12,574 Aug…" at bounding box center [342, 258] width 345 height 279
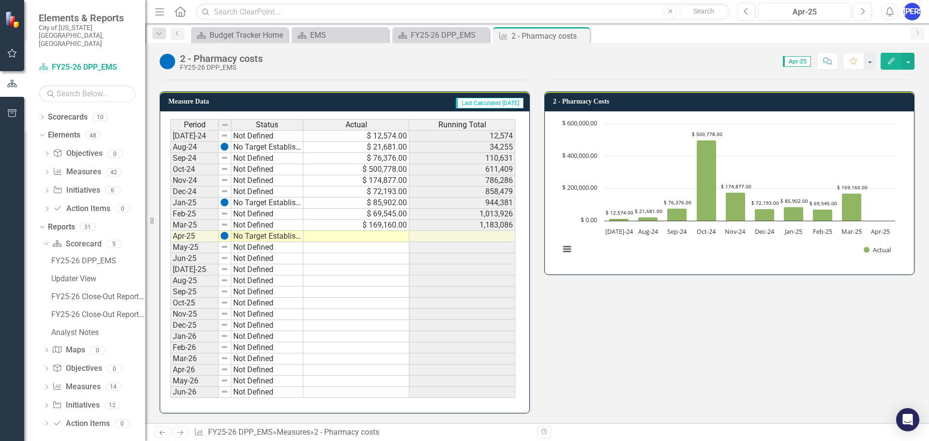
drag, startPoint x: 516, startPoint y: 398, endPoint x: 517, endPoint y: 377, distance: 20.9
click at [517, 377] on div "Period Status Actual Running Total [DATE]-24 Not Defined $ 12,574.00 12,574 Aug…" at bounding box center [344, 262] width 369 height 302
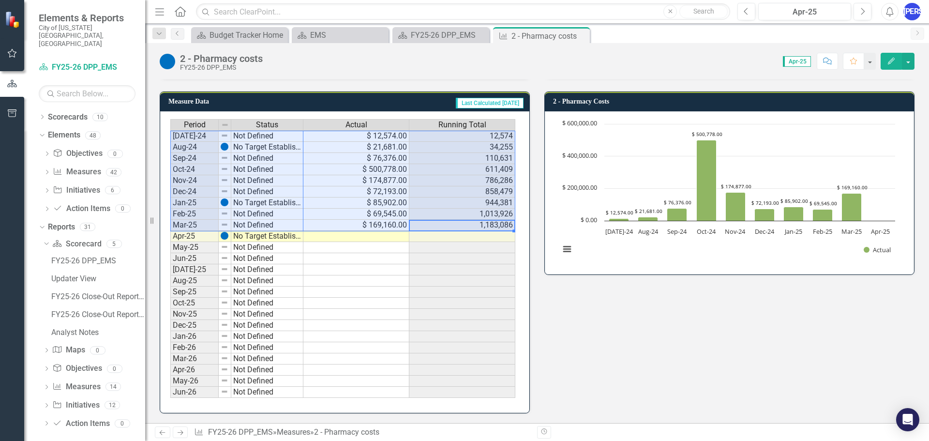
drag, startPoint x: 508, startPoint y: 224, endPoint x: 177, endPoint y: 113, distance: 349.2
click at [177, 113] on div "Period Status Actual Running Total [DATE]-24 Not Defined $ 12,574.00 12,574 Aug…" at bounding box center [344, 262] width 369 height 302
click at [710, 344] on div "Measure Data Last Calculated [DATE] Period Status Actual Running Total [DATE]-2…" at bounding box center [537, 246] width 770 height 334
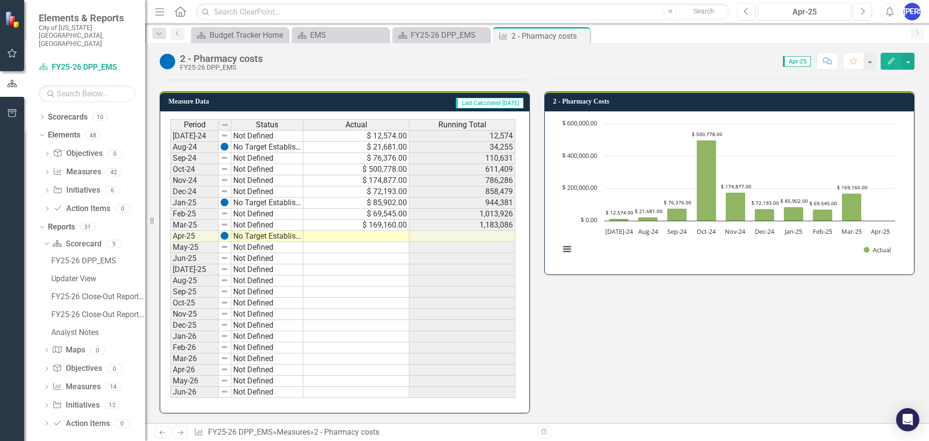
drag, startPoint x: 501, startPoint y: 97, endPoint x: 473, endPoint y: 105, distance: 28.7
click at [381, 302] on td at bounding box center [357, 303] width 106 height 11
click at [381, 301] on td at bounding box center [357, 303] width 106 height 11
click at [284, 262] on td "Not Defined" at bounding box center [267, 258] width 72 height 11
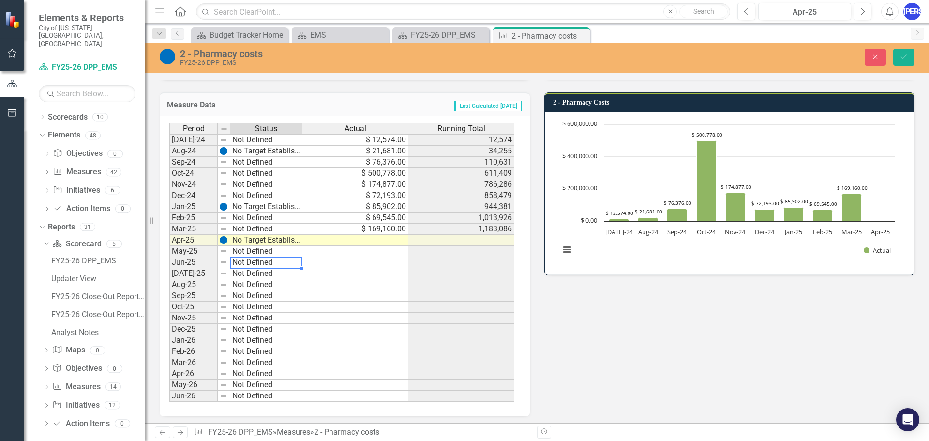
type textarea "Not Defined"
click at [636, 298] on div "Measure Data Last Calculated [DATE] Period Status Actual Running Total [DATE]-2…" at bounding box center [537, 248] width 770 height 336
click at [697, 197] on icon "Oct-24, 500,778. Actual." at bounding box center [707, 180] width 20 height 81
click at [827, 309] on div "Measure Data Last Calculated [DATE] Period Status Actual Running Total [DATE]-2…" at bounding box center [537, 248] width 770 height 336
drag, startPoint x: 585, startPoint y: 35, endPoint x: 527, endPoint y: 34, distance: 57.6
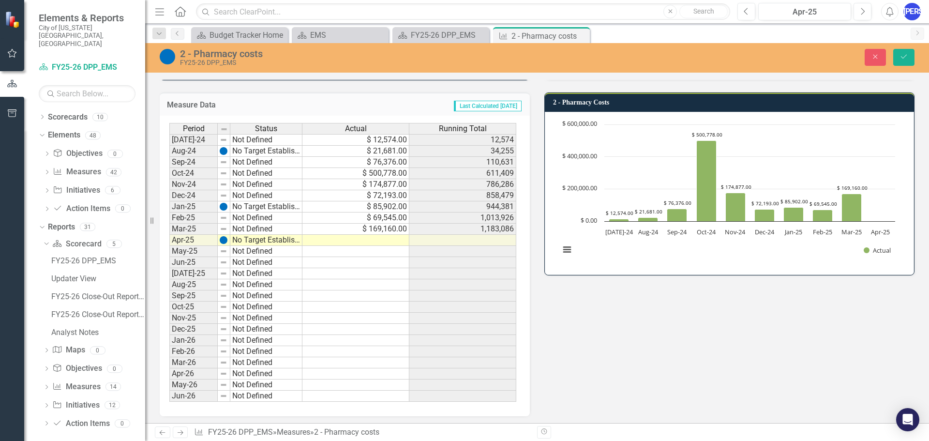
click at [0, 0] on icon "Close" at bounding box center [0, 0] width 0 height 0
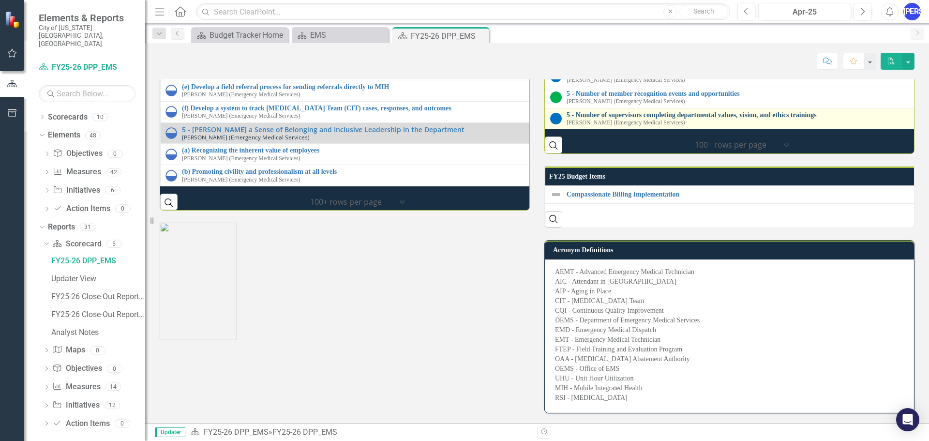
scroll to position [1501, 0]
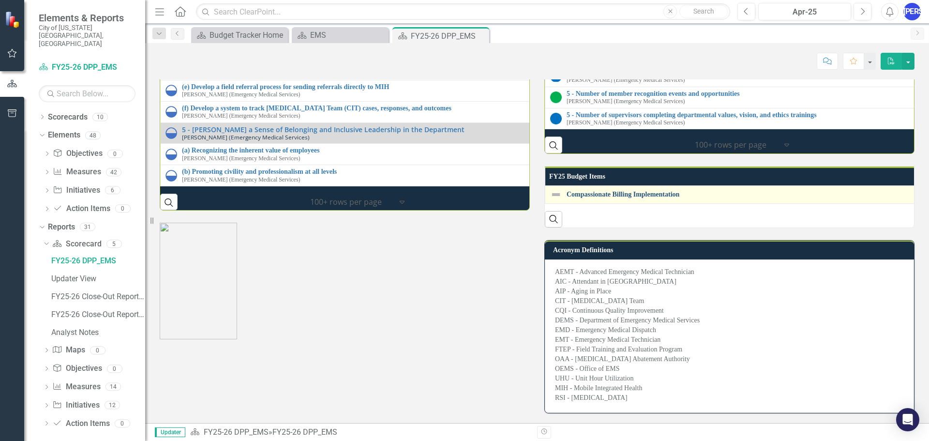
click at [597, 198] on link "Compassionate Billing Implementation" at bounding box center [928, 194] width 723 height 7
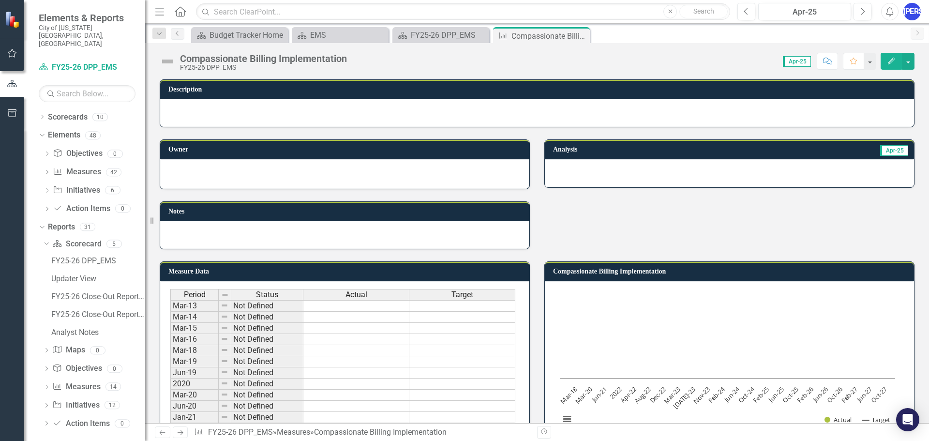
click at [564, 165] on div at bounding box center [729, 173] width 369 height 28
click at [497, 213] on h3 "Notes" at bounding box center [346, 211] width 356 height 7
drag, startPoint x: 257, startPoint y: 190, endPoint x: 243, endPoint y: 189, distance: 13.6
click at [253, 189] on div "Notes" at bounding box center [344, 219] width 385 height 60
click at [161, 173] on div at bounding box center [344, 174] width 369 height 30
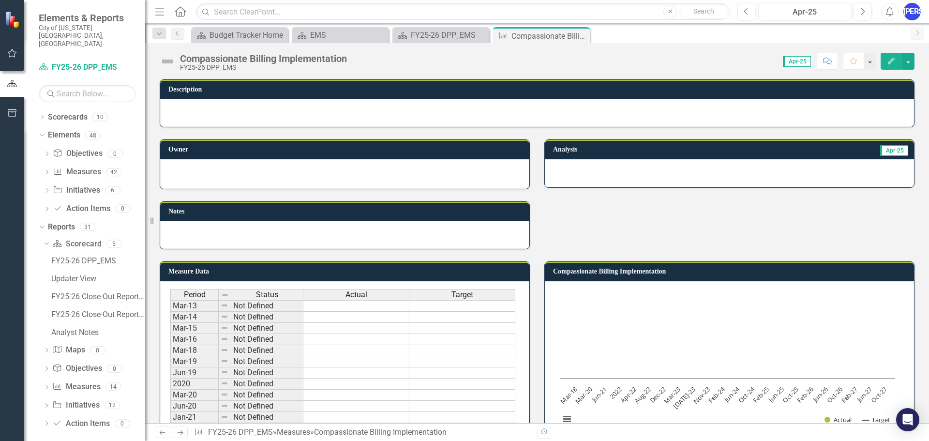
click at [219, 164] on div at bounding box center [344, 174] width 369 height 30
drag, startPoint x: 220, startPoint y: 179, endPoint x: 210, endPoint y: 230, distance: 51.9
click at [210, 230] on div "Owner Notes" at bounding box center [344, 188] width 385 height 122
click at [210, 230] on div at bounding box center [344, 235] width 369 height 28
click at [209, 231] on div at bounding box center [344, 235] width 369 height 28
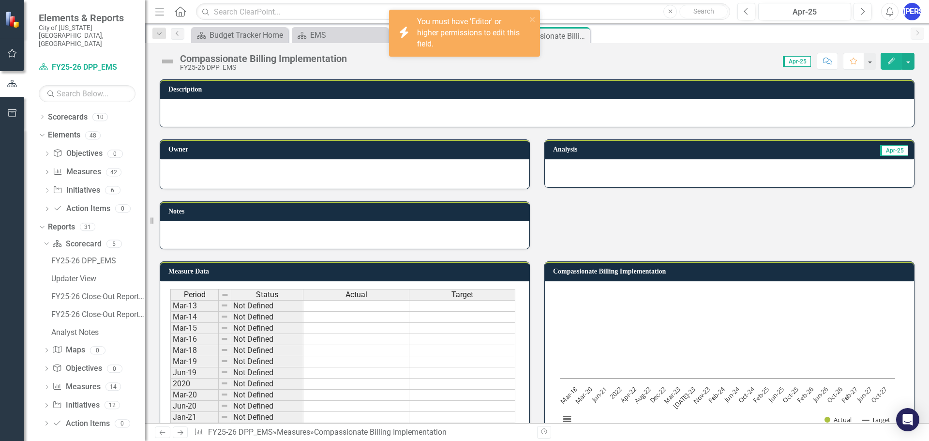
click at [366, 301] on div "Period Status Actual Target" at bounding box center [342, 295] width 345 height 13
click at [309, 314] on td at bounding box center [357, 317] width 106 height 11
click at [343, 313] on td at bounding box center [357, 317] width 106 height 11
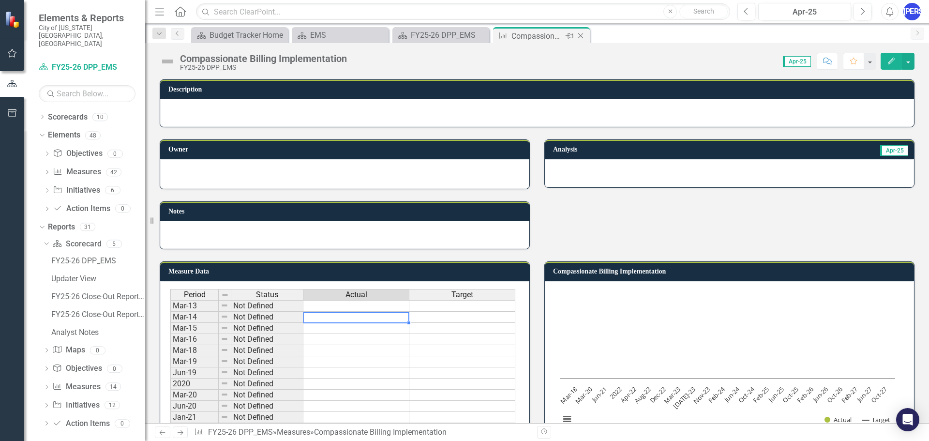
click at [584, 34] on icon "Close" at bounding box center [581, 36] width 10 height 8
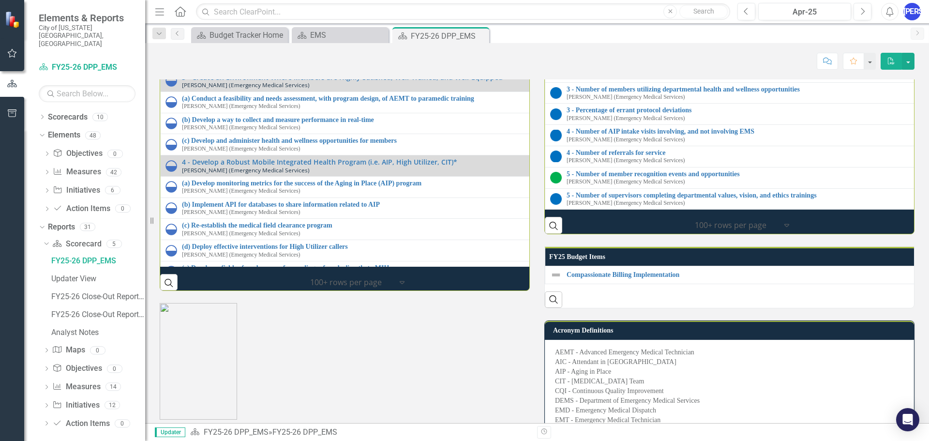
scroll to position [97, 0]
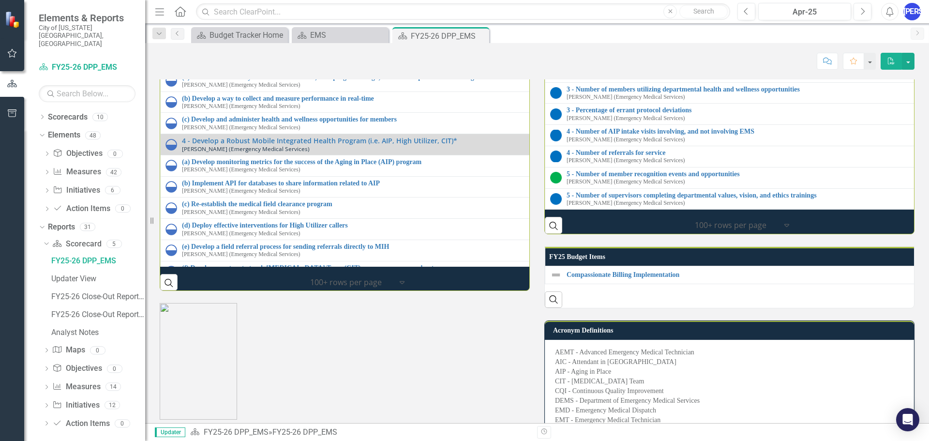
click at [465, 60] on link "3 - Create an Environment Where Members are Highly Satisfied, Well-Trained, and…" at bounding box center [540, 55] width 716 height 7
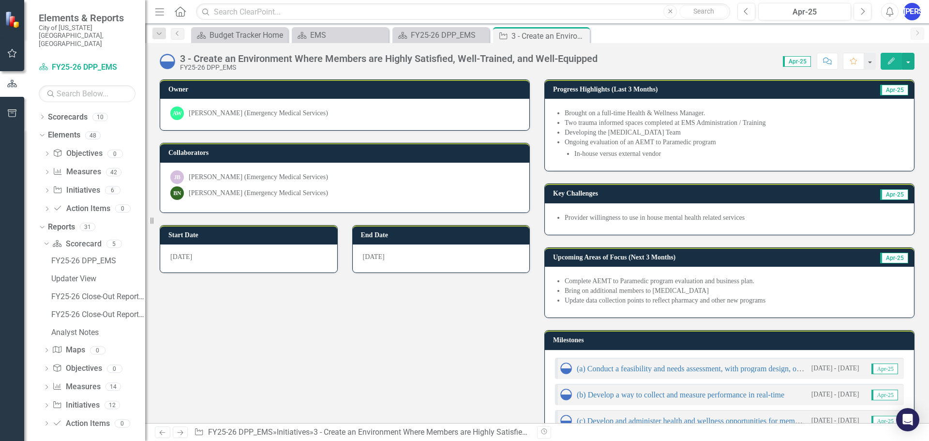
click at [315, 60] on div "3 - Create an Environment Where Members are Highly Satisfied, Well-Trained, and…" at bounding box center [389, 58] width 418 height 11
click at [324, 59] on div "3 - Create an Environment Where Members are Highly Satisfied, Well-Trained, and…" at bounding box center [389, 58] width 418 height 11
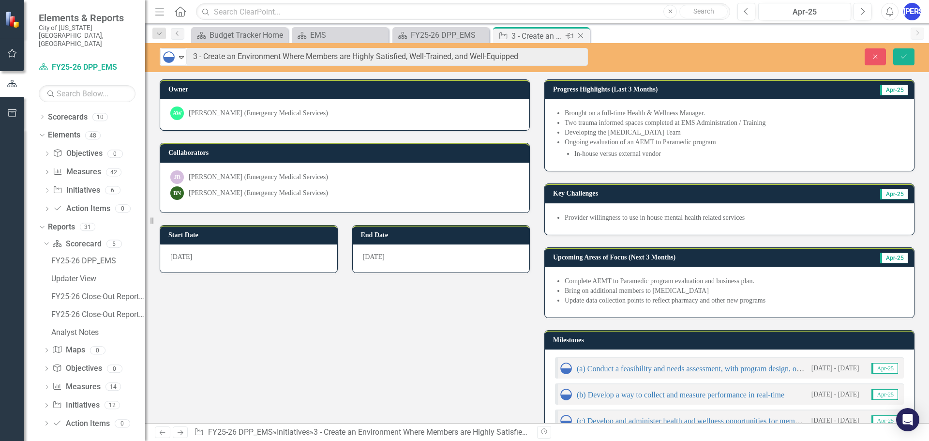
click at [583, 34] on icon "Close" at bounding box center [581, 36] width 10 height 8
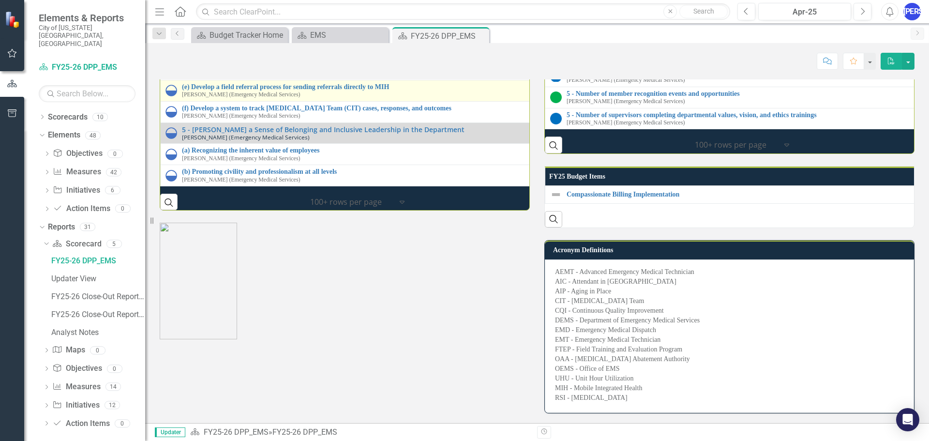
scroll to position [87, 0]
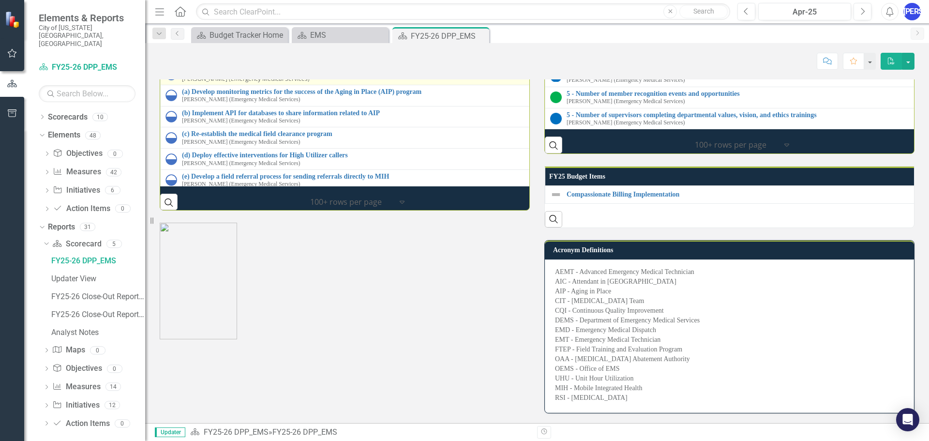
click at [244, 74] on link "4 - Develop a Robust Mobile Integrated Health Program (i.e. AIP, High Utilizer,…" at bounding box center [540, 70] width 716 height 7
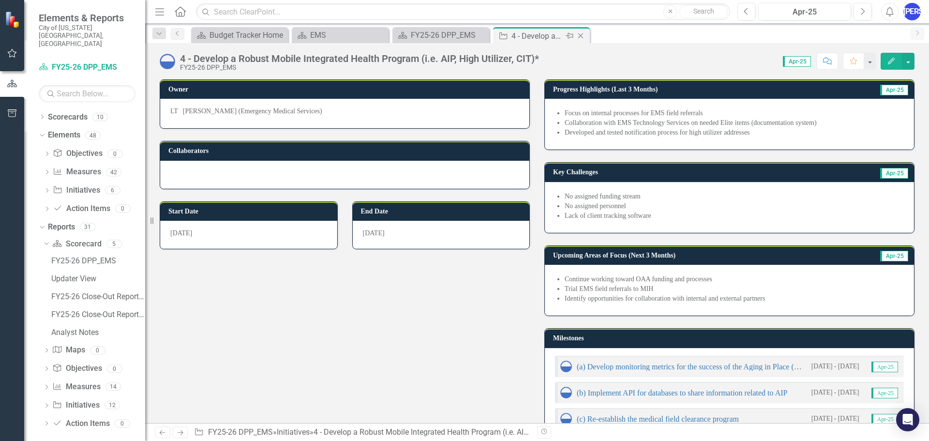
click at [585, 38] on icon "Close" at bounding box center [581, 36] width 10 height 8
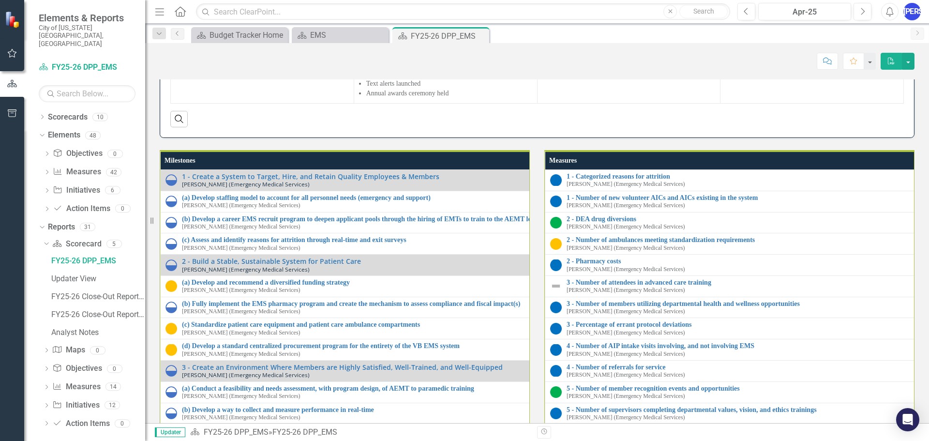
scroll to position [1307, 0]
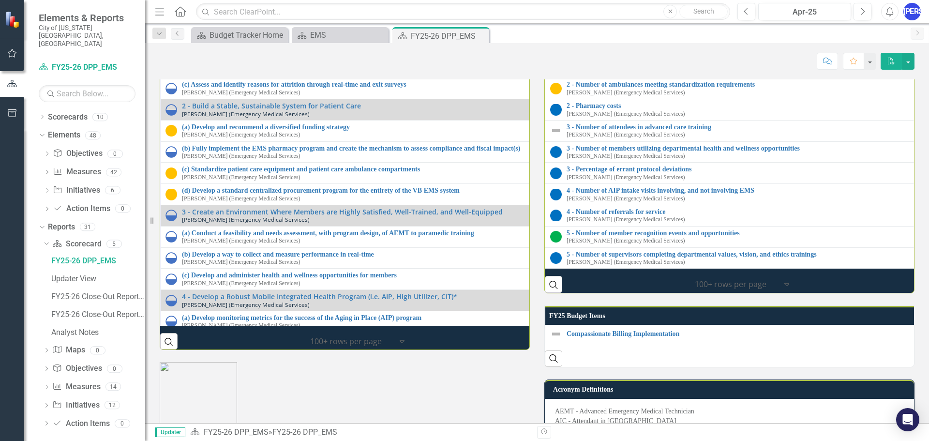
click at [588, 25] on link "1 - Categorized reasons for attrition" at bounding box center [928, 20] width 723 height 7
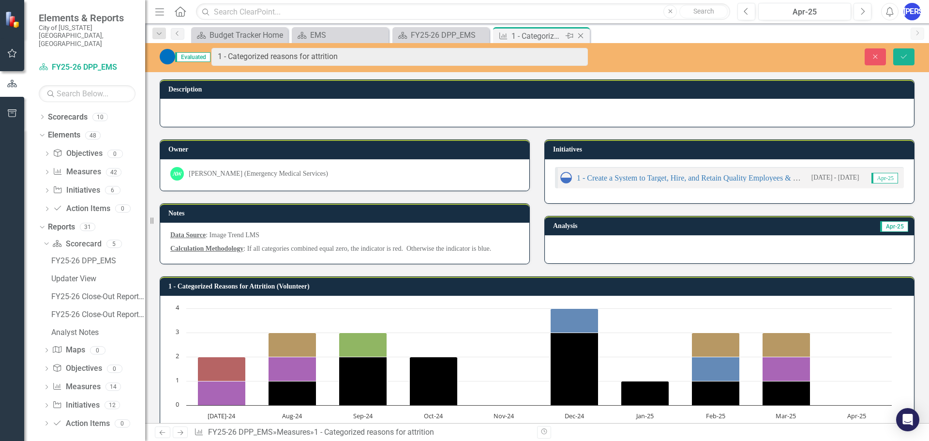
click at [580, 33] on icon "Close" at bounding box center [581, 36] width 10 height 8
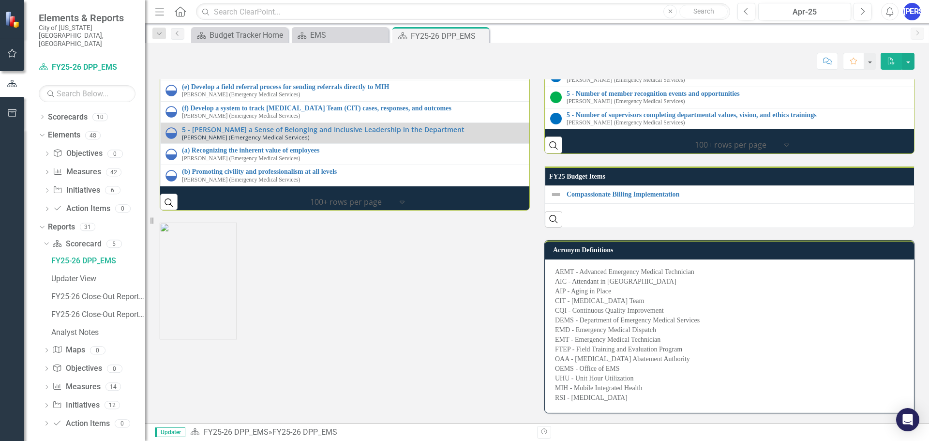
scroll to position [1598, 0]
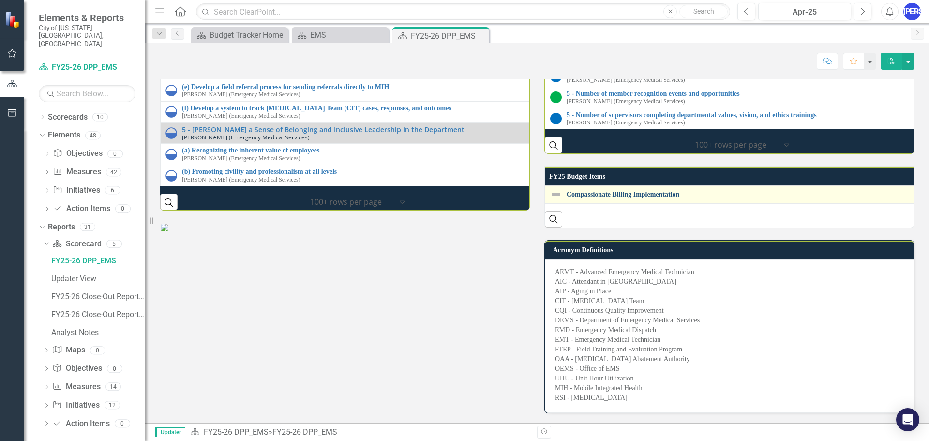
click at [631, 198] on link "Compassionate Billing Implementation" at bounding box center [928, 194] width 722 height 7
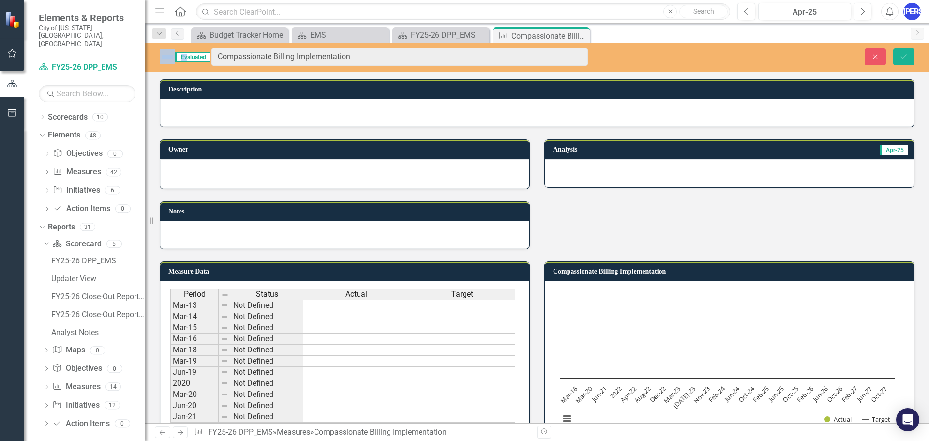
drag, startPoint x: 352, startPoint y: 60, endPoint x: 217, endPoint y: 55, distance: 134.7
click at [731, 129] on div "Analysis Apr-25" at bounding box center [729, 157] width 385 height 60
click at [681, 231] on div "Owner Notes Analysis Apr-25" at bounding box center [537, 188] width 770 height 122
click at [906, 54] on icon "Save" at bounding box center [904, 56] width 9 height 7
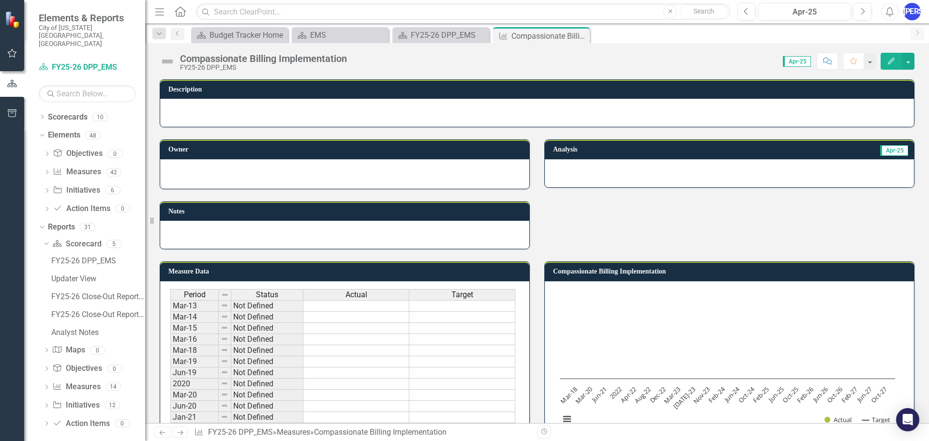
scroll to position [321, 0]
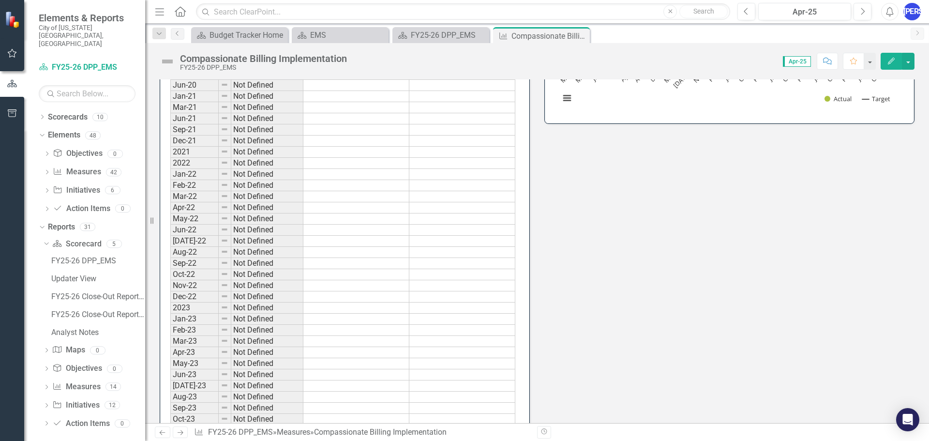
click at [252, 231] on td "Not Defined" at bounding box center [267, 230] width 72 height 11
click at [336, 226] on td at bounding box center [357, 230] width 106 height 11
click at [249, 249] on td "Not Defined" at bounding box center [267, 252] width 72 height 11
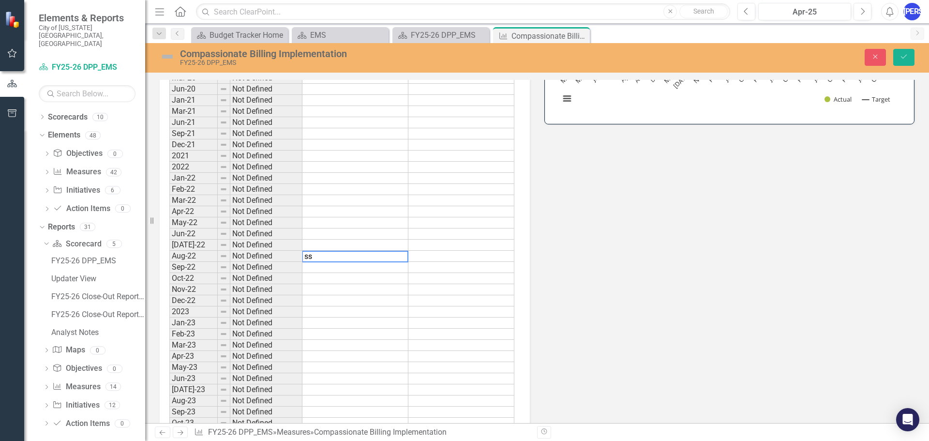
scroll to position [324, 0]
type textarea "s"
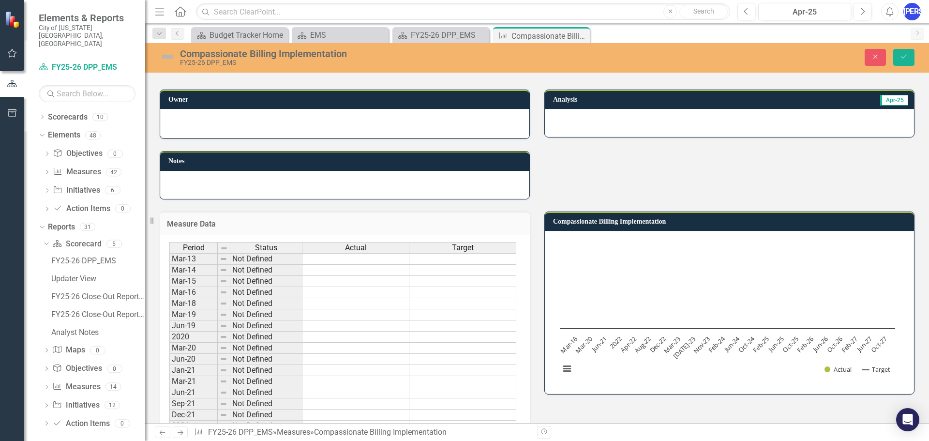
scroll to position [0, 0]
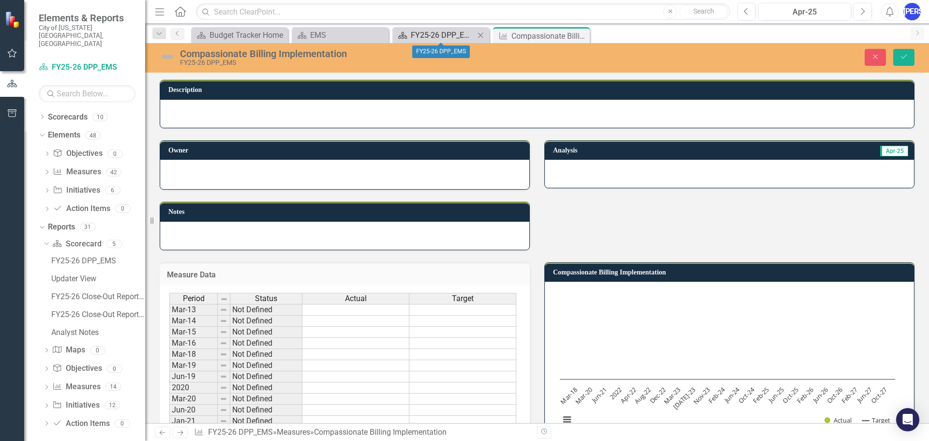
click at [427, 33] on div "FY25-26 DPP_EMS" at bounding box center [443, 35] width 64 height 12
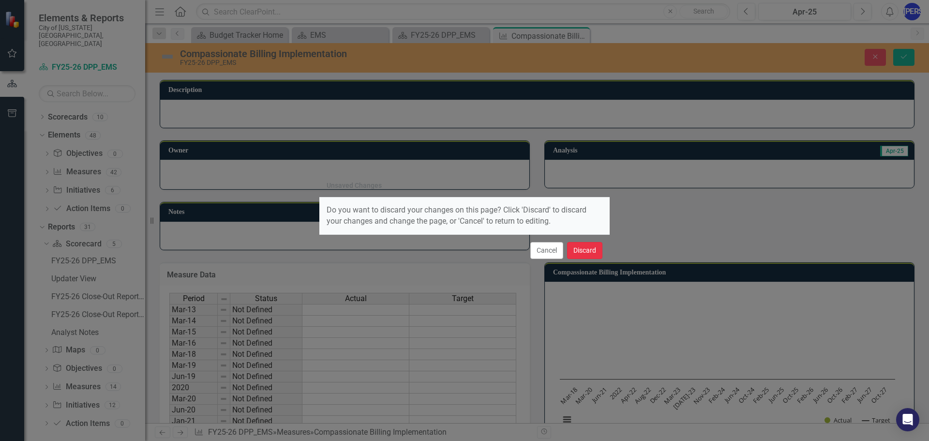
click at [591, 246] on button "Discard" at bounding box center [584, 250] width 35 height 17
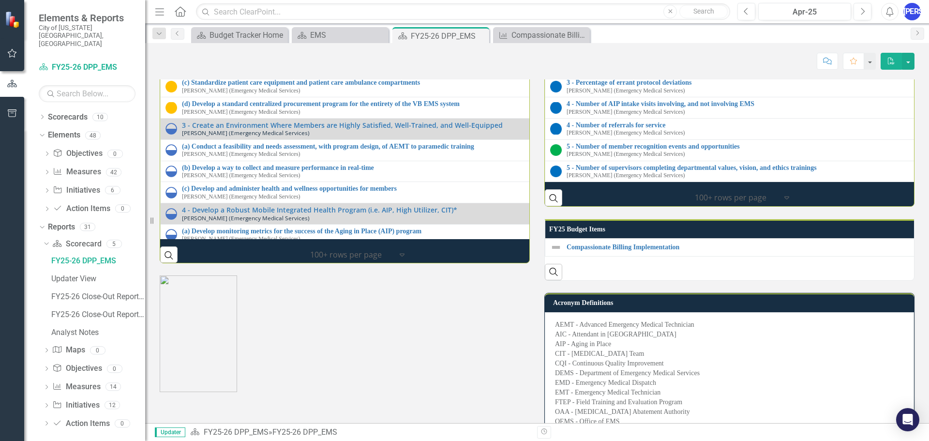
scroll to position [1404, 0]
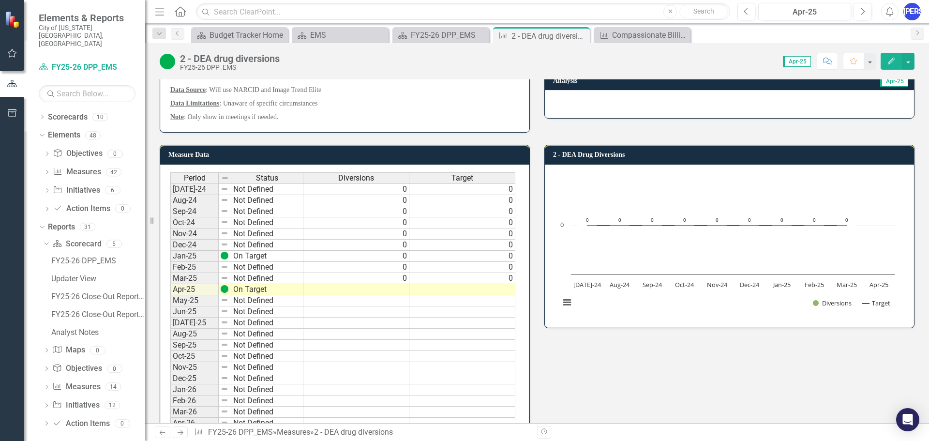
scroll to position [97, 0]
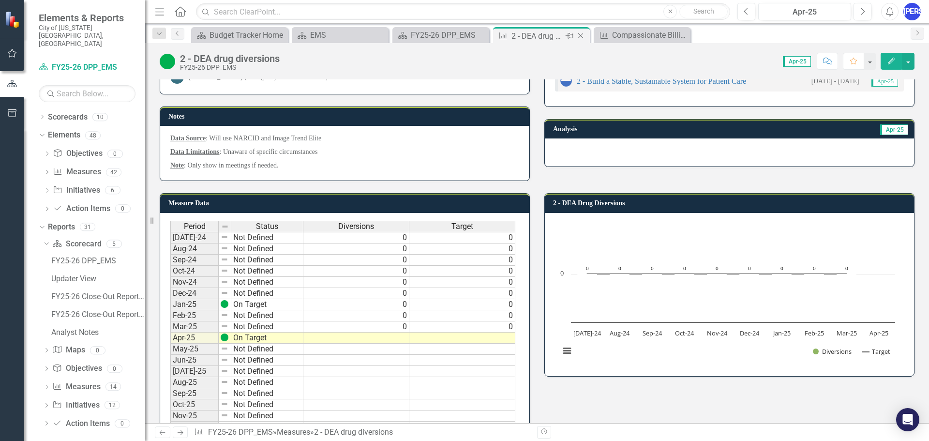
click at [580, 34] on icon "Close" at bounding box center [581, 36] width 10 height 8
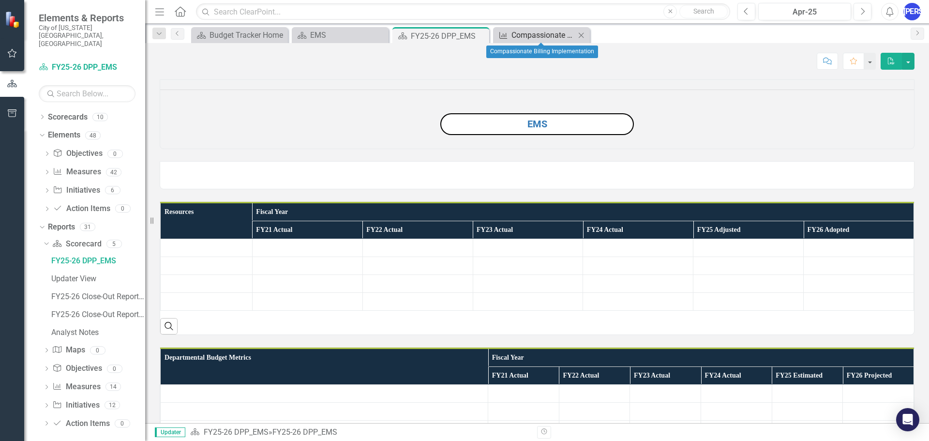
click at [557, 33] on div "Compassionate Billing Implementation" at bounding box center [544, 35] width 64 height 12
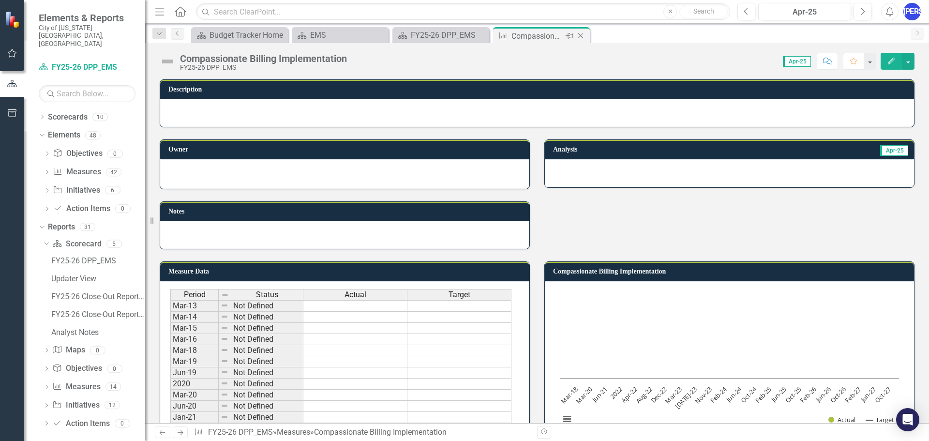
click at [582, 36] on icon "Close" at bounding box center [581, 36] width 10 height 8
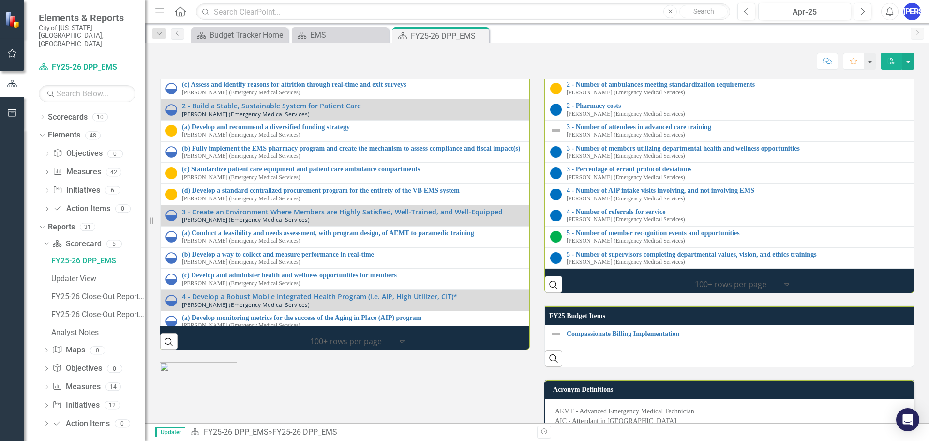
scroll to position [1210, 0]
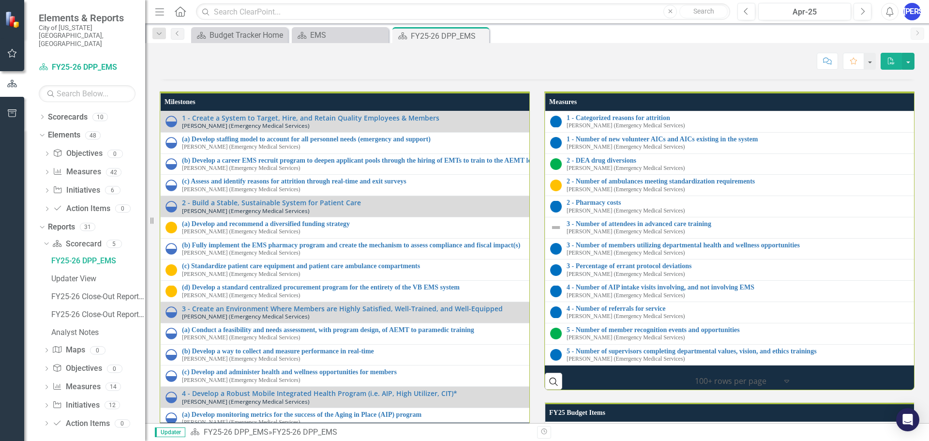
click at [309, 69] on div "Search" at bounding box center [537, 57] width 734 height 24
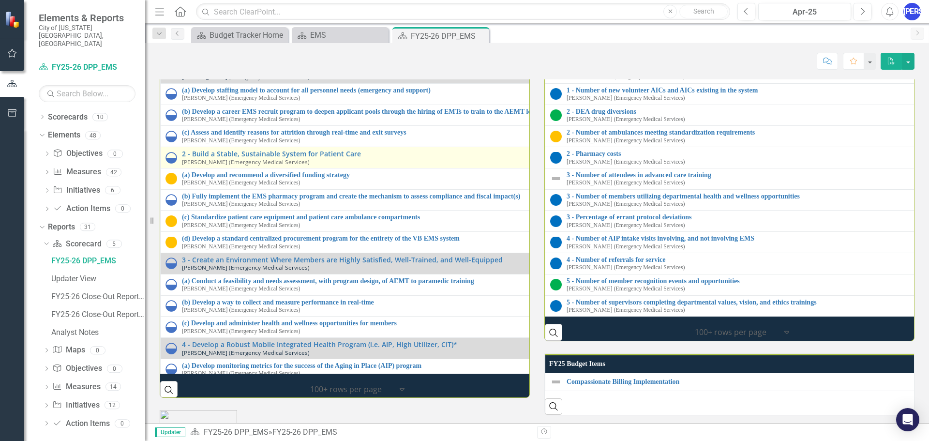
scroll to position [1307, 0]
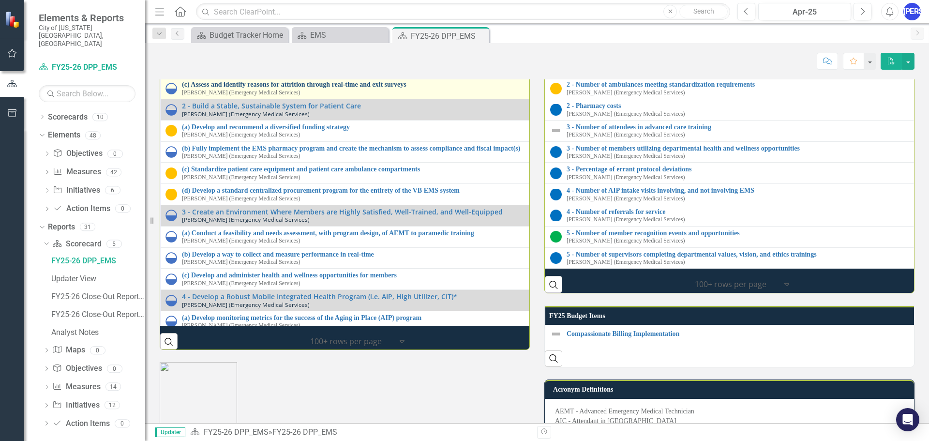
click at [321, 88] on link "(c) Assess and identify reasons for attrition through real-time and exit surveys" at bounding box center [540, 84] width 716 height 7
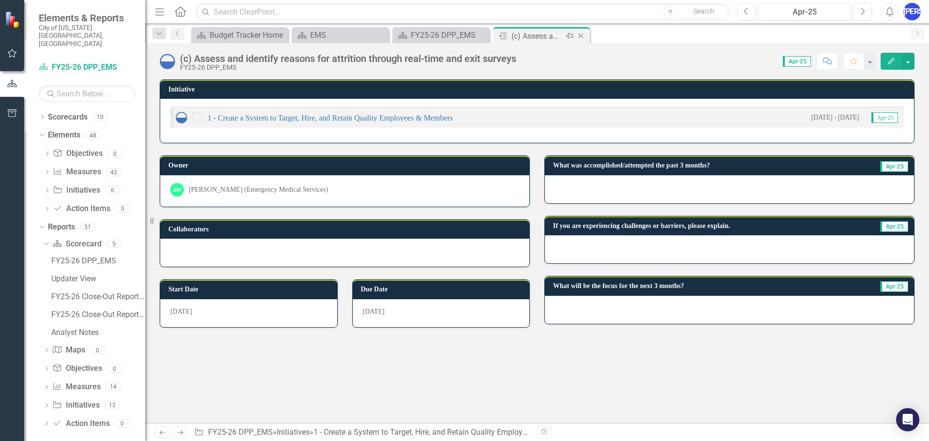
click at [579, 36] on icon "Close" at bounding box center [581, 36] width 10 height 8
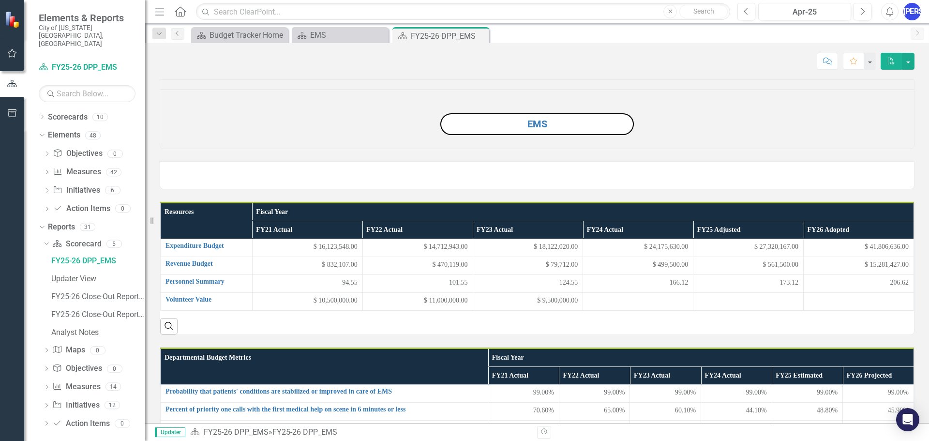
click at [330, 149] on p at bounding box center [537, 143] width 754 height 12
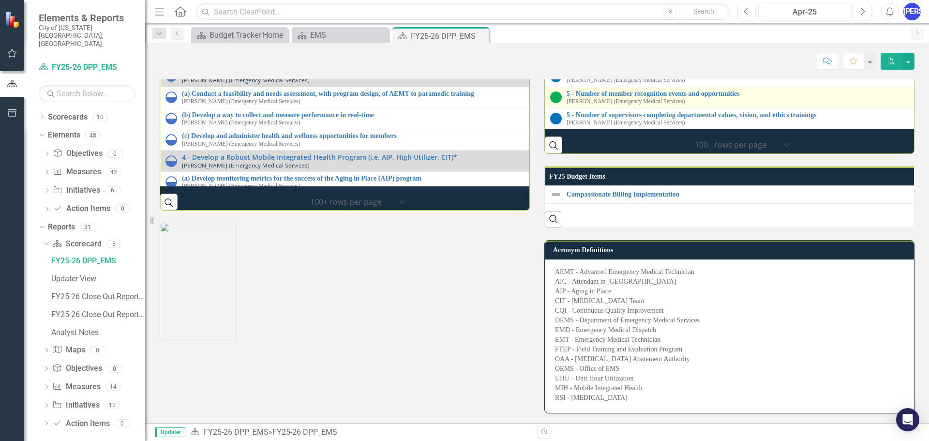
scroll to position [1404, 0]
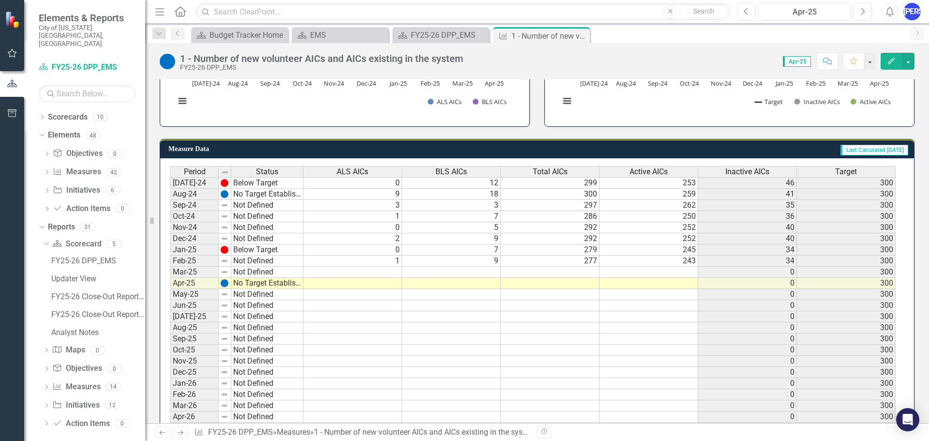
scroll to position [339, 0]
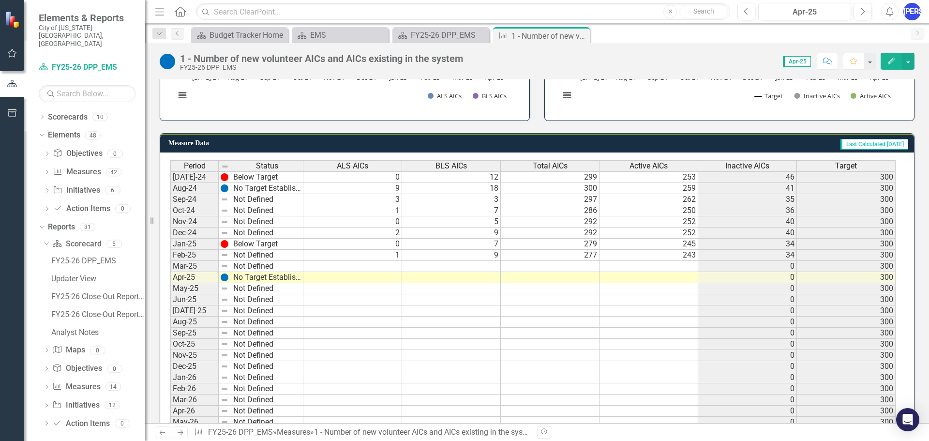
click at [377, 269] on td at bounding box center [353, 266] width 99 height 11
click at [378, 268] on td at bounding box center [353, 266] width 99 height 11
click at [365, 281] on td at bounding box center [353, 277] width 99 height 11
click at [362, 264] on td at bounding box center [353, 266] width 99 height 11
click at [377, 263] on td at bounding box center [353, 266] width 99 height 11
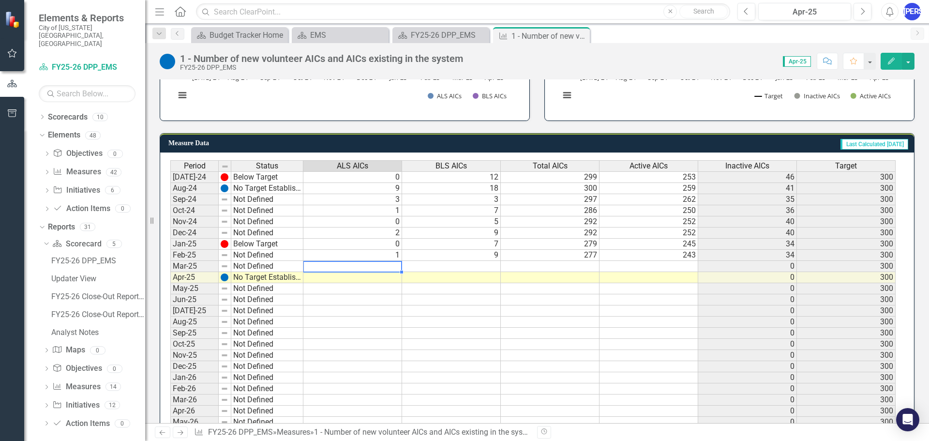
type textarea "0"
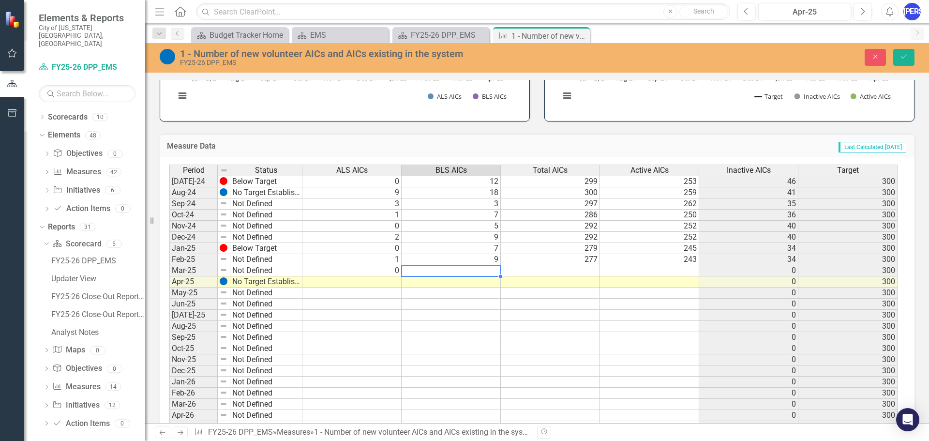
type textarea "8"
type textarea "0"
type textarea "3"
type textarea "1"
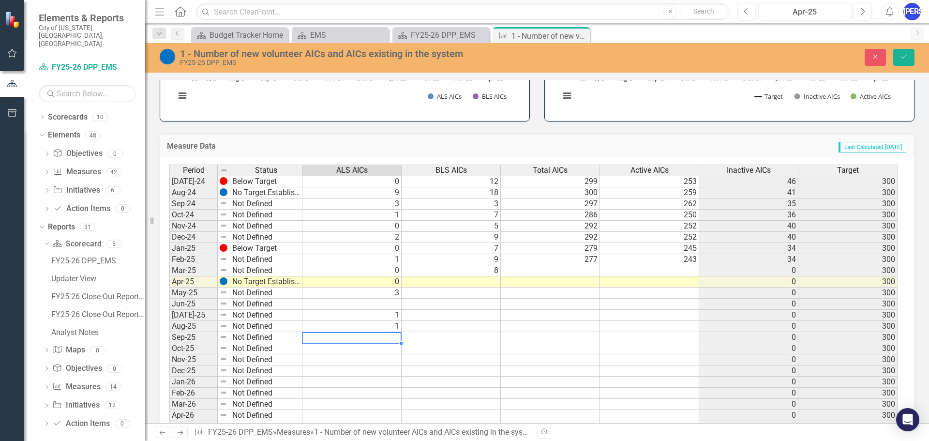
type textarea "0"
type textarea "5"
type textarea "2"
type textarea "8"
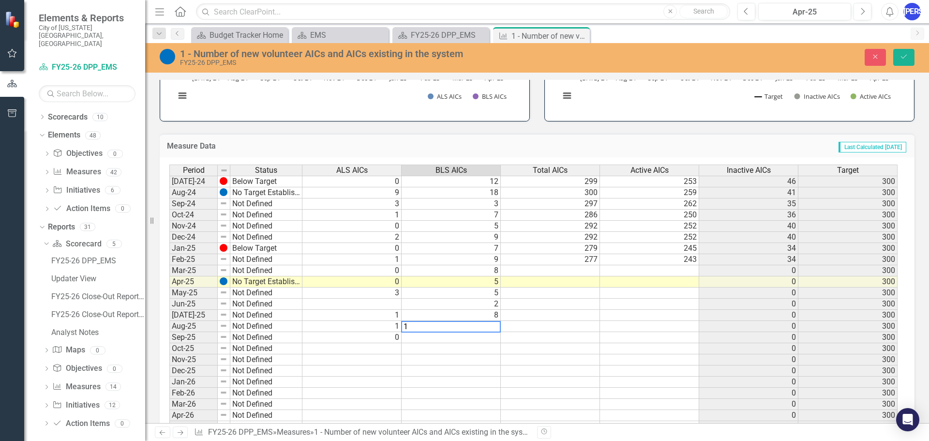
type textarea "13"
type textarea "11"
click at [525, 276] on div at bounding box center [550, 276] width 99 height 1
click at [539, 270] on td at bounding box center [550, 270] width 99 height 11
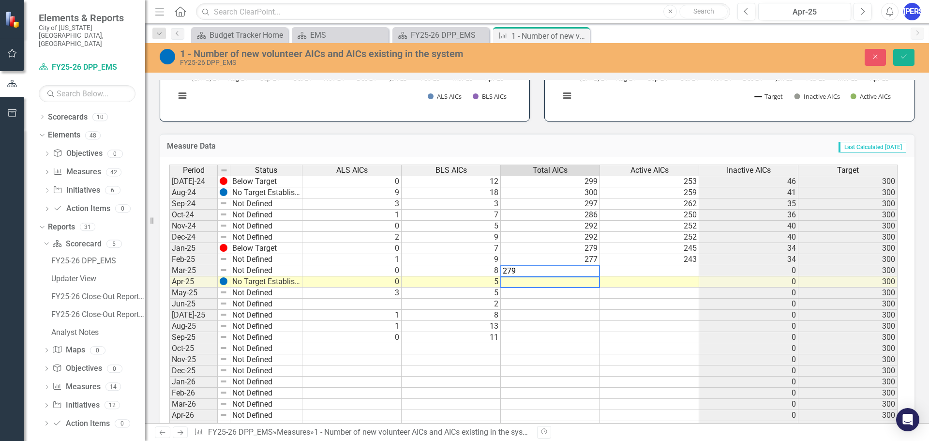
click at [588, 278] on td at bounding box center [550, 281] width 99 height 11
type textarea "268"
type textarea "266"
type textarea "249"
type textarea "245"
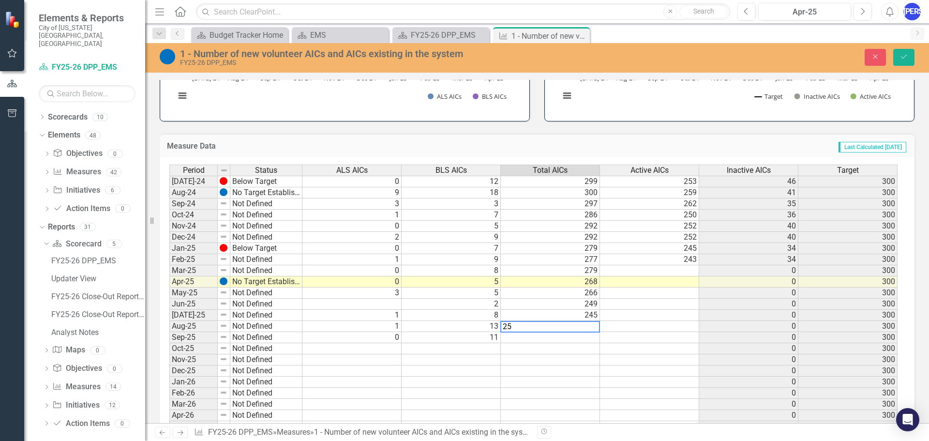
type textarea "254"
type textarea "252"
type textarea "231"
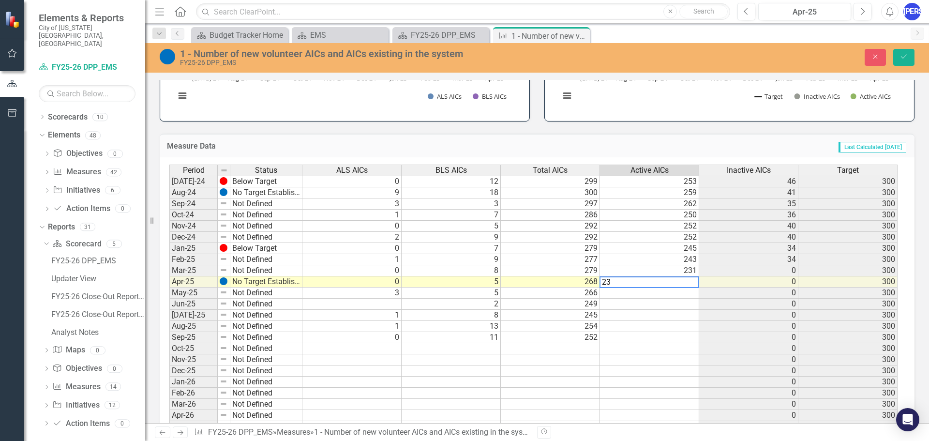
type textarea "232"
type textarea "226"
type textarea "206"
type textarea "203"
type textarea "20"
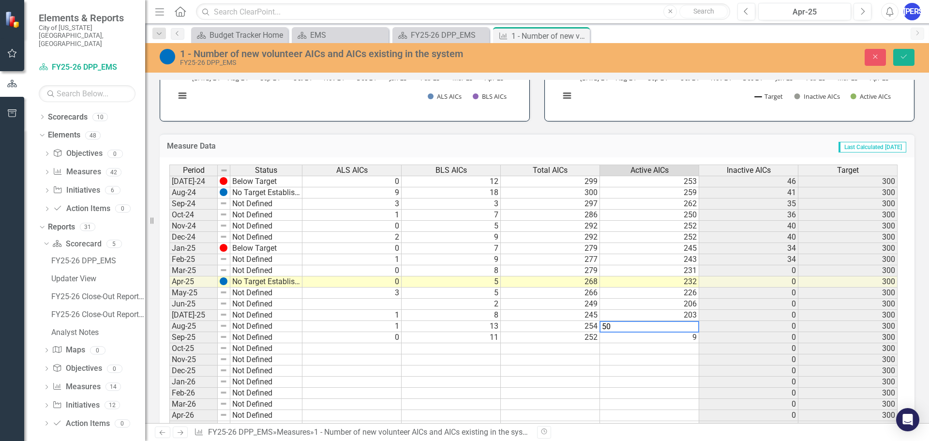
type textarea "5"
type textarea "210"
drag, startPoint x: 771, startPoint y: 256, endPoint x: 785, endPoint y: 265, distance: 16.5
click at [771, 256] on td "34" at bounding box center [749, 259] width 99 height 11
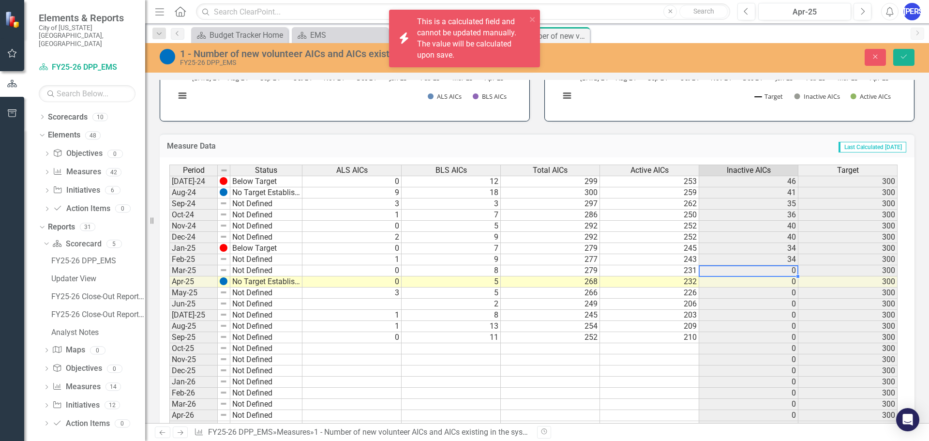
click at [789, 269] on td "0" at bounding box center [749, 270] width 99 height 11
click at [169, 276] on div "Period Status ALS AICs BLS AICs Total AICs Active AICs Inactive AICs Target [DA…" at bounding box center [169, 304] width 0 height 279
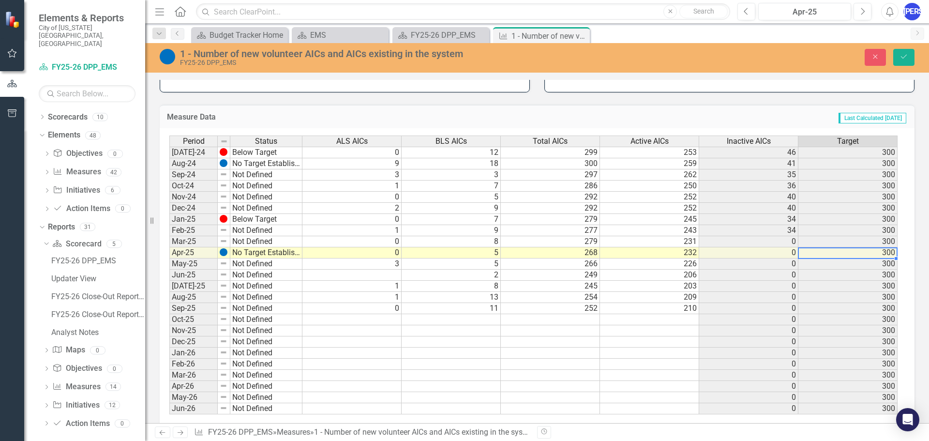
scroll to position [383, 0]
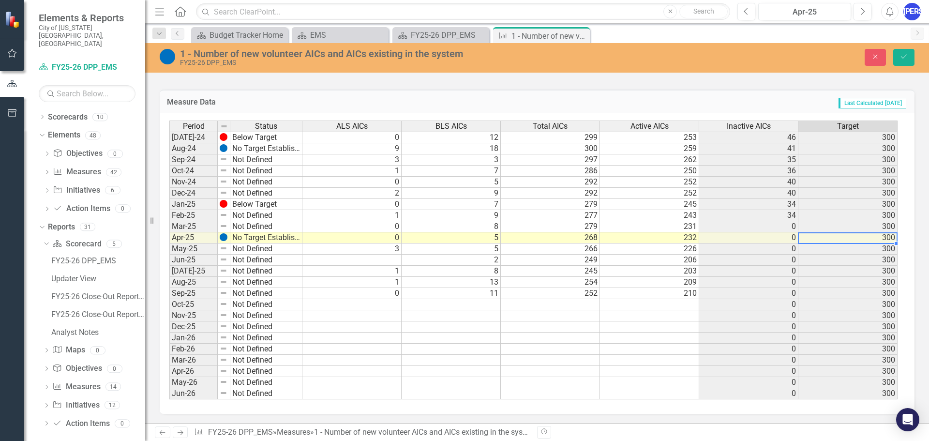
click at [759, 247] on td "0" at bounding box center [749, 249] width 99 height 11
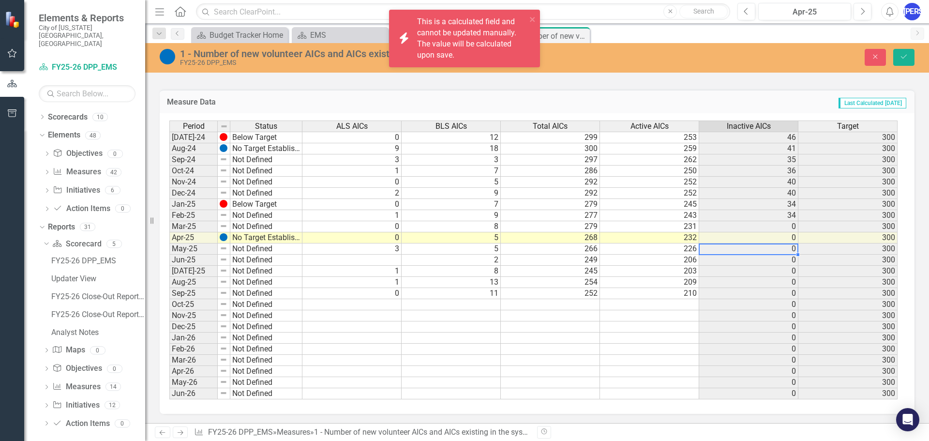
click at [762, 228] on td "0" at bounding box center [749, 226] width 99 height 11
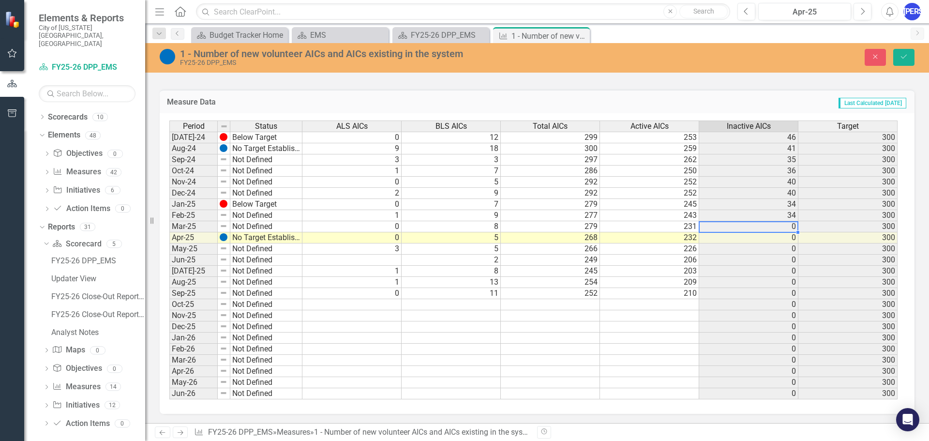
click at [801, 225] on td "300" at bounding box center [848, 226] width 99 height 11
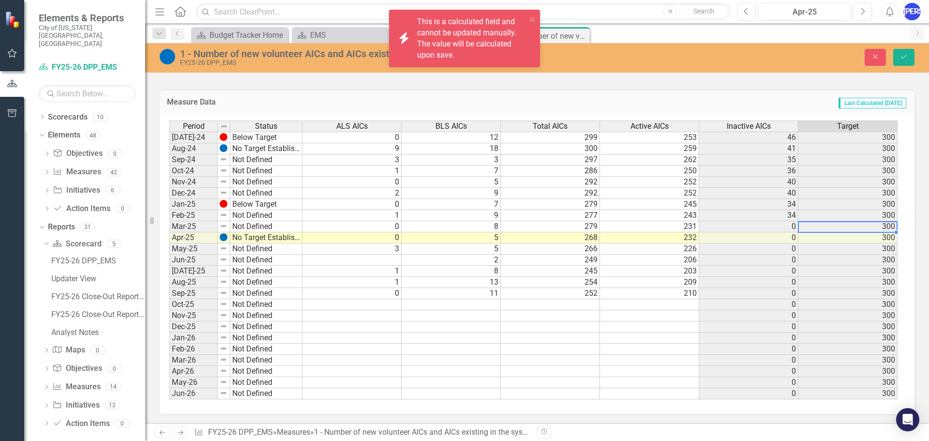
click at [782, 225] on td "0" at bounding box center [749, 226] width 99 height 11
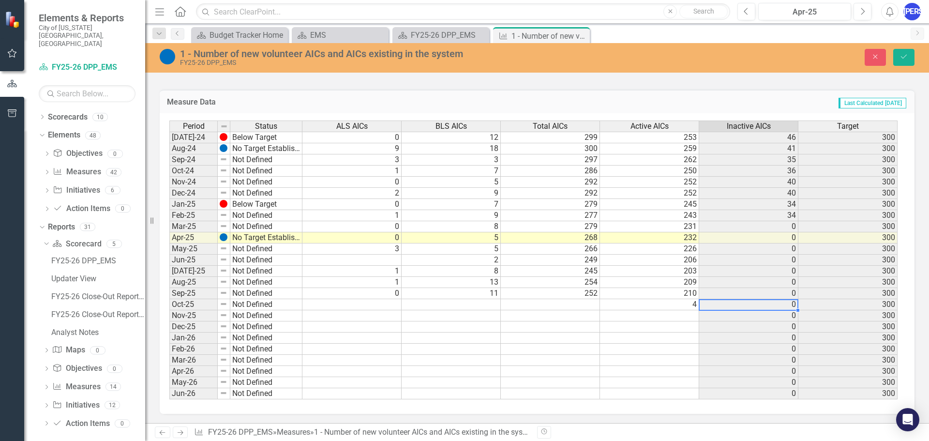
type textarea "8"
click at [169, 221] on div "Period Status ALS AICs BLS AICs Total AICs Active AICs Inactive AICs Target [DA…" at bounding box center [169, 260] width 0 height 279
click at [782, 227] on td "0" at bounding box center [749, 226] width 99 height 11
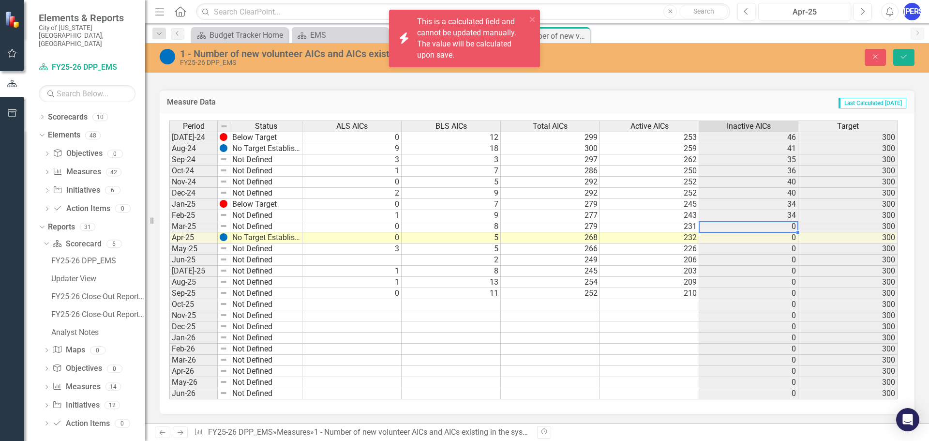
click at [782, 227] on td "0" at bounding box center [749, 226] width 99 height 11
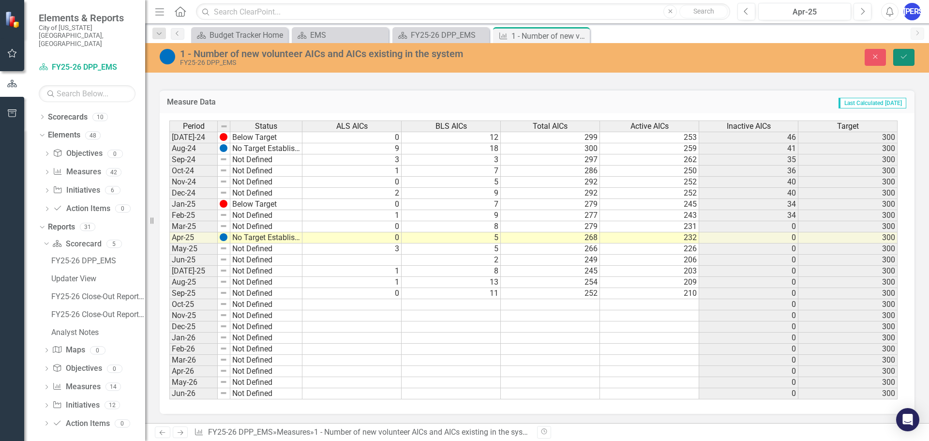
click at [910, 55] on button "Save" at bounding box center [904, 57] width 21 height 17
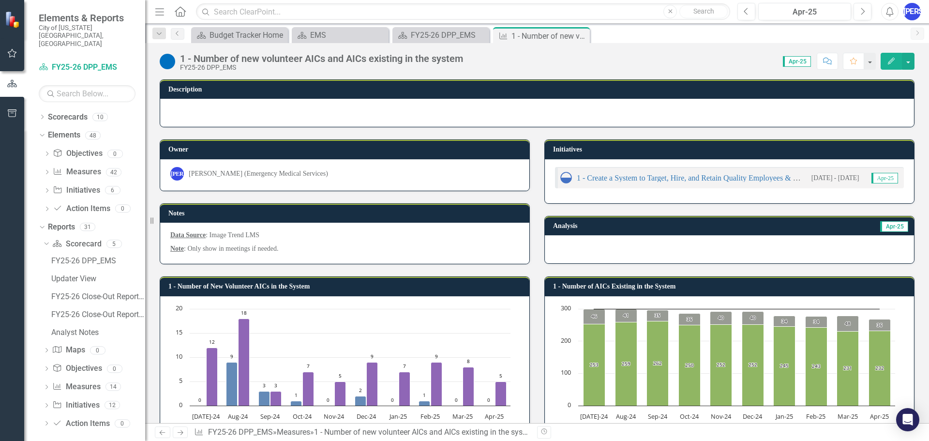
scroll to position [380, 0]
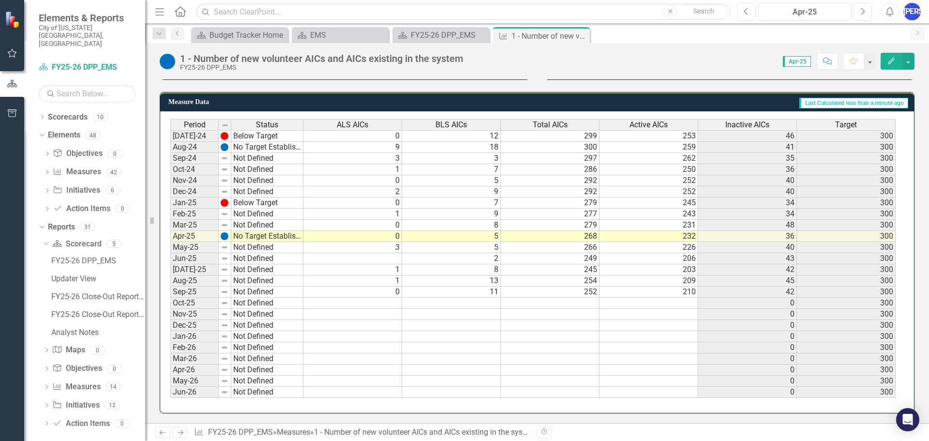
click at [767, 226] on td "48" at bounding box center [748, 225] width 99 height 11
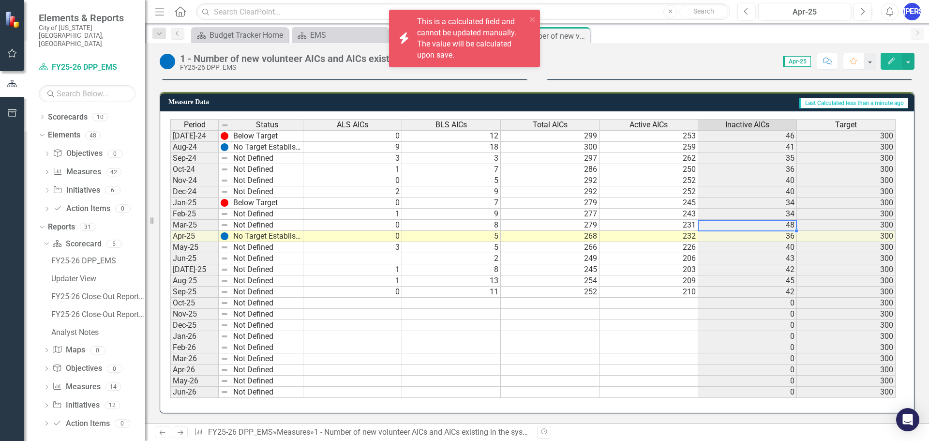
click at [170, 286] on div "Period Status ALS AICs BLS AICs Total AICs Active AICs Inactive AICs Target [DA…" at bounding box center [170, 258] width 0 height 279
click at [713, 289] on td "42" at bounding box center [748, 292] width 99 height 11
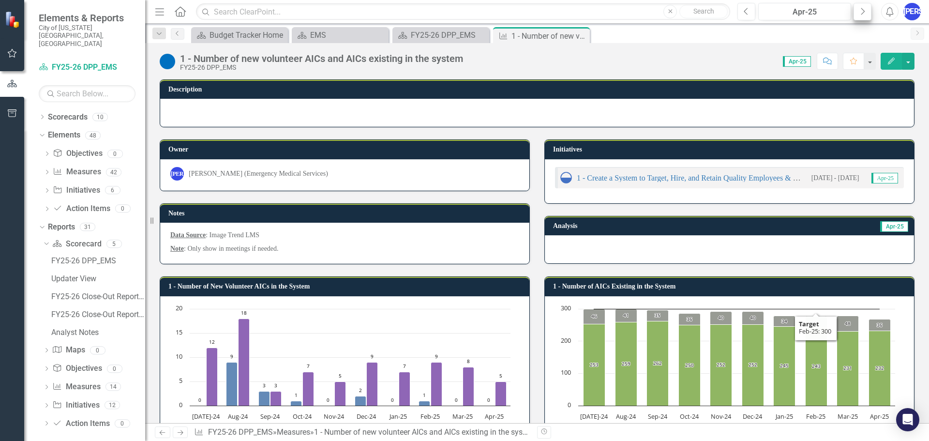
scroll to position [380, 0]
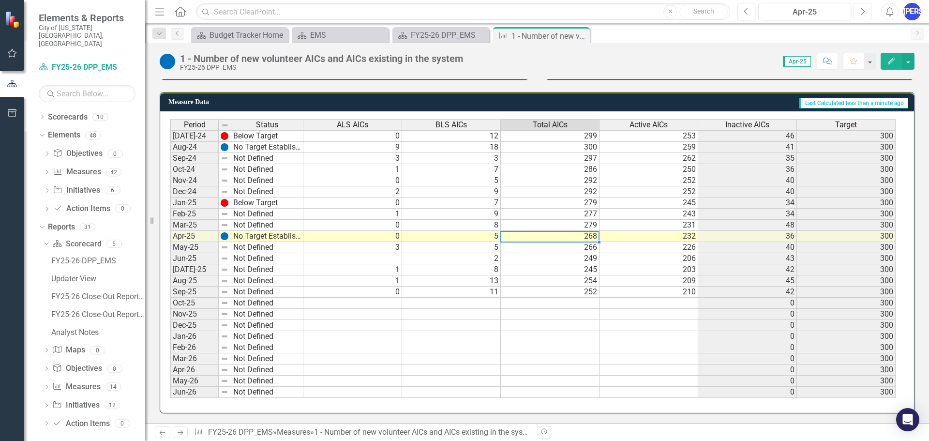
click at [866, 15] on button "Next" at bounding box center [863, 11] width 18 height 17
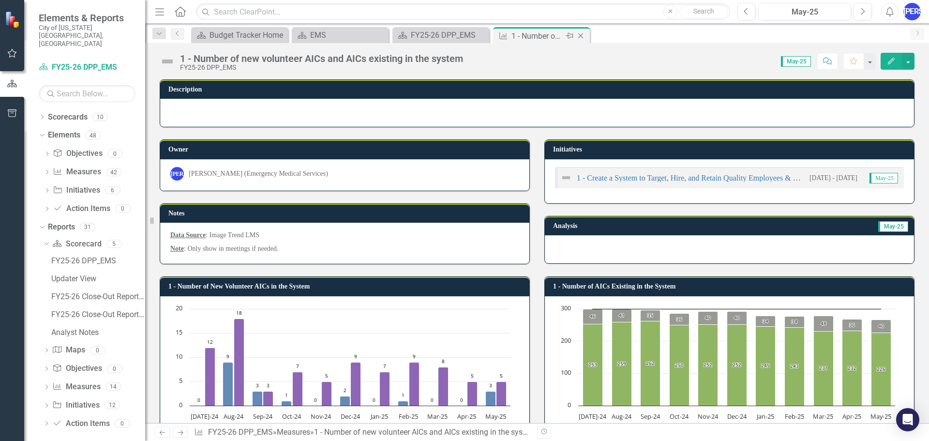
click at [579, 33] on icon "Close" at bounding box center [581, 36] width 10 height 8
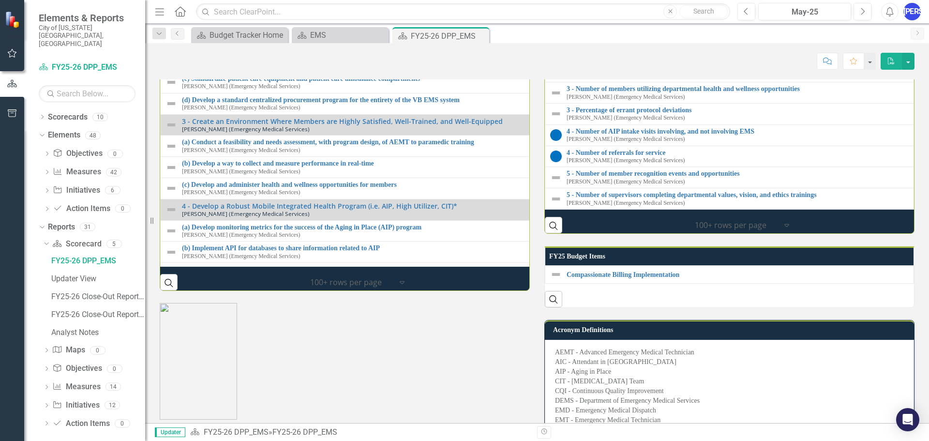
scroll to position [48, 0]
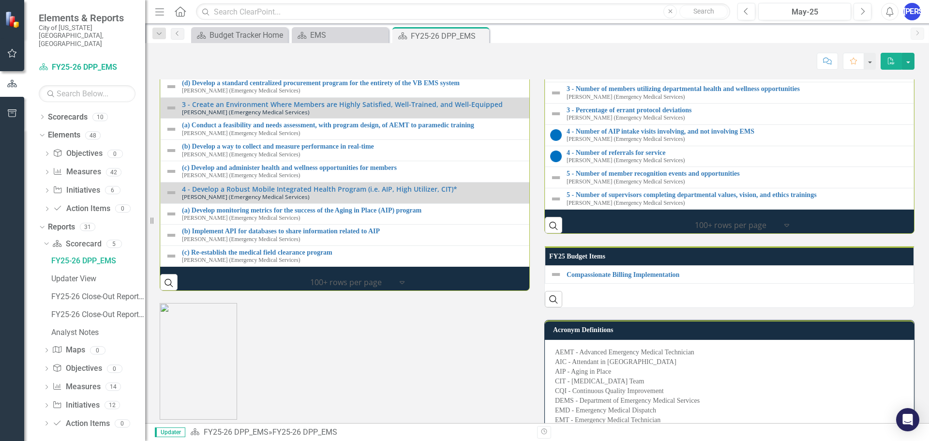
click at [315, 31] on div "(a) Develop and recommend a diversified funding strategy Jason Stroud (Emergenc…" at bounding box center [546, 23] width 728 height 15
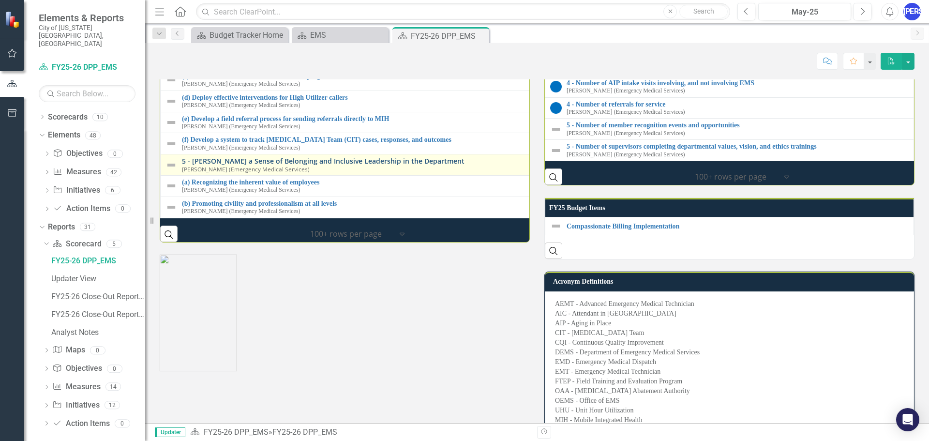
scroll to position [1295, 0]
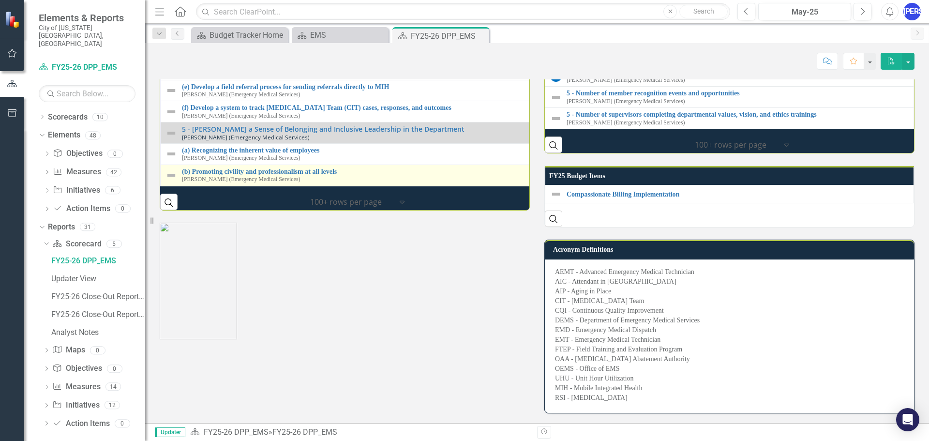
drag, startPoint x: 298, startPoint y: 352, endPoint x: 286, endPoint y: 352, distance: 12.6
click at [286, 183] on div "(b) Promoting civility and professionalism at all levels Jason Stroud (Emergenc…" at bounding box center [546, 175] width 728 height 15
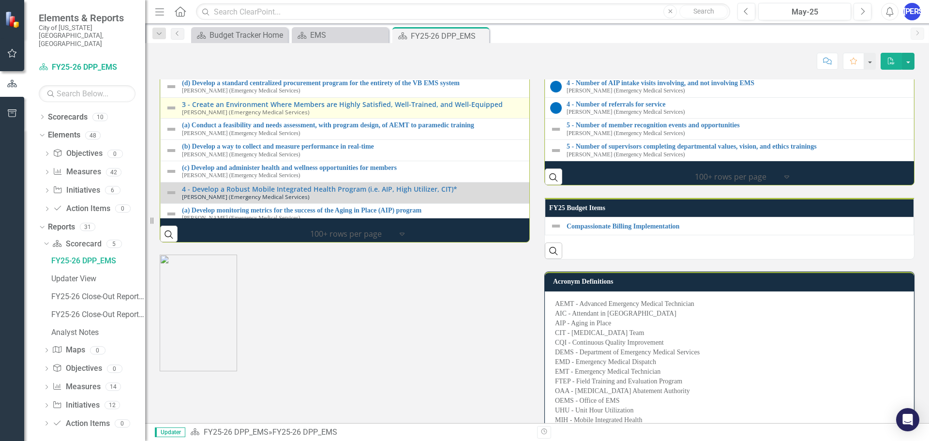
scroll to position [1198, 0]
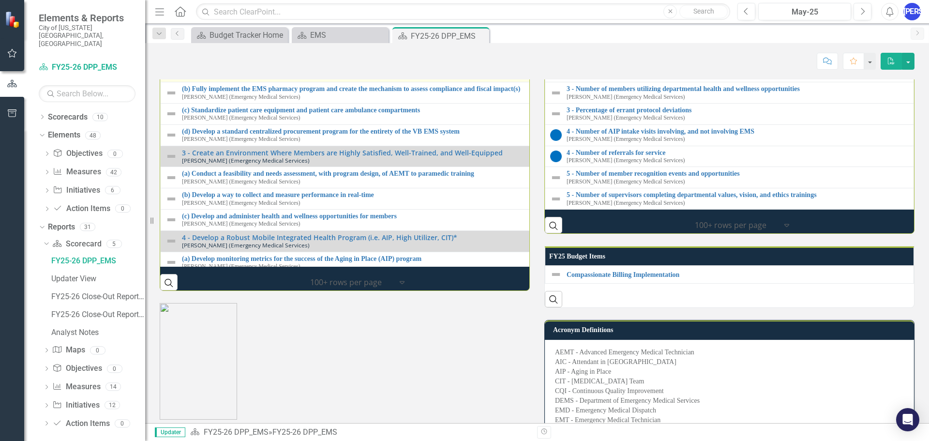
drag, startPoint x: 360, startPoint y: 267, endPoint x: 245, endPoint y: 262, distance: 115.3
click at [245, 79] on div "(a) Develop and recommend a diversified funding strategy Jason Stroud (Emergenc…" at bounding box center [546, 71] width 728 height 15
click at [245, 72] on link "(a) Develop and recommend a diversified funding strategy" at bounding box center [546, 67] width 728 height 7
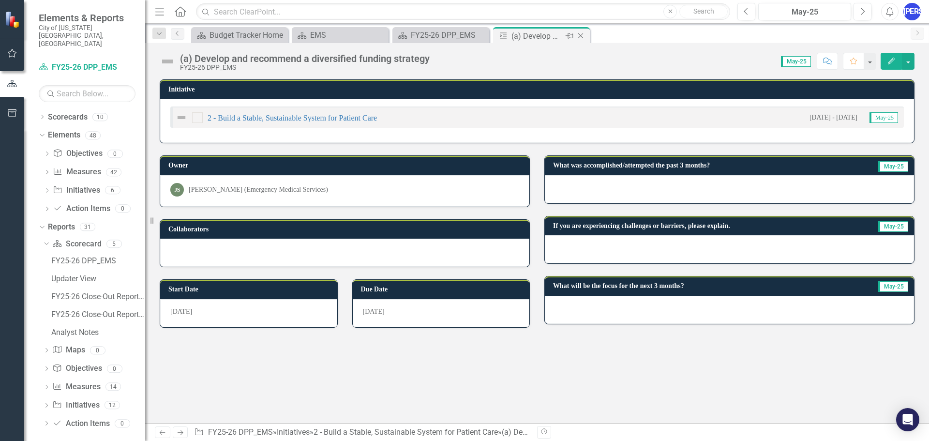
click at [586, 33] on icon "Close" at bounding box center [581, 36] width 10 height 8
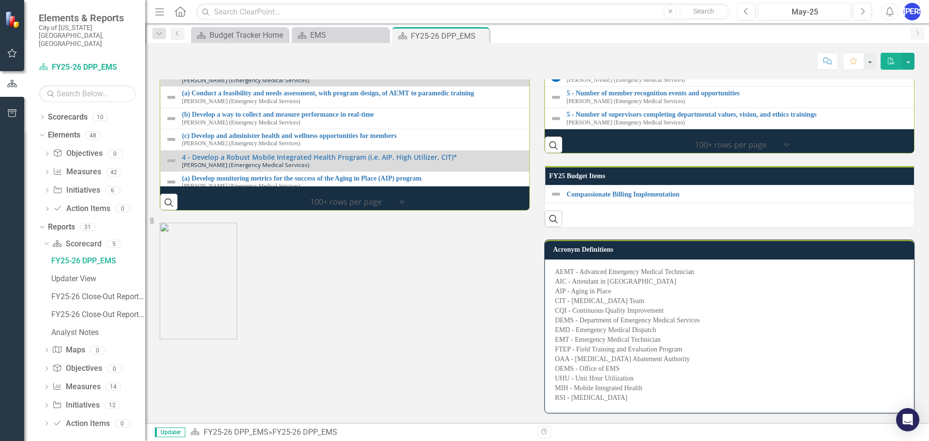
scroll to position [1307, 0]
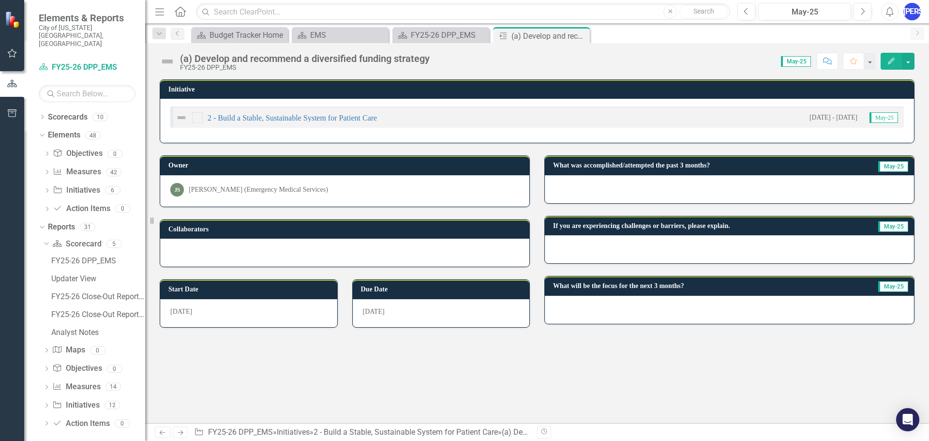
click at [722, 112] on div "2 - Build a Stable, Sustainable System for Patient Care 7/1/24 - 6/30/26 May-25" at bounding box center [537, 117] width 734 height 21
click at [287, 138] on div "2 - Build a Stable, Sustainable System for Patient Care 7/1/24 - 6/30/26 May-25" at bounding box center [537, 121] width 754 height 44
click at [233, 116] on link "2 - Build a Stable, Sustainable System for Patient Care" at bounding box center [292, 118] width 169 height 8
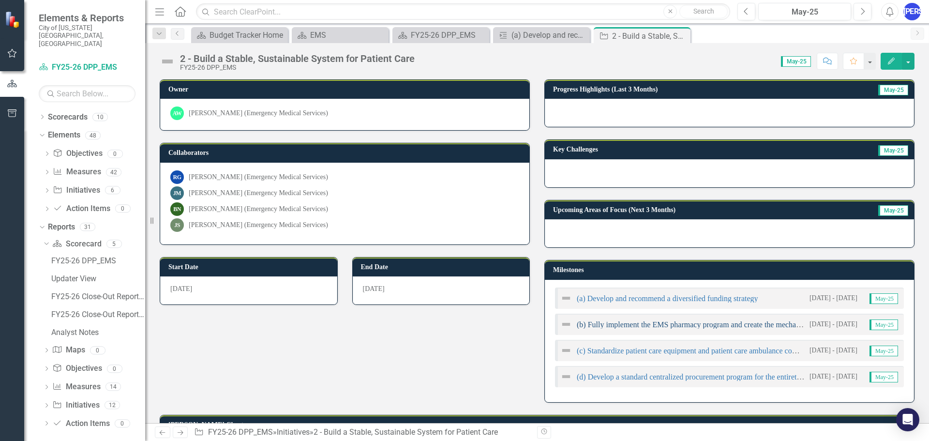
click at [611, 323] on link "(b) Fully implement the EMS pharmacy program and create the mechanism to assess…" at bounding box center [759, 324] width 364 height 8
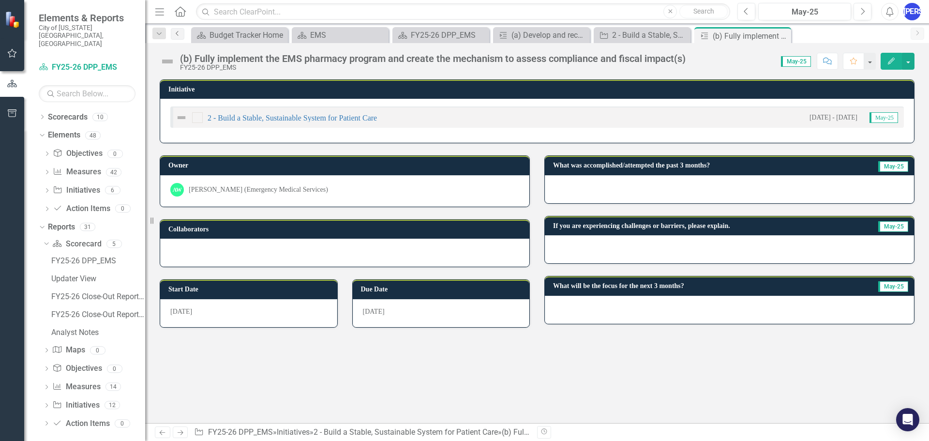
click at [181, 34] on icon "Previous" at bounding box center [178, 33] width 8 height 6
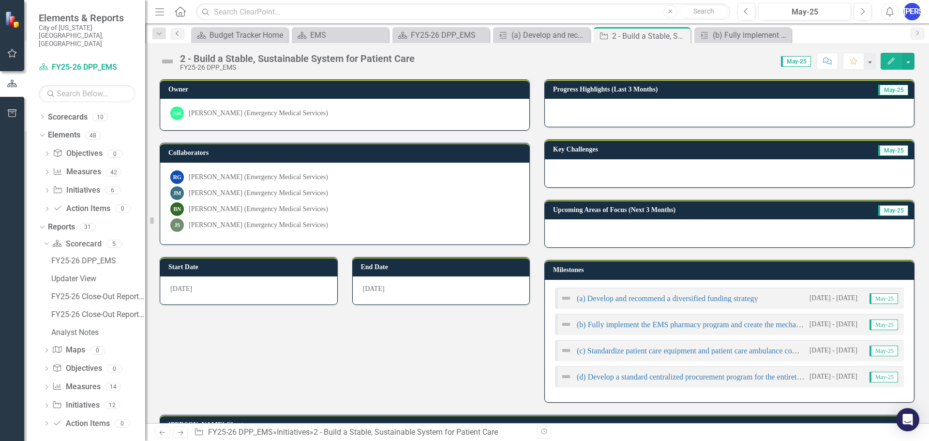
click at [181, 34] on icon "Previous" at bounding box center [178, 33] width 8 height 6
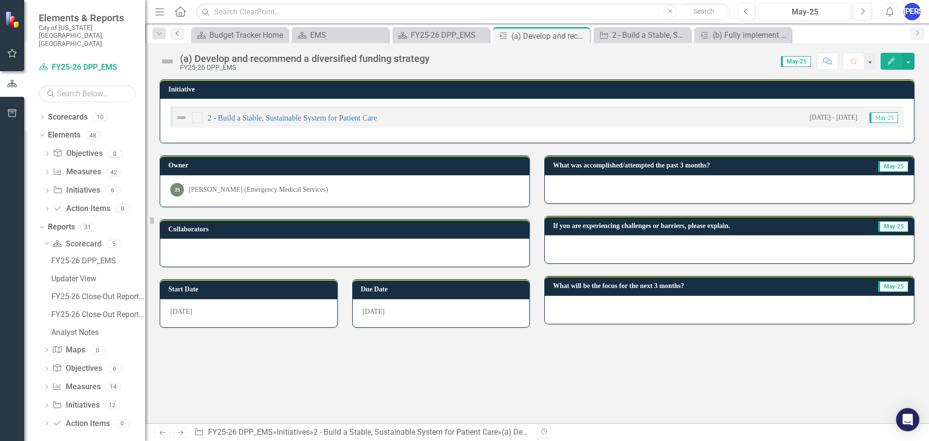
click at [181, 34] on icon "Previous" at bounding box center [178, 33] width 8 height 6
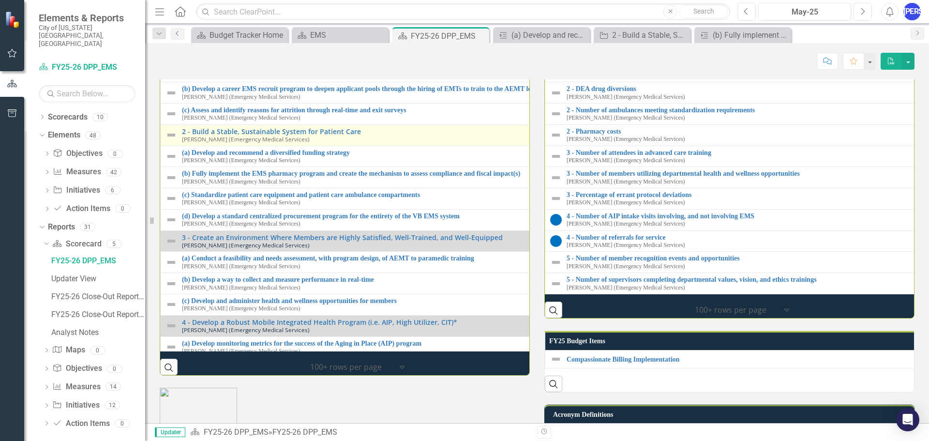
scroll to position [97, 0]
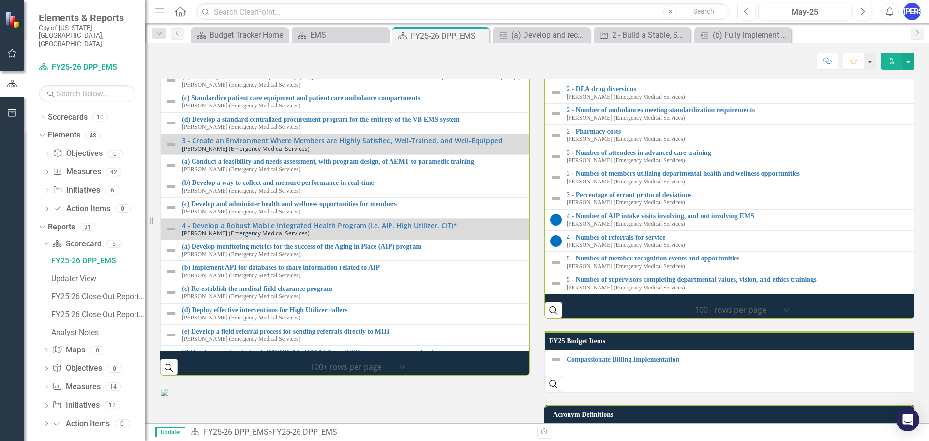
click at [244, 60] on link "(a) Develop and recommend a diversified funding strategy" at bounding box center [540, 55] width 716 height 7
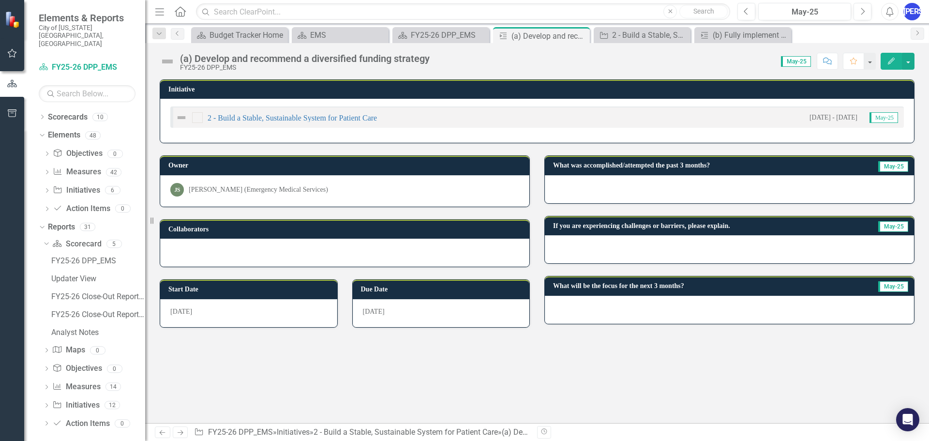
click at [655, 183] on div at bounding box center [729, 189] width 369 height 28
click at [892, 66] on button "Edit" at bounding box center [891, 61] width 21 height 17
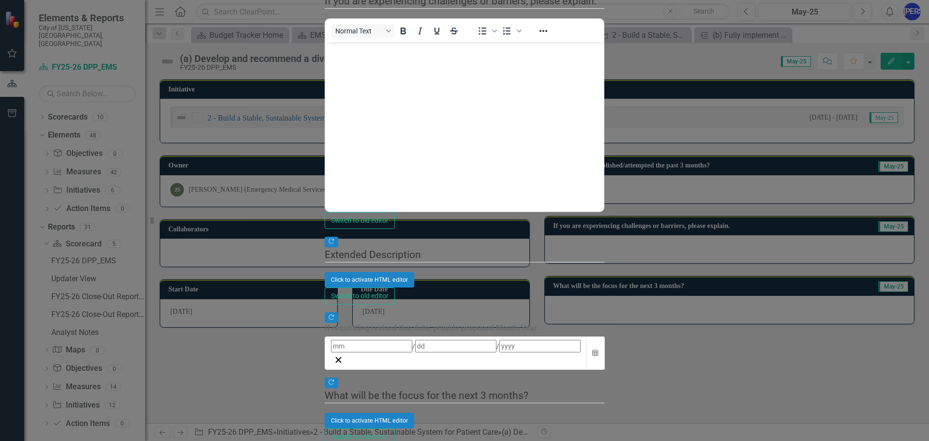
click at [325, 245] on div "Milestones Milestone (a) Develop and recommend a diversified funding strategy H…" at bounding box center [464, 220] width 279 height 1309
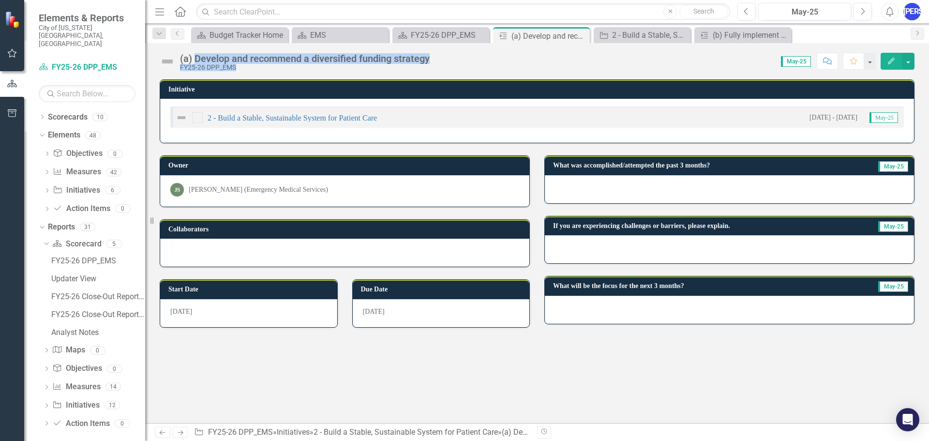
drag, startPoint x: 439, startPoint y: 56, endPoint x: 194, endPoint y: 57, distance: 244.5
click at [194, 57] on div "(a) Develop and recommend a diversified funding strategy FY25-26 DPP_EMS Score:…" at bounding box center [537, 57] width 784 height 29
click at [196, 57] on div "(a) Develop and recommend a diversified funding strategy" at bounding box center [305, 58] width 250 height 11
drag, startPoint x: 196, startPoint y: 57, endPoint x: 418, endPoint y: 59, distance: 222.2
click at [418, 59] on div "(a) Develop and recommend a diversified funding strategy" at bounding box center [305, 58] width 250 height 11
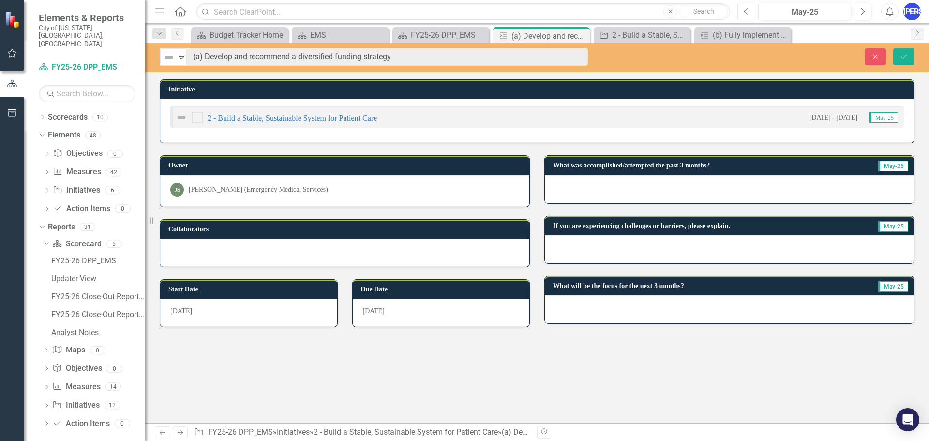
click at [749, 10] on icon "Previous" at bounding box center [746, 11] width 5 height 9
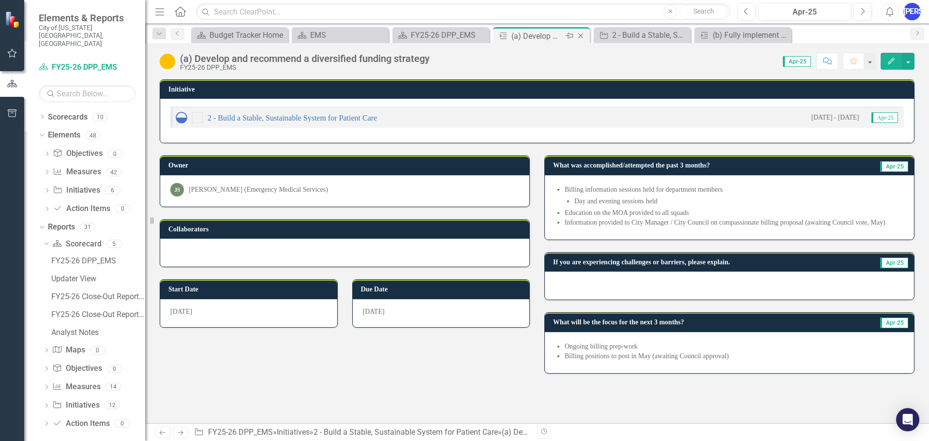
click at [581, 36] on icon "Close" at bounding box center [581, 36] width 10 height 8
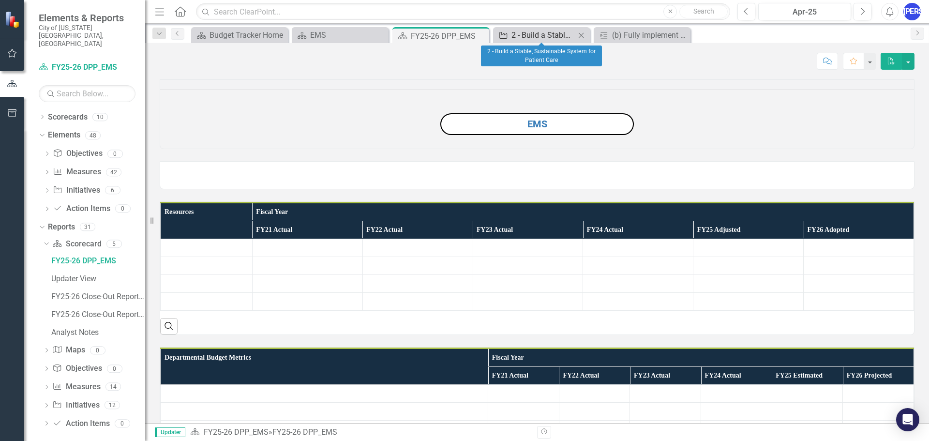
click at [533, 35] on div "2 - Build a Stable, Sustainable System for Patient Care" at bounding box center [544, 35] width 64 height 12
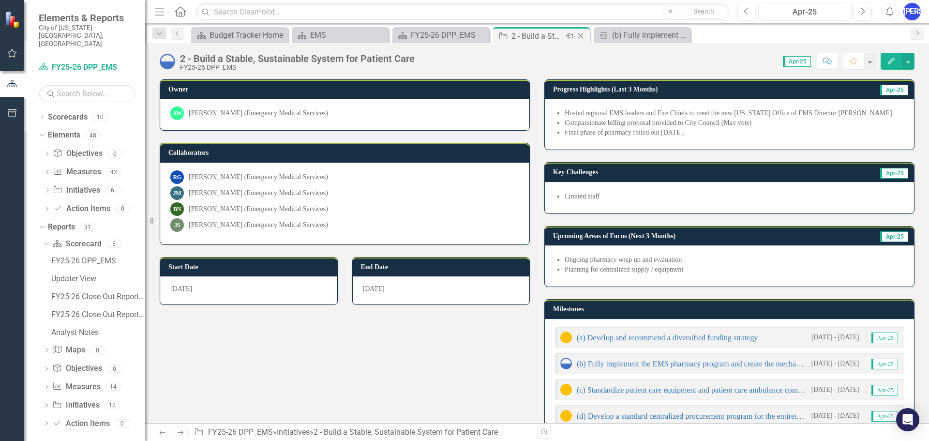
click at [581, 35] on icon "Close" at bounding box center [581, 36] width 10 height 8
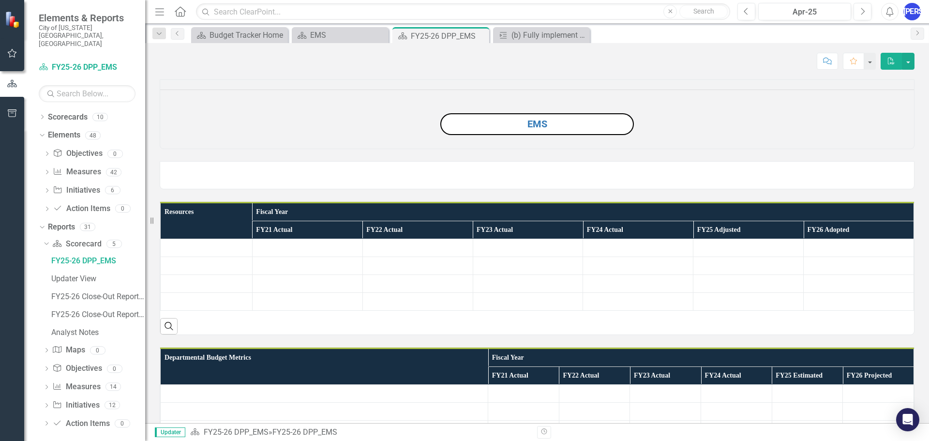
click at [0, 0] on icon "Close" at bounding box center [0, 0] width 0 height 0
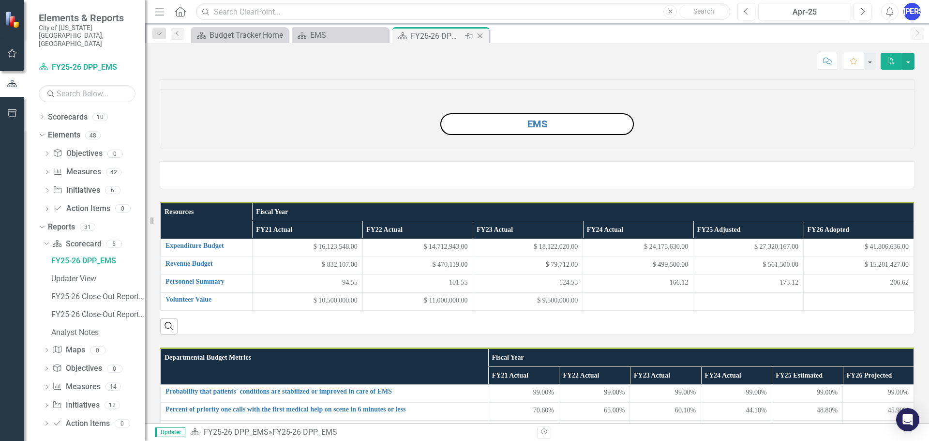
click at [424, 36] on div "FY25-26 DPP_EMS" at bounding box center [437, 36] width 52 height 12
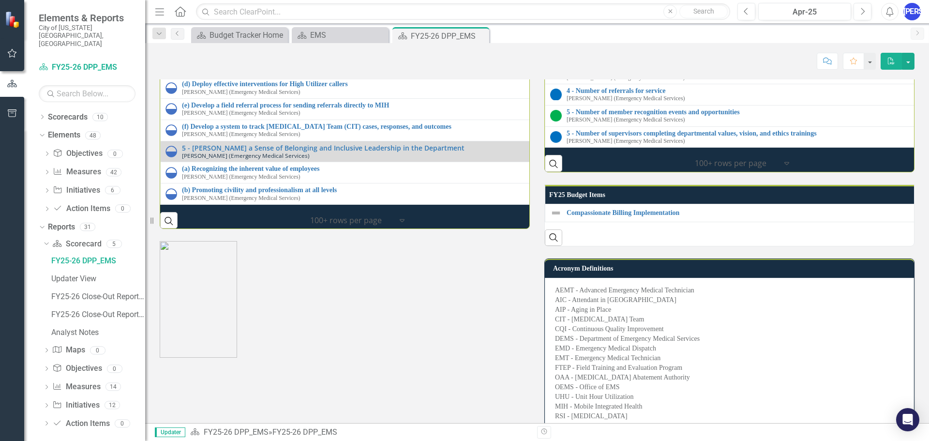
scroll to position [1452, 0]
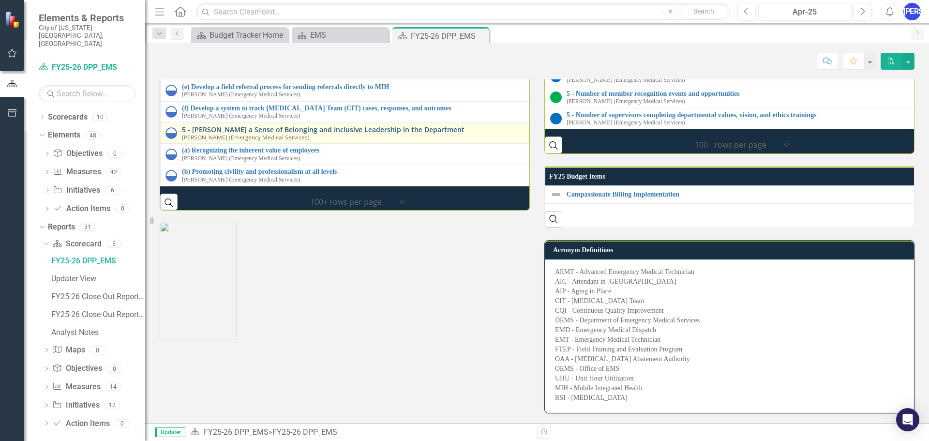
click at [414, 133] on link "5 - [PERSON_NAME] a Sense of Belonging and Inclusive Leadership in the Departme…" at bounding box center [543, 129] width 722 height 7
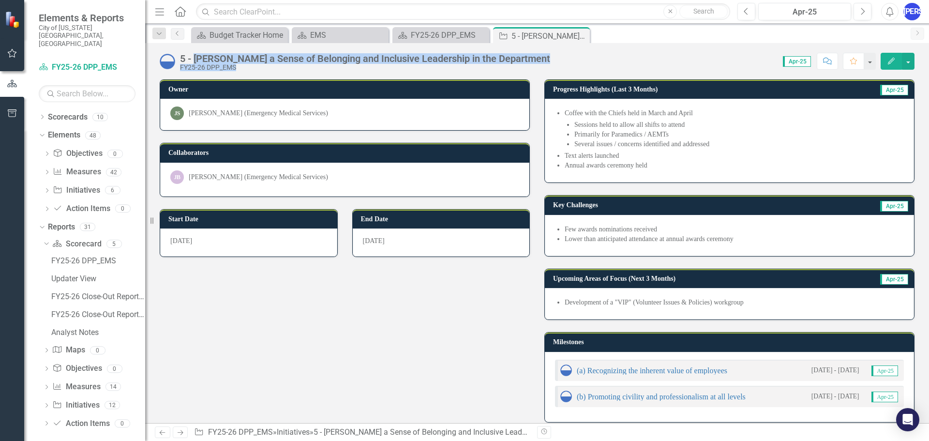
drag, startPoint x: 513, startPoint y: 59, endPoint x: 195, endPoint y: 57, distance: 318.1
click at [195, 57] on div "5 - Foster a Sense of Belonging and Inclusive Leadership in the Department FY25…" at bounding box center [537, 57] width 784 height 29
click at [252, 61] on div "5 - [PERSON_NAME] a Sense of Belonging and Inclusive Leadership in the Departme…" at bounding box center [365, 58] width 370 height 11
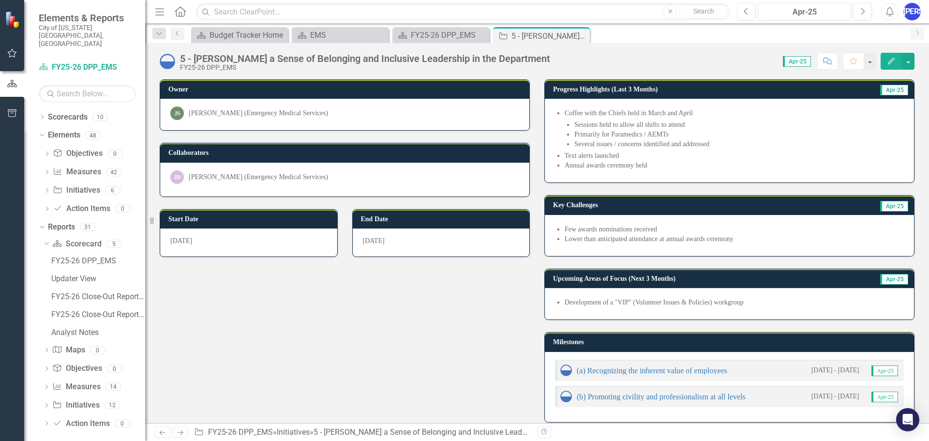
click at [258, 61] on div "5 - [PERSON_NAME] a Sense of Belonging and Inclusive Leadership in the Departme…" at bounding box center [365, 58] width 370 height 11
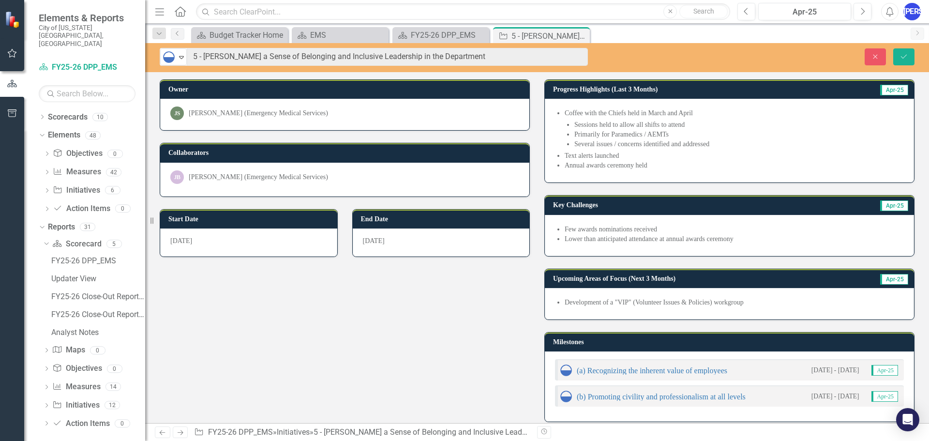
drag, startPoint x: 558, startPoint y: 111, endPoint x: 603, endPoint y: 115, distance: 44.7
click at [603, 115] on span "Coffee with the Chiefs held in March and April Sessions held to allow all shift…" at bounding box center [729, 140] width 349 height 64
click at [603, 115] on li "Coffee with the Chiefs held in March and April Sessions held to allow all shift…" at bounding box center [734, 128] width 339 height 41
click at [622, 112] on li "Coffee with the Chiefs held in March and April Sessions held to allow all shift…" at bounding box center [734, 128] width 339 height 41
click at [617, 142] on li "Several issues / concerns identified and addressed" at bounding box center [740, 144] width 330 height 10
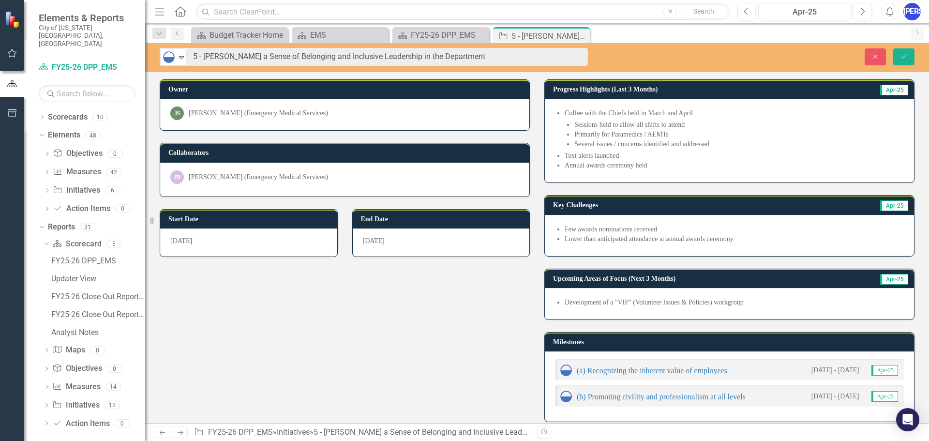
click at [603, 163] on li "Annual awards ceremony held" at bounding box center [734, 166] width 339 height 10
click at [645, 168] on li "Annual awards ceremony held" at bounding box center [734, 166] width 339 height 10
drag, startPoint x: 657, startPoint y: 169, endPoint x: 548, endPoint y: 109, distance: 124.6
click at [548, 109] on div "Coffee with the Chiefs held in March and April Sessions held to allow all shift…" at bounding box center [729, 141] width 369 height 84
click at [590, 133] on li "Primarily for Paramedics / AEMTs" at bounding box center [740, 135] width 330 height 10
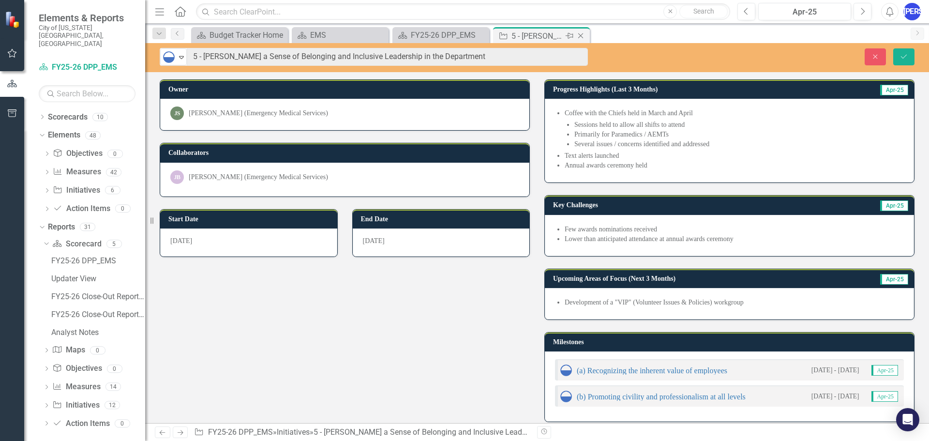
click at [581, 36] on icon "Close" at bounding box center [581, 36] width 10 height 8
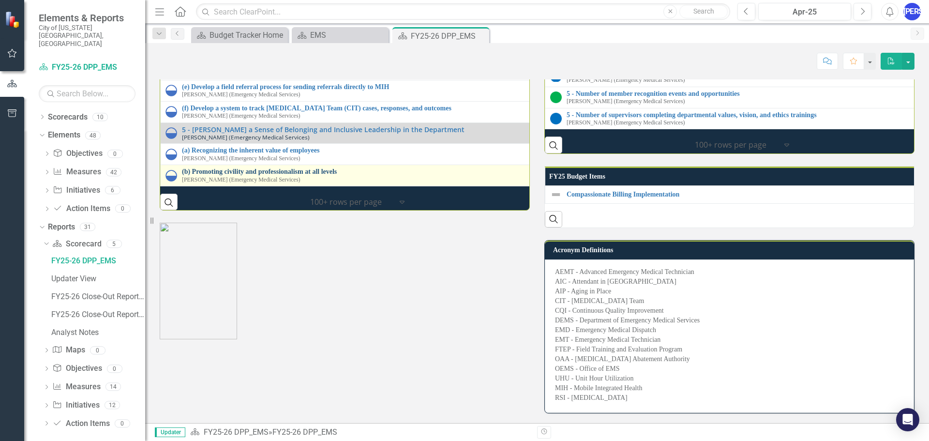
scroll to position [1501, 0]
click at [219, 175] on link "(b) Promoting civility and professionalism at all levels" at bounding box center [540, 171] width 716 height 7
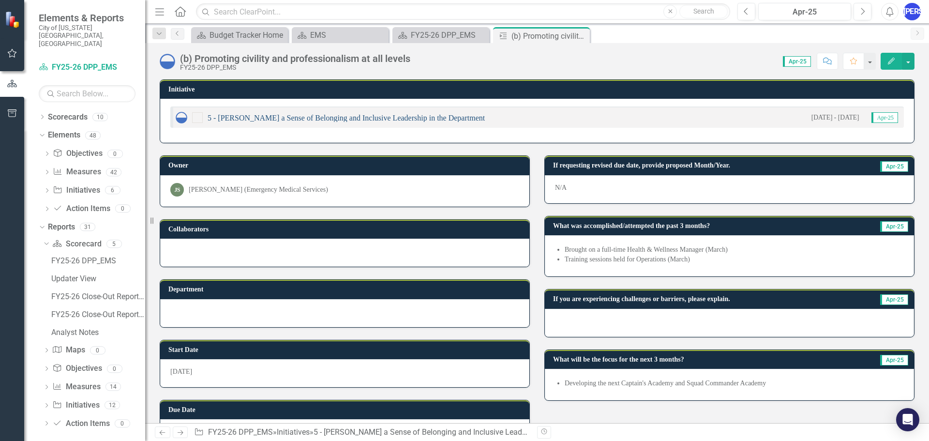
click at [269, 122] on link "5 - [PERSON_NAME] a Sense of Belonging and Inclusive Leadership in the Departme…" at bounding box center [346, 118] width 277 height 8
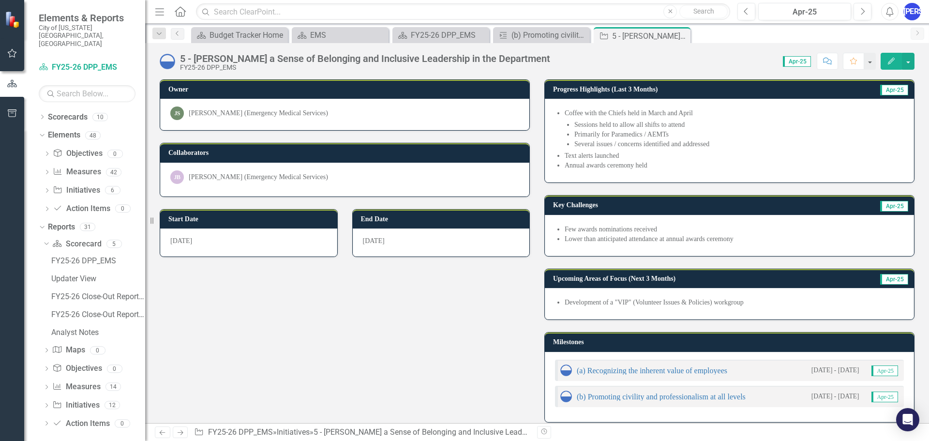
drag, startPoint x: 683, startPoint y: 36, endPoint x: 660, endPoint y: 41, distance: 22.8
click at [0, 0] on icon "Close" at bounding box center [0, 0] width 0 height 0
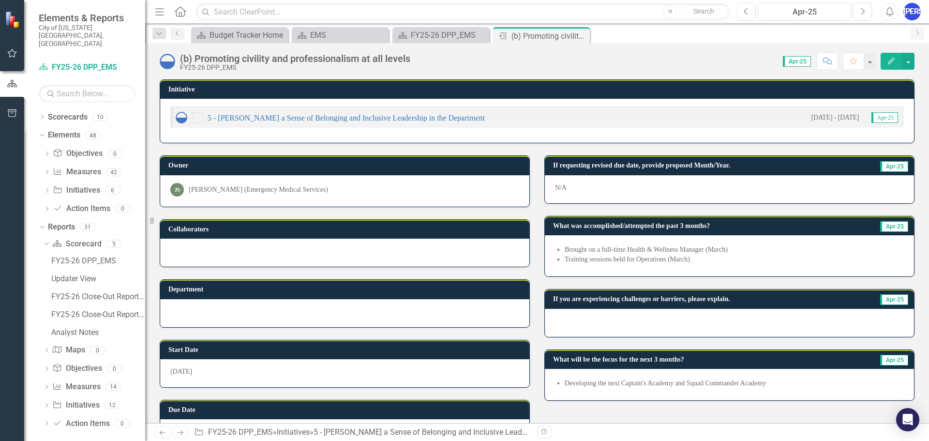
click at [308, 61] on div "(b) Promoting civility and professionalism at all levels" at bounding box center [295, 58] width 230 height 11
drag, startPoint x: 420, startPoint y: 59, endPoint x: 221, endPoint y: 63, distance: 199.0
click at [221, 63] on div "(b) Promoting civility and professionalism at all levels FY25-26 DPP_EMS Score:…" at bounding box center [537, 57] width 784 height 29
click at [221, 63] on div "(b) Promoting civility and professionalism at all levels" at bounding box center [295, 58] width 230 height 11
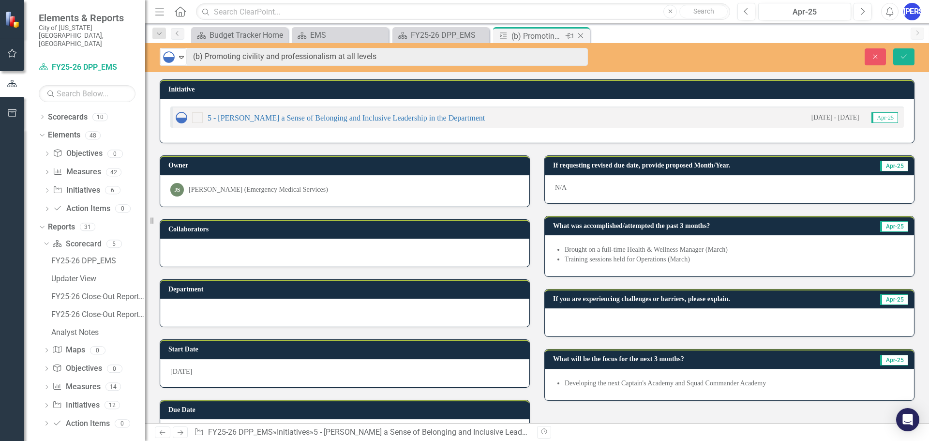
click at [580, 38] on icon "Close" at bounding box center [581, 36] width 10 height 8
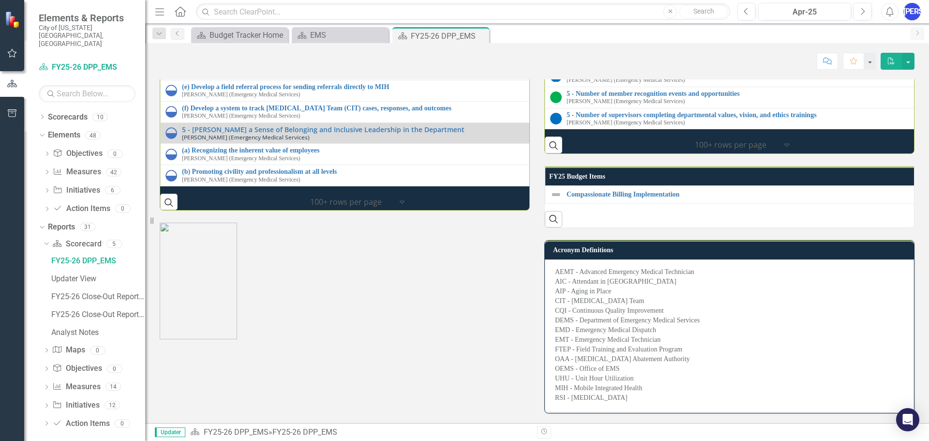
scroll to position [1549, 0]
click at [782, 149] on icon "Expand" at bounding box center [787, 145] width 10 height 8
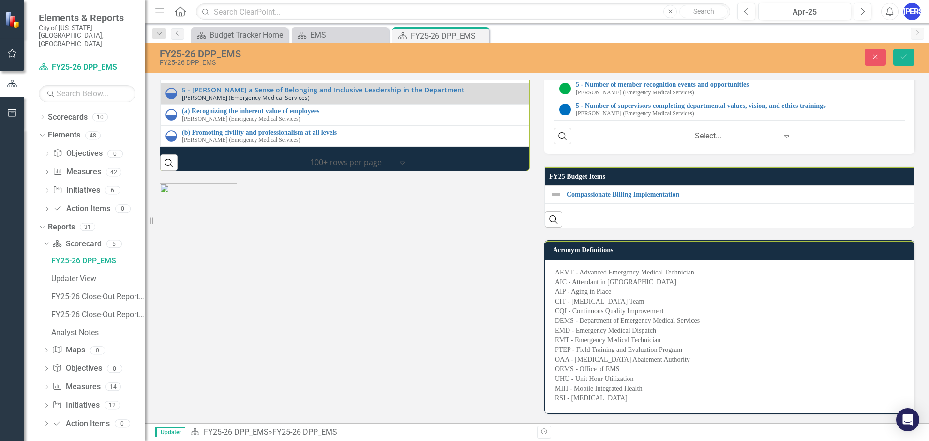
click at [438, 300] on div at bounding box center [344, 235] width 385 height 129
click at [381, 300] on div at bounding box center [344, 235] width 385 height 129
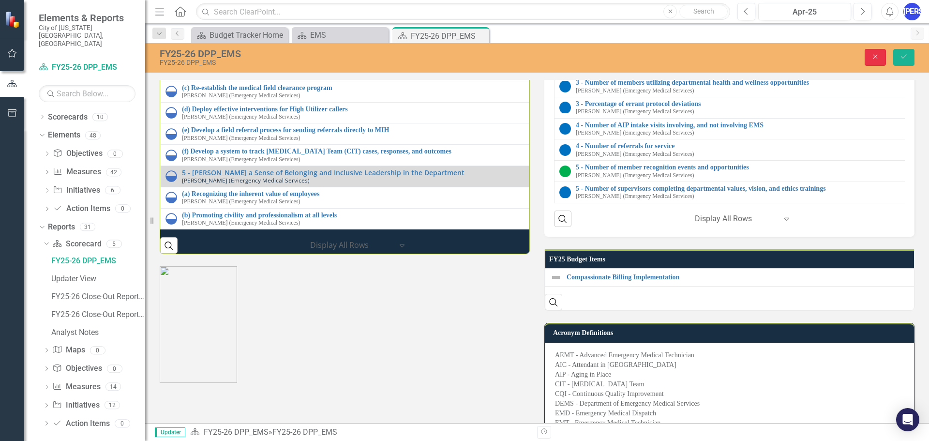
click at [876, 55] on icon "Close" at bounding box center [875, 56] width 9 height 7
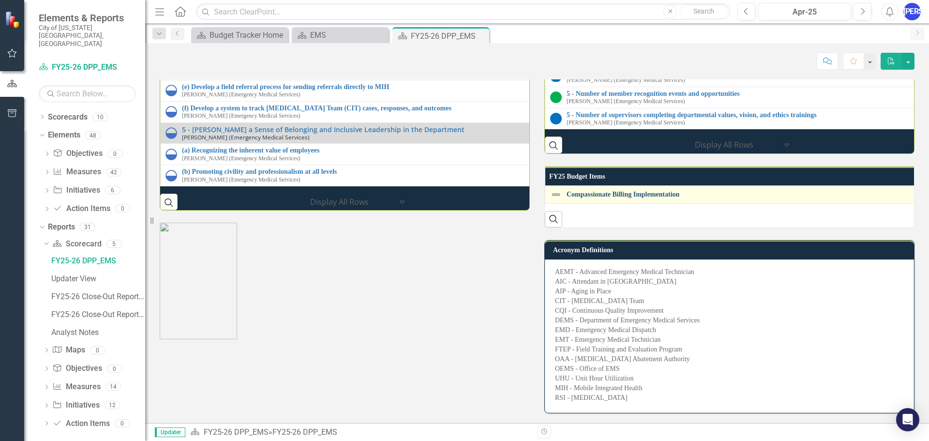
scroll to position [1657, 0]
click at [663, 191] on link "Compassionate Billing Implementation" at bounding box center [933, 194] width 732 height 7
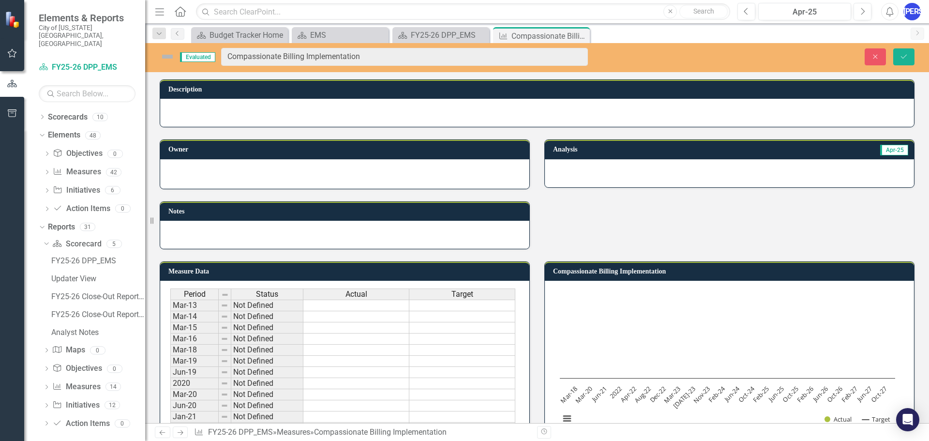
drag, startPoint x: 240, startPoint y: 57, endPoint x: 205, endPoint y: 58, distance: 35.4
click at [238, 99] on div at bounding box center [537, 113] width 754 height 28
click at [260, 109] on div at bounding box center [537, 113] width 754 height 28
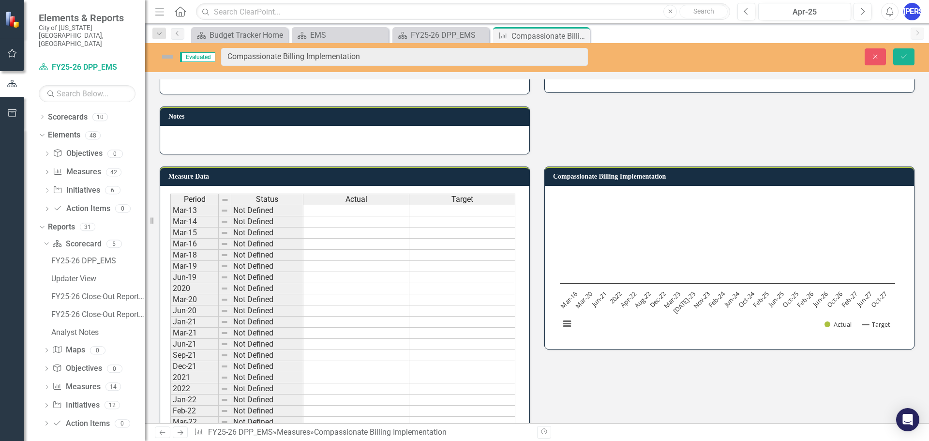
scroll to position [92, 0]
